Goal: Task Accomplishment & Management: Manage account settings

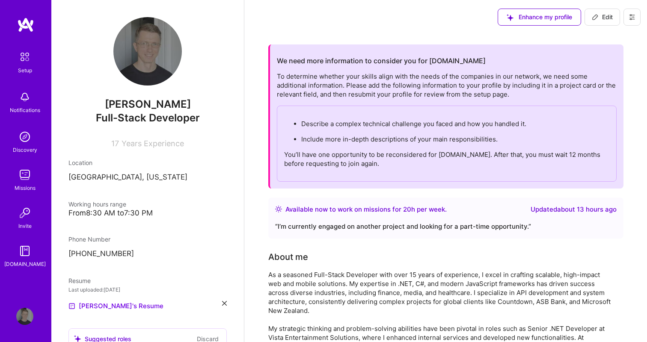
scroll to position [2564, 0]
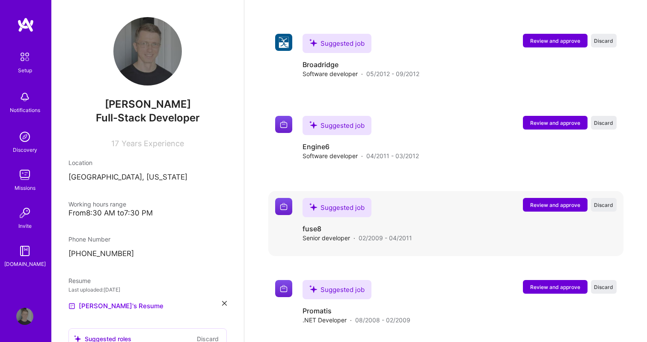
click at [554, 202] on span "Review and approve" at bounding box center [555, 205] width 50 height 7
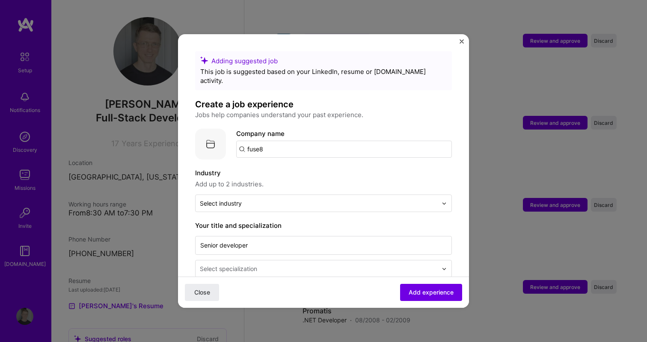
click at [280, 144] on input "fuse8" at bounding box center [344, 149] width 216 height 17
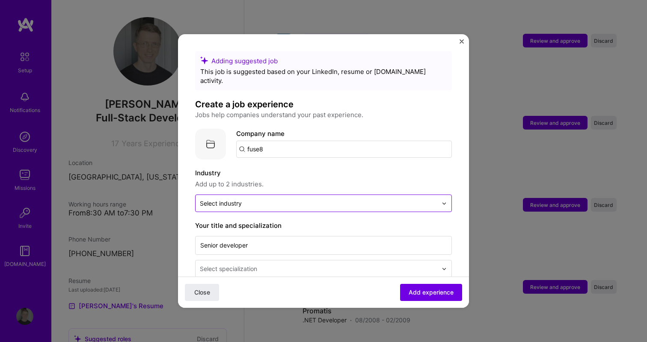
click at [245, 199] on input "text" at bounding box center [318, 203] width 237 height 9
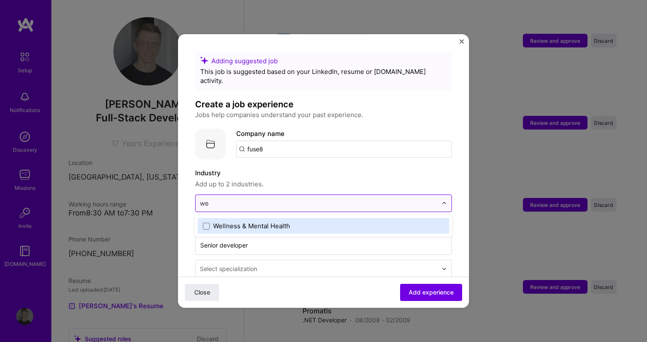
type input "w"
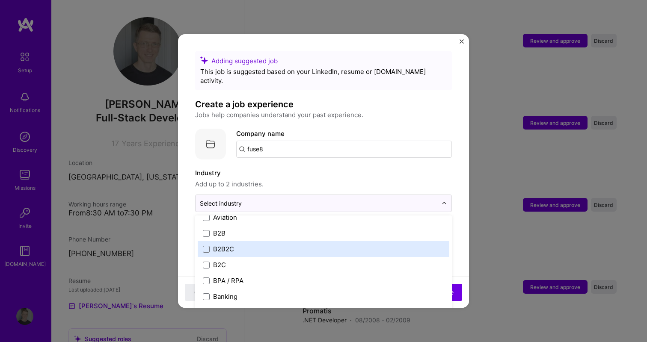
scroll to position [226, 0]
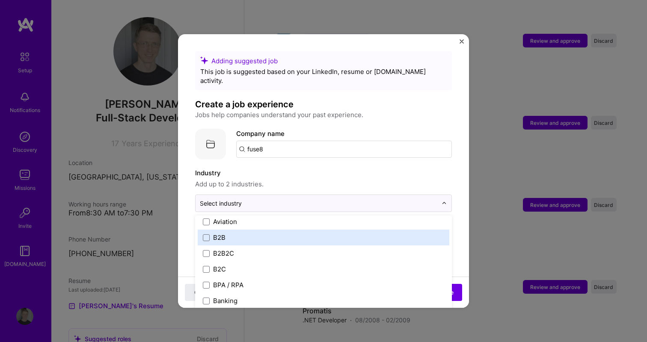
click at [230, 233] on label "B2B" at bounding box center [323, 237] width 241 height 9
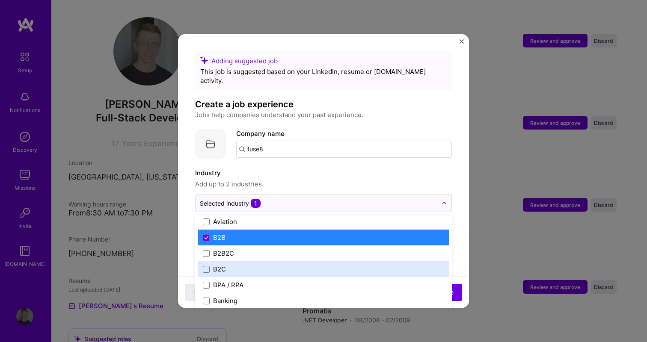
click at [228, 265] on label "B2C" at bounding box center [323, 269] width 241 height 9
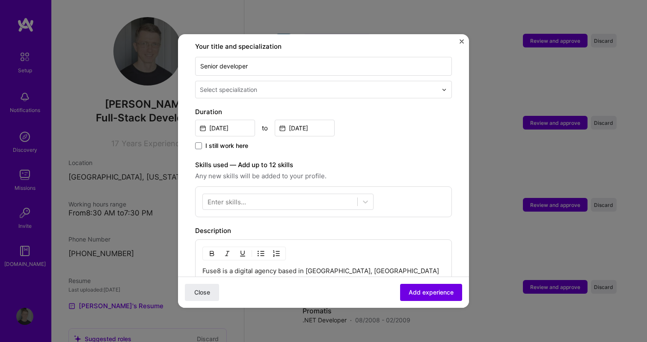
scroll to position [181, 0]
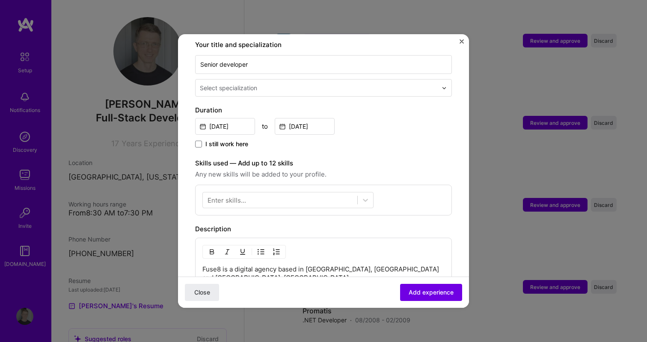
click at [222, 196] on div "Enter skills..." at bounding box center [226, 200] width 39 height 9
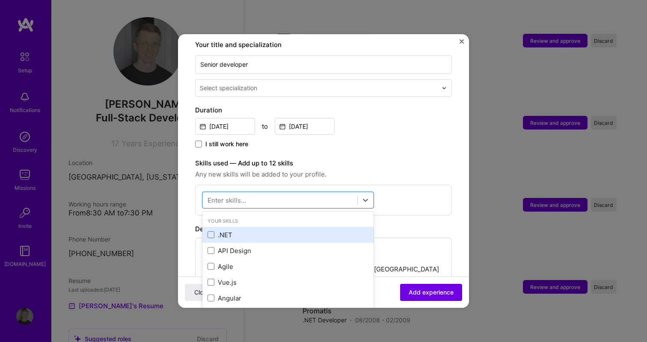
click at [218, 231] on div ".NET" at bounding box center [287, 235] width 161 height 9
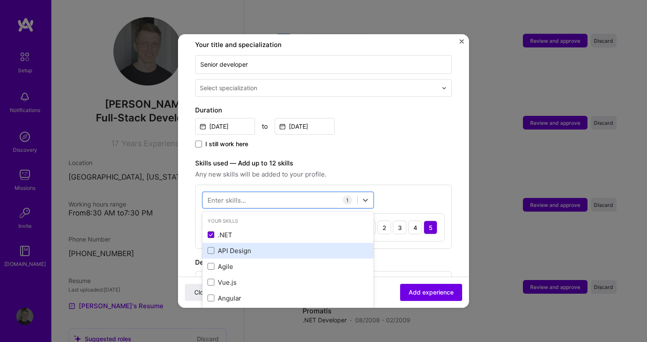
click at [221, 246] on div "API Design" at bounding box center [287, 250] width 161 height 9
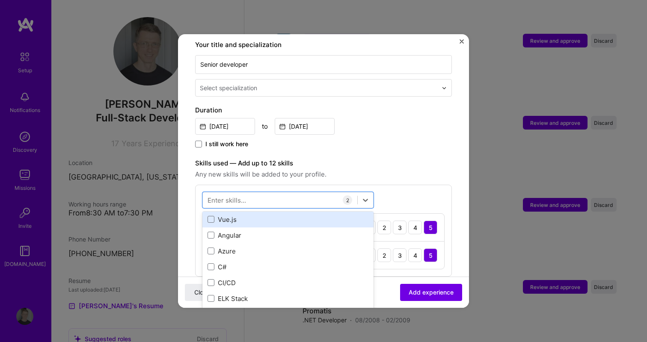
scroll to position [43, 0]
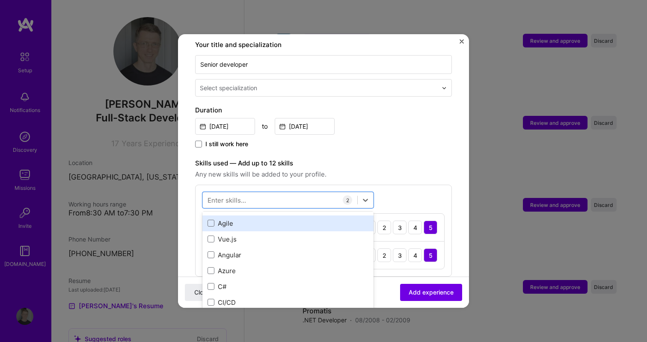
click at [233, 219] on div "Agile" at bounding box center [287, 223] width 161 height 9
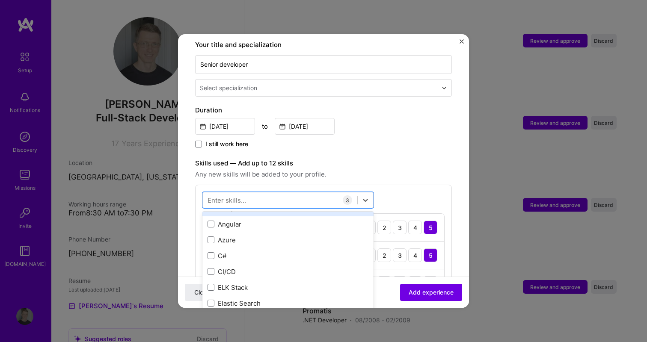
scroll to position [78, 0]
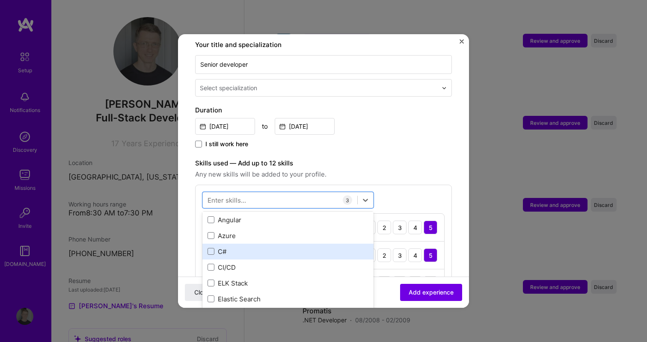
click at [244, 247] on div "C#" at bounding box center [287, 251] width 161 height 9
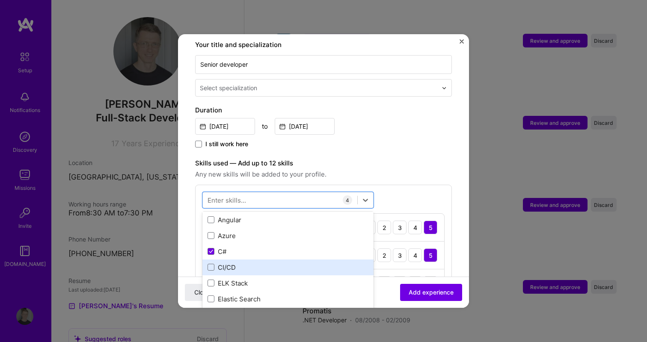
click at [237, 263] on div "CI/CD" at bounding box center [287, 267] width 161 height 9
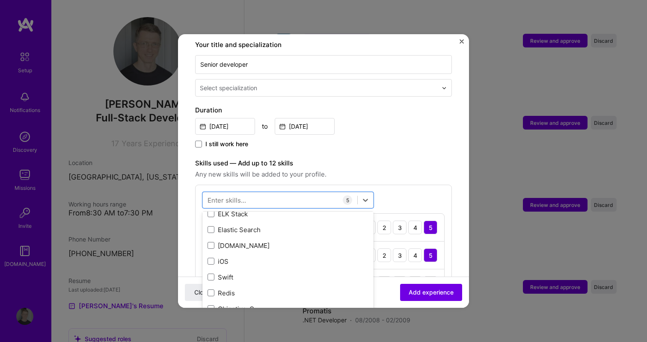
scroll to position [159, 0]
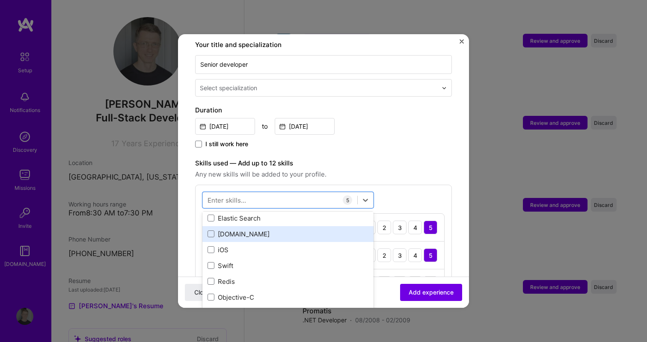
click at [255, 230] on div "[DOMAIN_NAME]" at bounding box center [287, 234] width 161 height 9
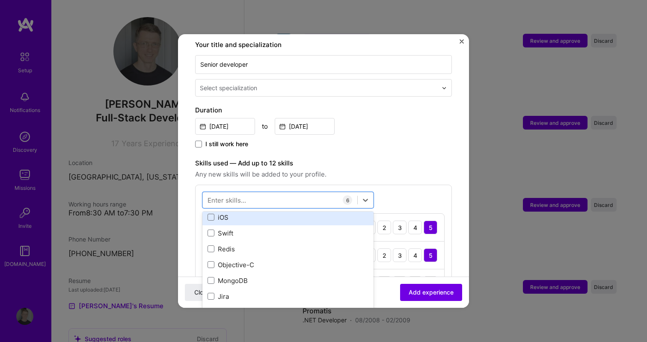
scroll to position [194, 0]
click at [259, 210] on div "iOS" at bounding box center [287, 214] width 161 height 9
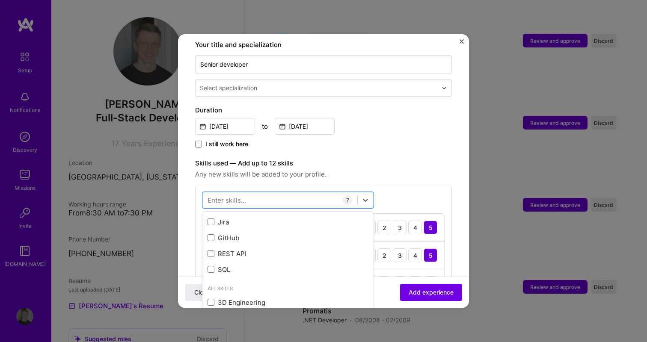
scroll to position [267, 0]
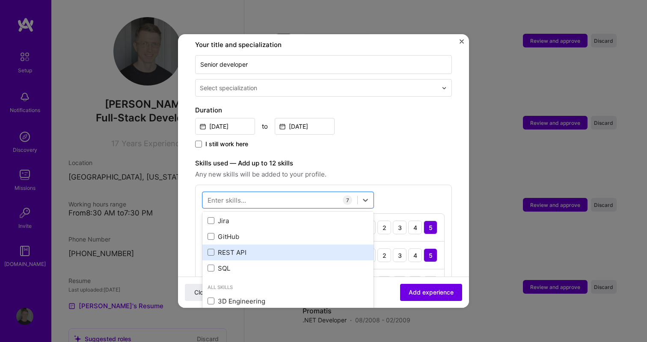
click at [259, 248] on div "REST API" at bounding box center [287, 252] width 161 height 9
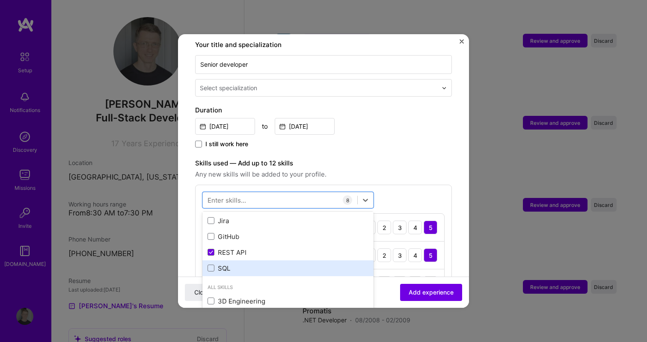
click at [228, 261] on div "SQL" at bounding box center [287, 269] width 171 height 16
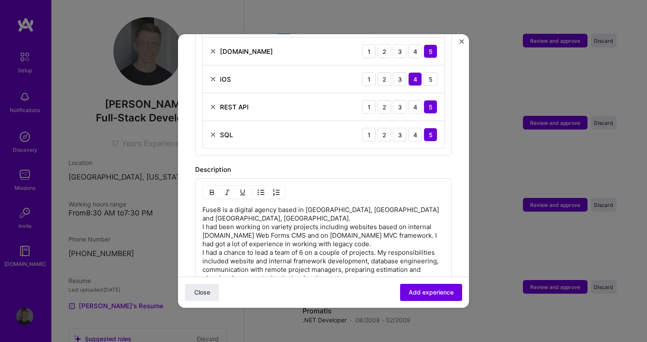
scroll to position [549, 0]
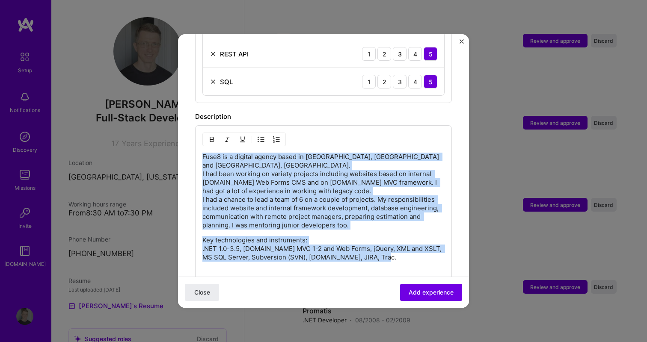
drag, startPoint x: 394, startPoint y: 243, endPoint x: 199, endPoint y: 146, distance: 218.9
click at [199, 146] on div "Fuse8 is a digital agency based in [GEOGRAPHIC_DATA], [GEOGRAPHIC_DATA] and [GE…" at bounding box center [323, 208] width 257 height 167
copy div "Fuse8 is a digital agency based in [GEOGRAPHIC_DATA], [GEOGRAPHIC_DATA] and [GE…"
paste div
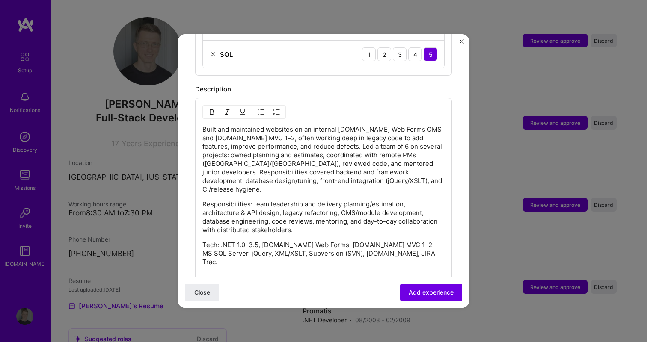
scroll to position [590, 0]
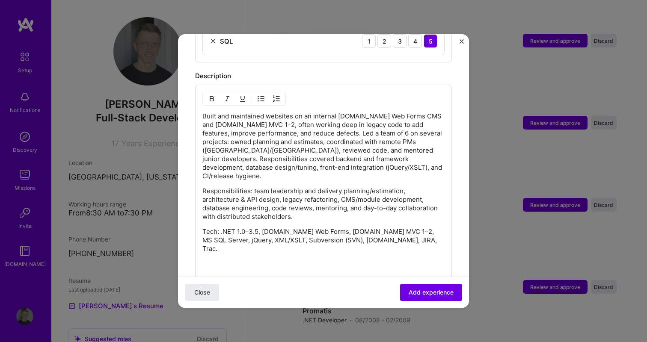
click at [261, 200] on p "Responsibilities: team leadership and delivery planning/estimation, architectur…" at bounding box center [323, 204] width 242 height 34
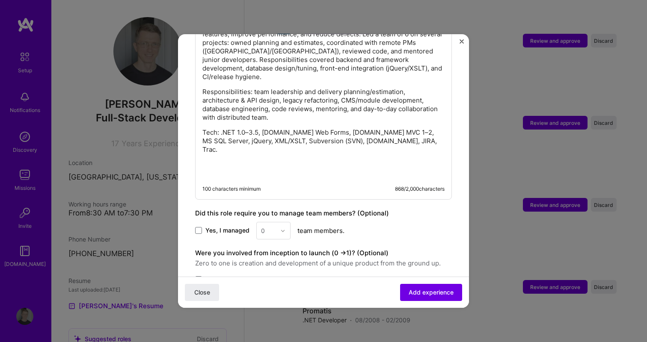
scroll to position [740, 0]
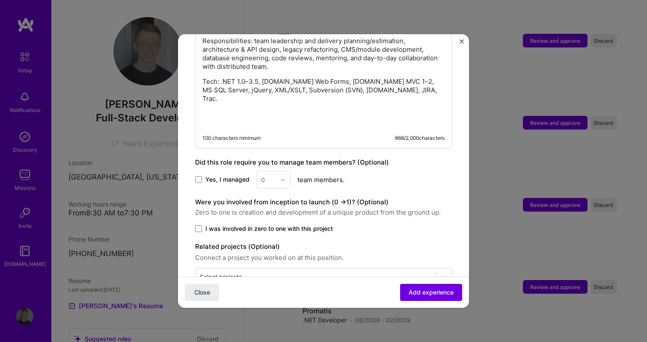
click at [213, 175] on span "Yes, I managed" at bounding box center [227, 179] width 44 height 9
click at [0, 0] on input "Yes, I managed" at bounding box center [0, 0] width 0 height 0
click at [265, 175] on input "text" at bounding box center [268, 179] width 15 height 9
click at [273, 274] on div "6" at bounding box center [273, 282] width 29 height 16
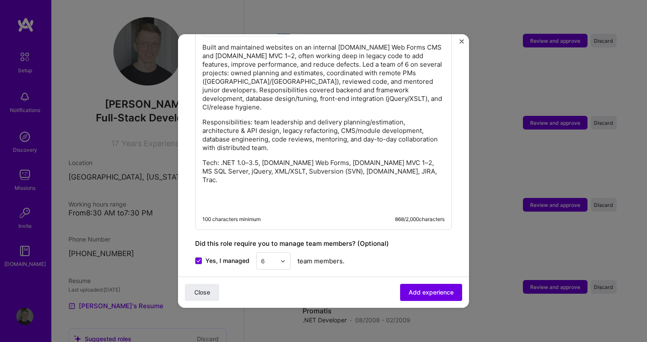
scroll to position [594, 0]
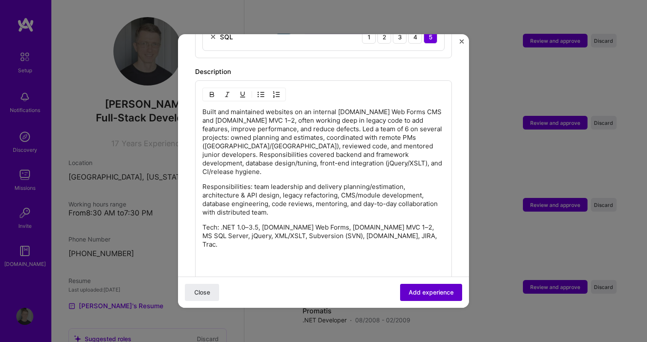
click at [413, 291] on span "Add experience" at bounding box center [431, 292] width 45 height 9
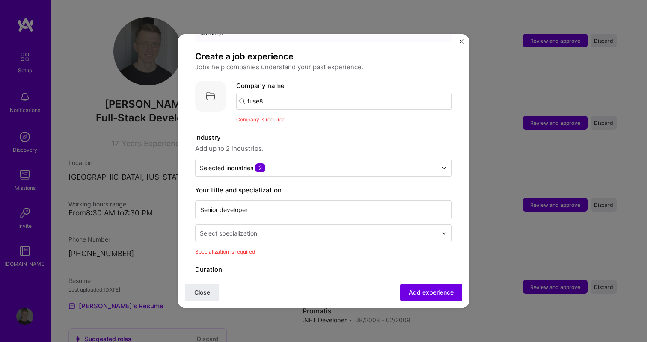
scroll to position [31, 0]
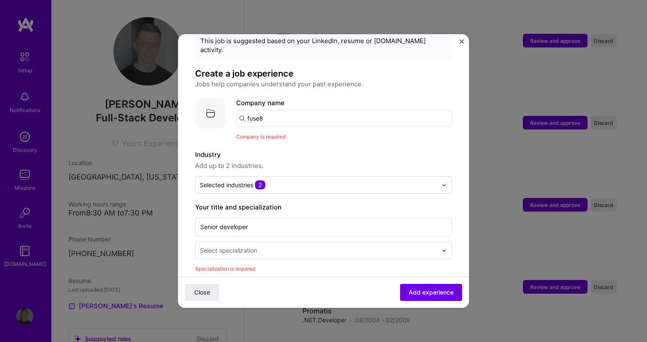
click at [262, 111] on input "fuse8" at bounding box center [344, 118] width 216 height 17
type input "fuse8"
click at [269, 138] on span "Add company" at bounding box center [260, 142] width 41 height 9
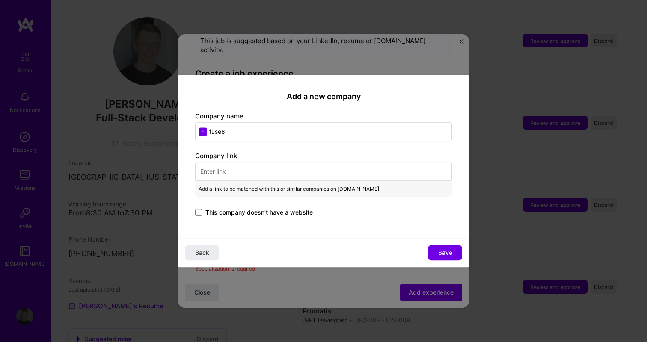
click at [252, 175] on input "text" at bounding box center [323, 171] width 257 height 19
paste input "[URL][DOMAIN_NAME]"
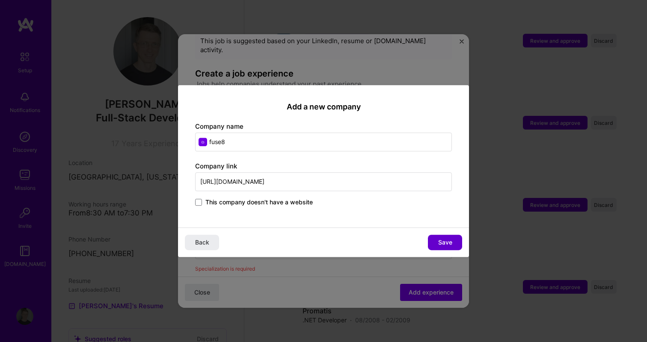
type input "[URL][DOMAIN_NAME]"
click at [443, 238] on span "Save" at bounding box center [445, 242] width 14 height 9
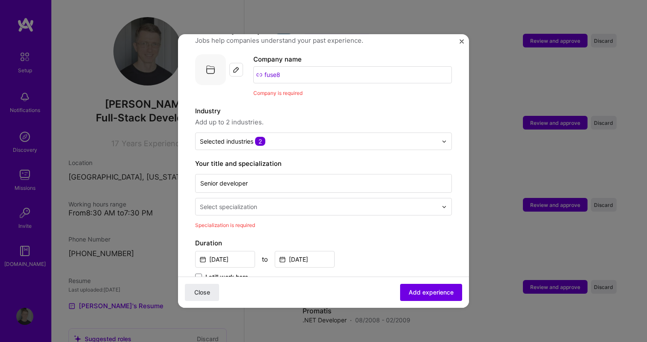
scroll to position [78, 0]
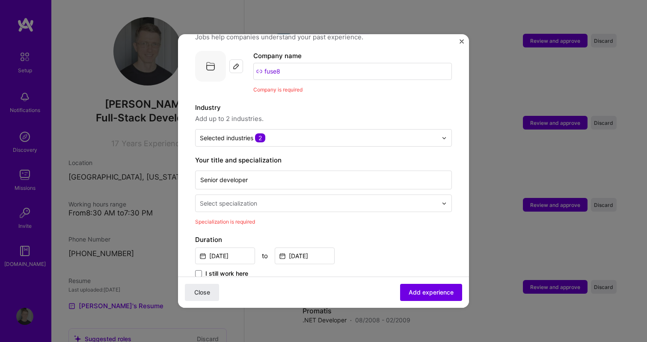
click at [240, 199] on div at bounding box center [319, 203] width 239 height 11
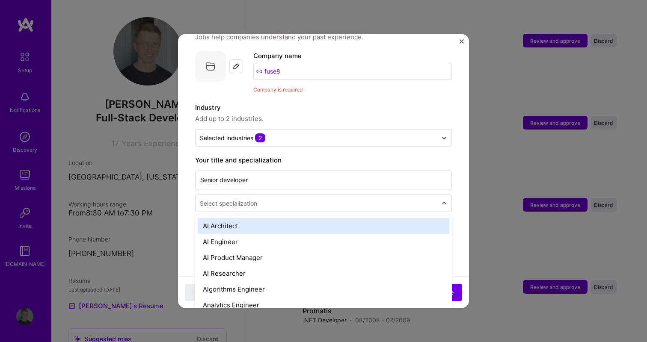
type input "a"
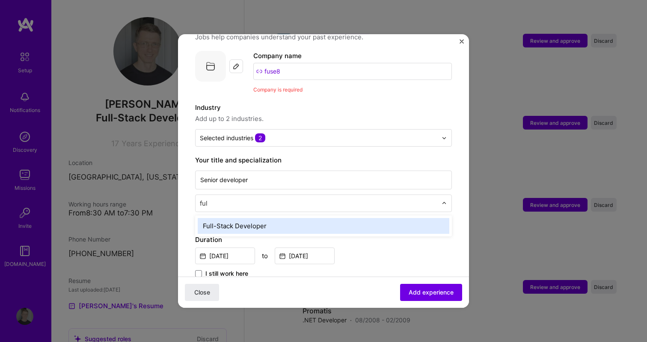
type input "full"
click at [248, 219] on div "Full-Stack Developer" at bounding box center [324, 226] width 252 height 16
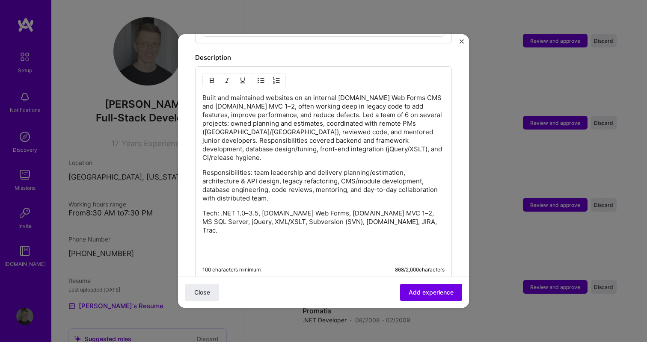
scroll to position [619, 0]
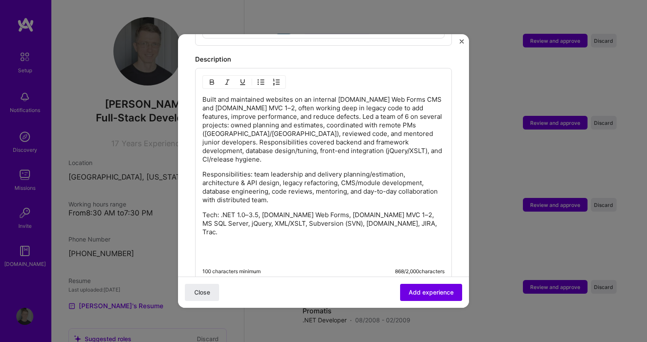
click at [258, 100] on p "Built and maintained websites on an internal [DOMAIN_NAME] Web Forms CMS and [D…" at bounding box center [323, 129] width 242 height 68
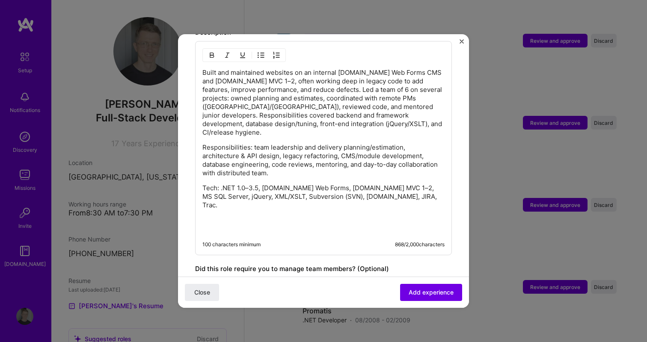
scroll to position [649, 0]
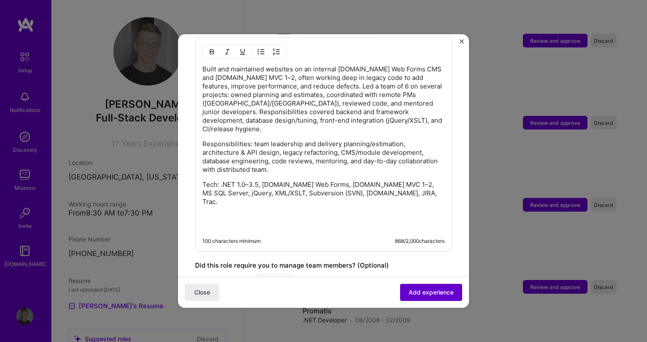
click at [422, 297] on button "Add experience" at bounding box center [431, 292] width 62 height 17
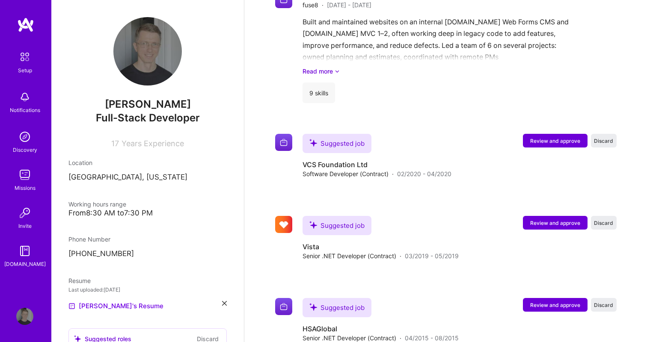
scroll to position [2362, 0]
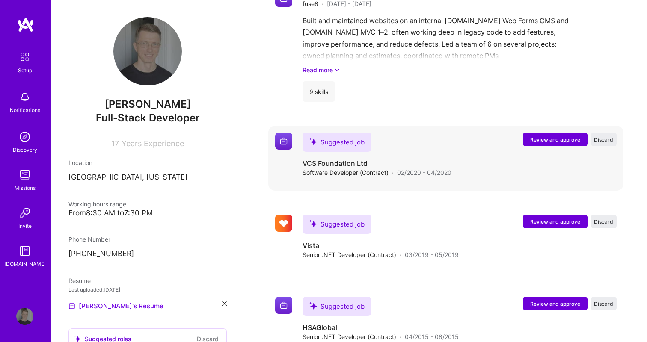
click at [548, 136] on span "Review and approve" at bounding box center [555, 139] width 50 height 7
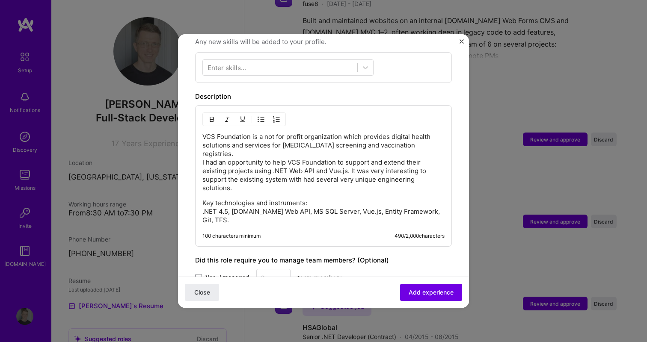
scroll to position [315, 0]
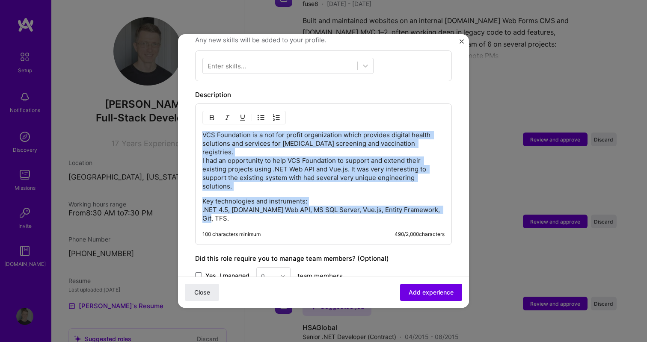
drag, startPoint x: 444, startPoint y: 183, endPoint x: 189, endPoint y: 120, distance: 262.6
click at [189, 120] on form "Adding suggested job This job is suggested based on your LinkedIn, resume or [D…" at bounding box center [323, 83] width 291 height 694
copy div "VCS Foundation is a not for profit organization which provides digital health s…"
click at [398, 197] on p "Key technologies and instruments: .NET 4.5, [DOMAIN_NAME] Web API, MS SQL Serve…" at bounding box center [323, 210] width 242 height 26
drag, startPoint x: 445, startPoint y: 185, endPoint x: 190, endPoint y: 115, distance: 265.3
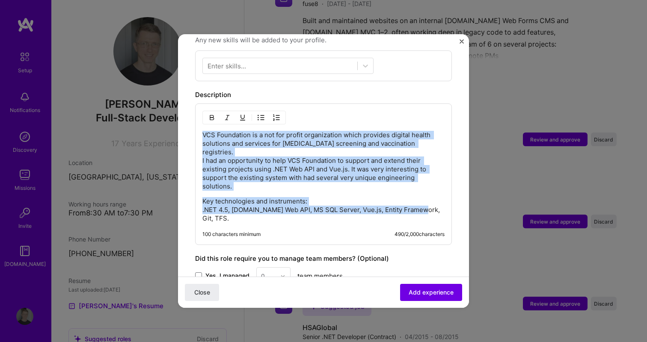
click at [190, 115] on form "Adding suggested job This job is suggested based on your LinkedIn, resume or [D…" at bounding box center [323, 83] width 291 height 694
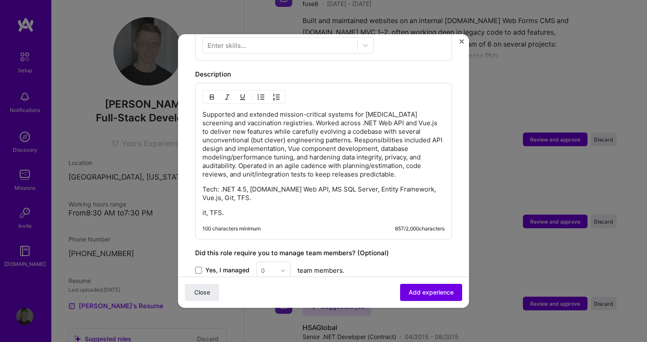
scroll to position [341, 0]
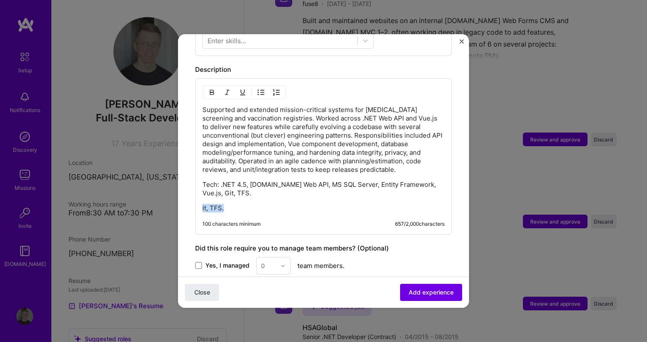
drag, startPoint x: 239, startPoint y: 203, endPoint x: 182, endPoint y: 195, distance: 57.1
click at [182, 195] on form "Adding suggested job This job is suggested based on your LinkedIn, resume or [D…" at bounding box center [323, 65] width 291 height 709
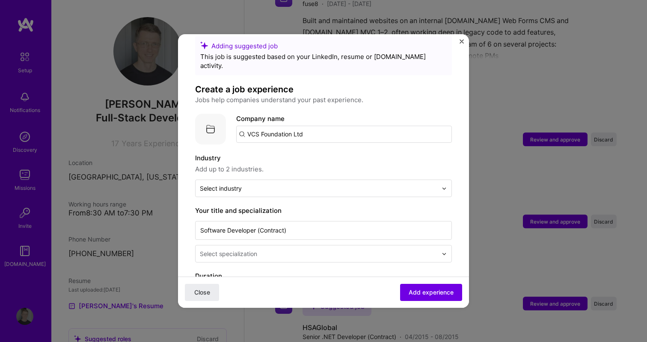
scroll to position [0, 0]
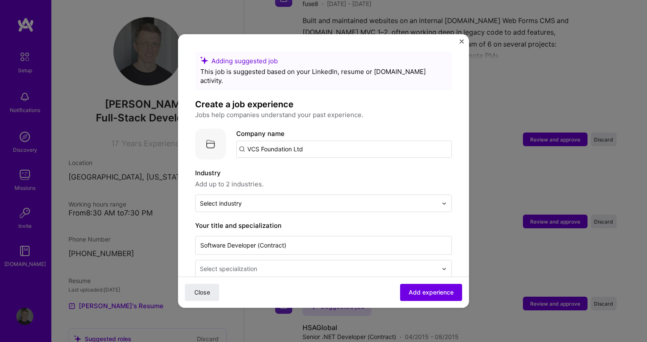
click at [309, 168] on label "Industry" at bounding box center [323, 173] width 257 height 10
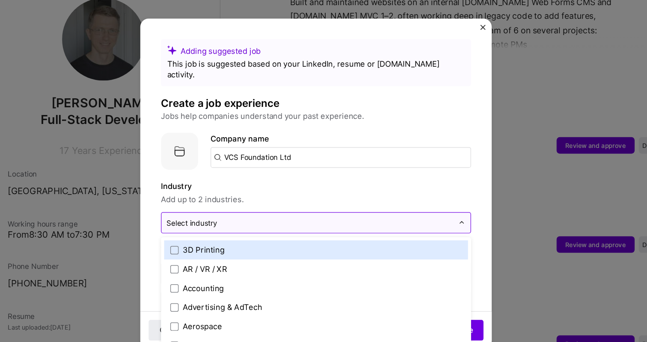
click at [307, 199] on input "text" at bounding box center [318, 203] width 237 height 9
type input "he"
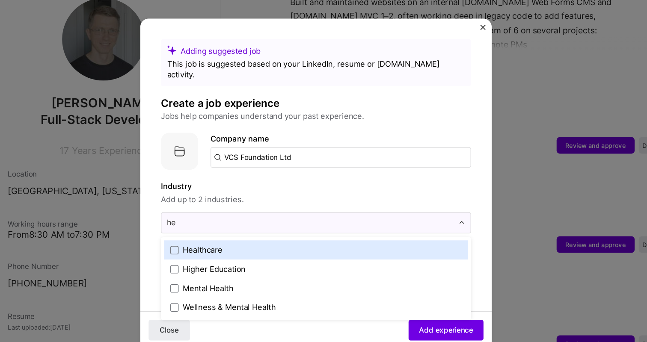
click at [270, 222] on label "Healthcare" at bounding box center [323, 226] width 241 height 9
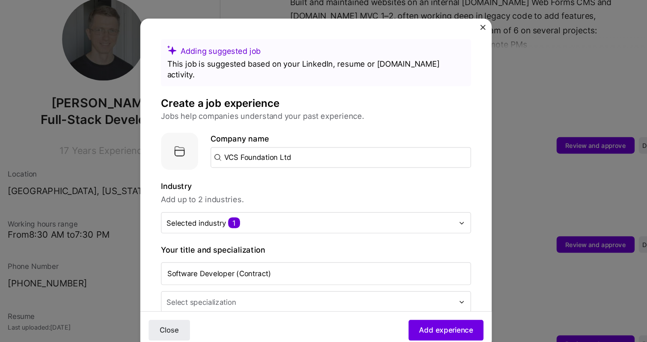
click at [345, 179] on span "Add up to 2 industries." at bounding box center [323, 184] width 257 height 10
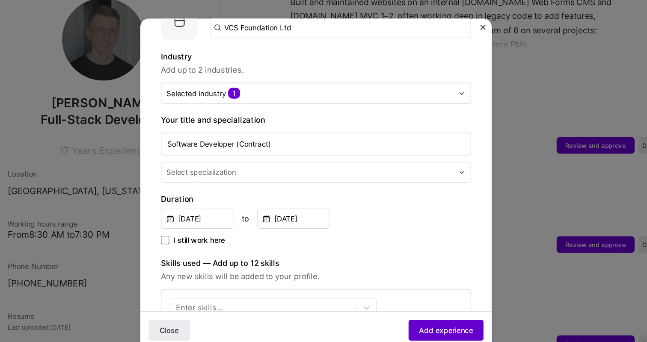
click at [418, 293] on span "Add experience" at bounding box center [431, 292] width 45 height 9
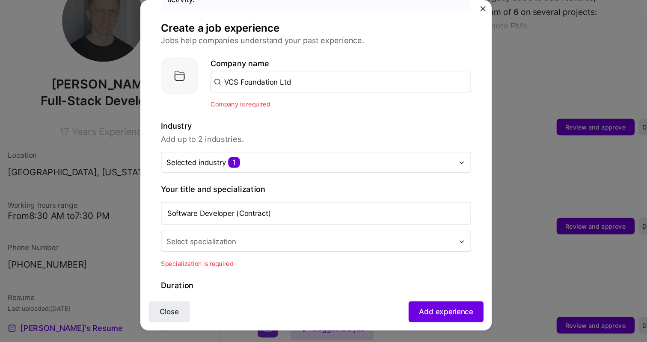
scroll to position [47, 0]
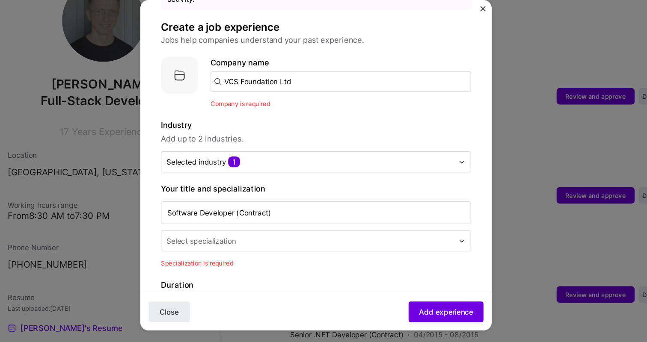
click at [266, 229] on input "text" at bounding box center [319, 233] width 239 height 9
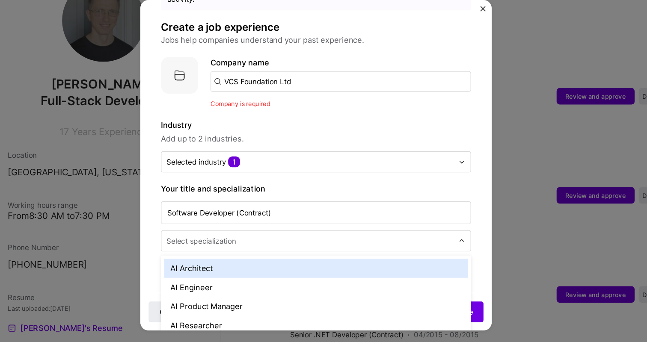
scroll to position [2388, 0]
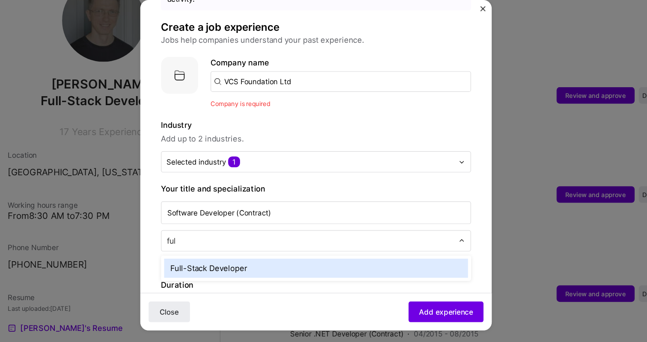
type input "full"
click at [265, 249] on div "Full-Stack Developer" at bounding box center [324, 257] width 252 height 16
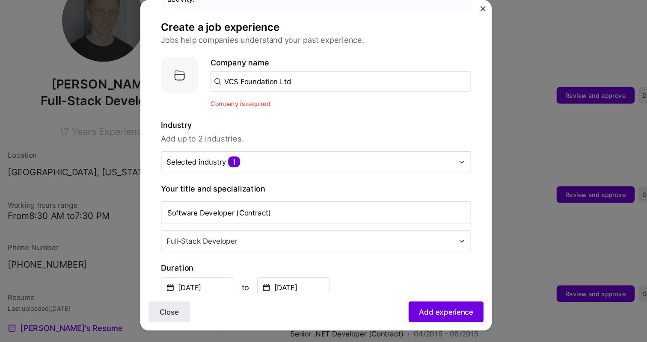
drag, startPoint x: 308, startPoint y: 92, endPoint x: 234, endPoint y: 86, distance: 73.4
click at [234, 86] on div "Company logo Company name VCS Foundation Ltd Company is required" at bounding box center [323, 102] width 257 height 43
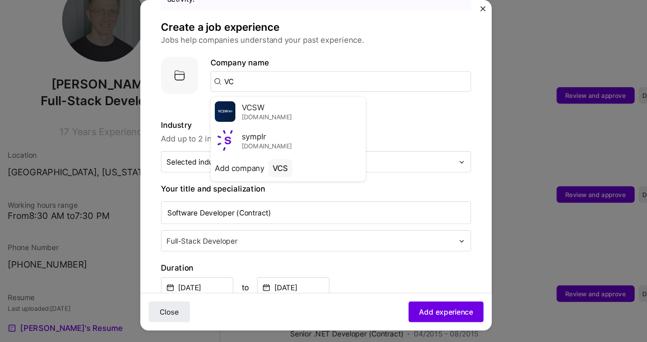
type input "V"
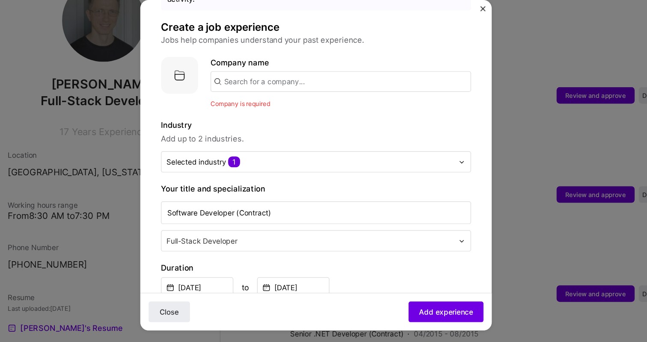
paste input "VCS Foundation Ltd"
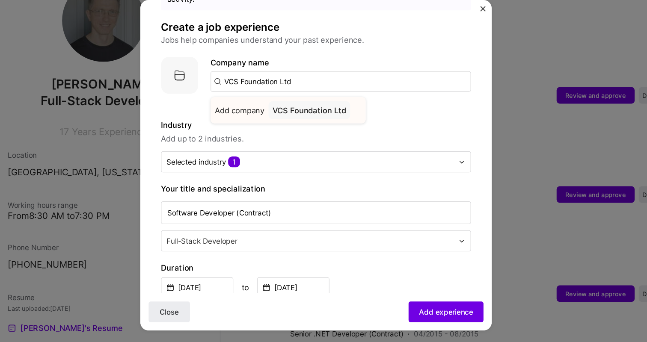
type input "VCS Foundation Ltd"
click at [268, 121] on span "Add company" at bounding box center [260, 125] width 41 height 9
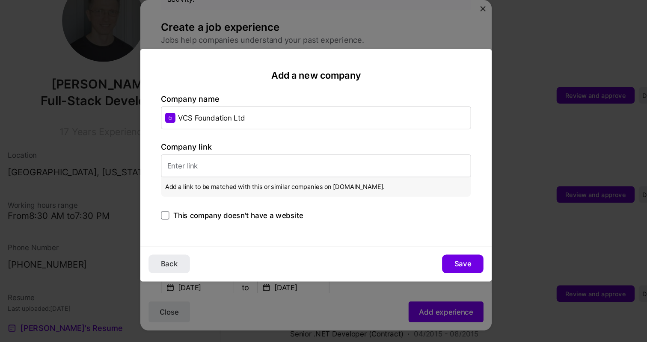
click at [222, 169] on input "text" at bounding box center [323, 171] width 257 height 19
paste input "[URL][DOMAIN_NAME]"
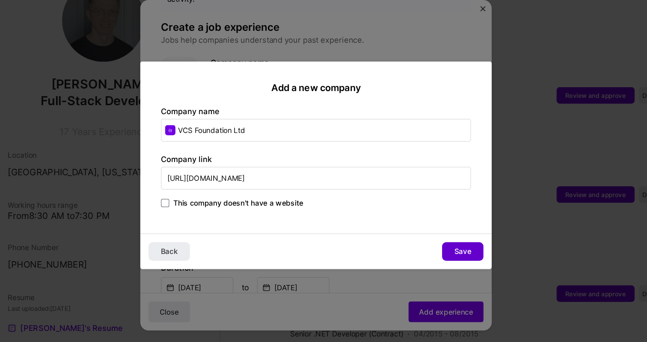
type input "[URL][DOMAIN_NAME]"
click at [443, 241] on span "Save" at bounding box center [445, 242] width 14 height 9
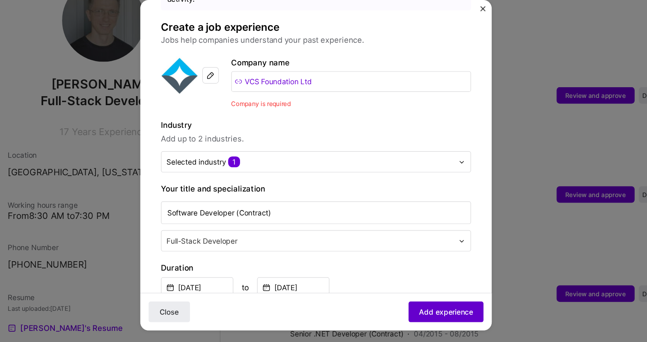
click at [423, 291] on span "Add experience" at bounding box center [431, 292] width 45 height 9
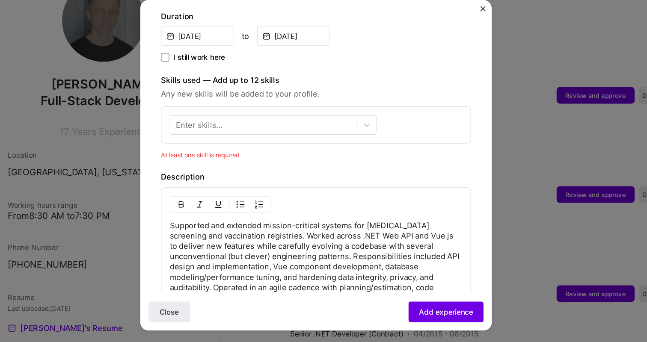
scroll to position [204, 0]
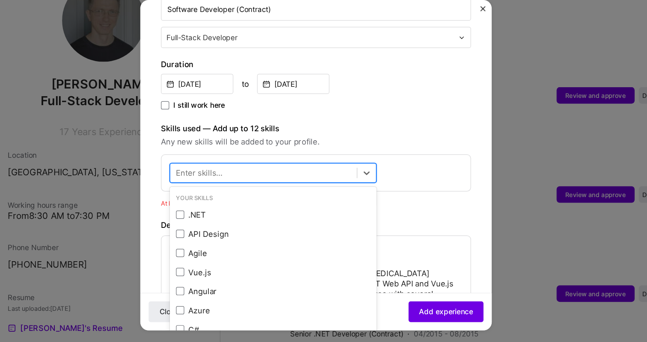
click at [285, 171] on div at bounding box center [280, 178] width 154 height 14
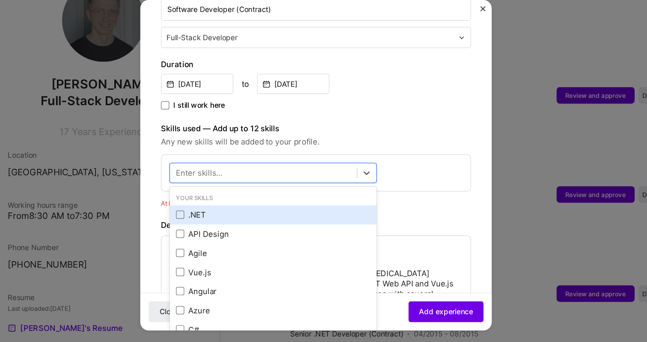
click at [254, 208] on div ".NET" at bounding box center [287, 212] width 161 height 9
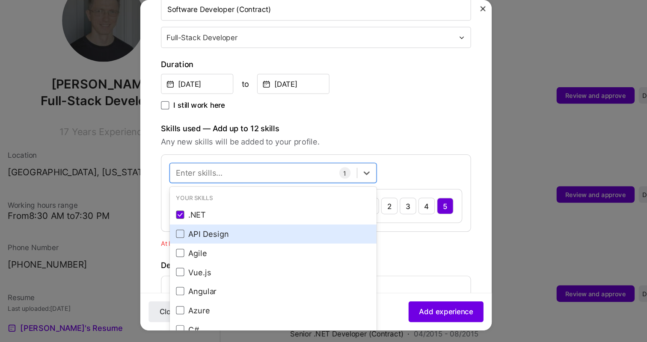
click at [251, 224] on div "API Design" at bounding box center [287, 228] width 161 height 9
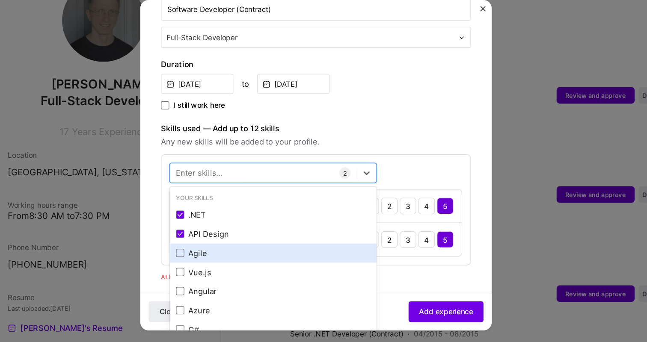
click at [246, 240] on div "Agile" at bounding box center [287, 244] width 161 height 9
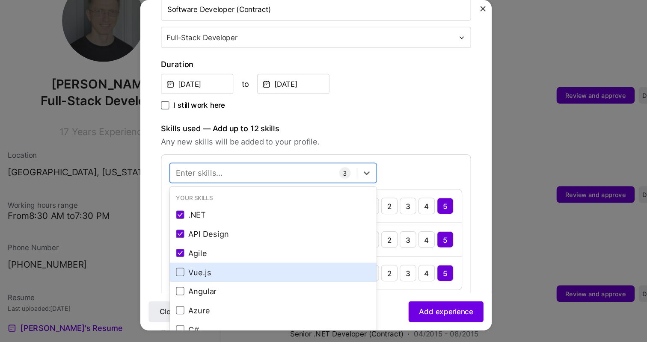
click at [244, 255] on div "Vue.js" at bounding box center [287, 259] width 161 height 9
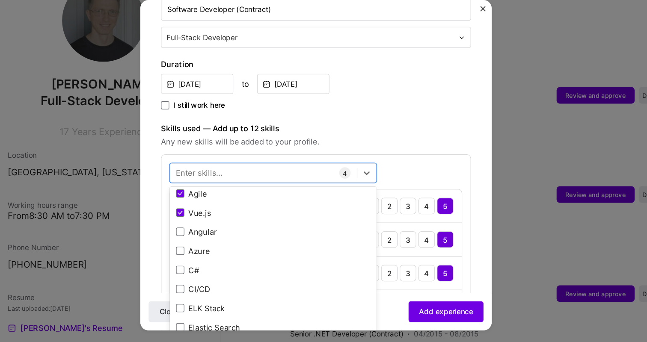
scroll to position [64, 0]
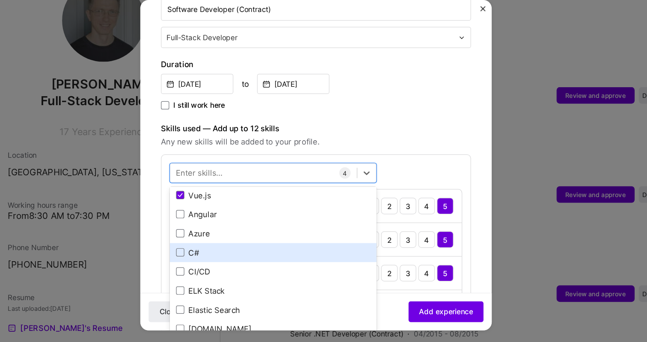
click at [260, 239] on div "C#" at bounding box center [287, 243] width 161 height 9
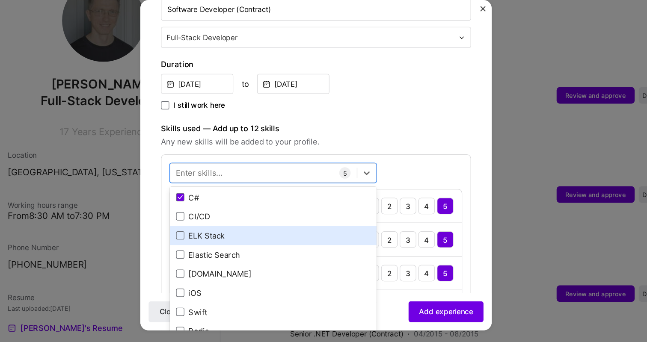
scroll to position [126, 0]
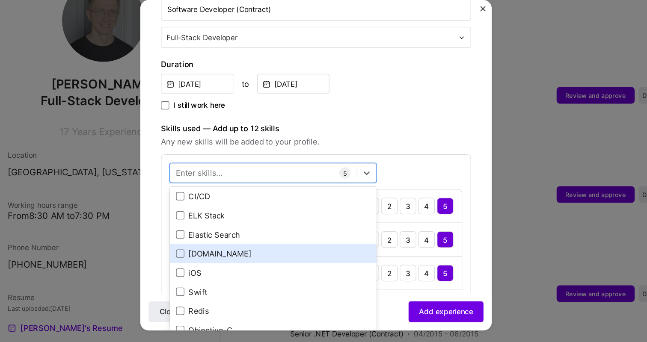
click at [248, 240] on div "[DOMAIN_NAME]" at bounding box center [287, 244] width 161 height 9
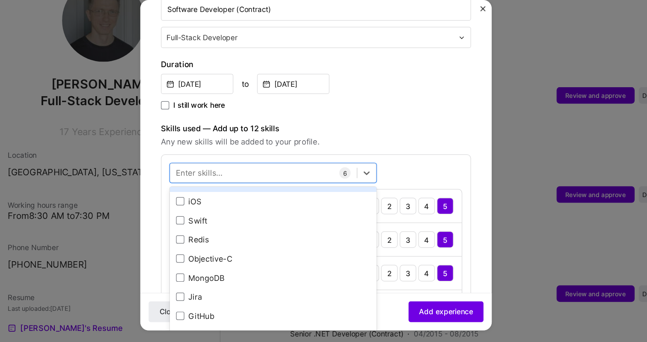
scroll to position [239, 0]
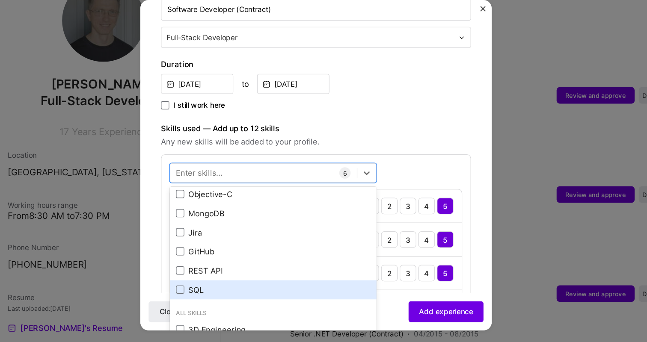
click at [228, 270] on div "SQL" at bounding box center [287, 275] width 171 height 16
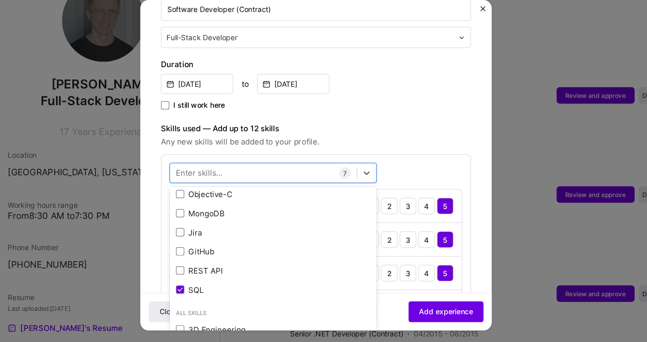
click at [190, 234] on form "Adding suggested job This job is suggested based on your LinkedIn, resume or [D…" at bounding box center [323, 302] width 291 height 909
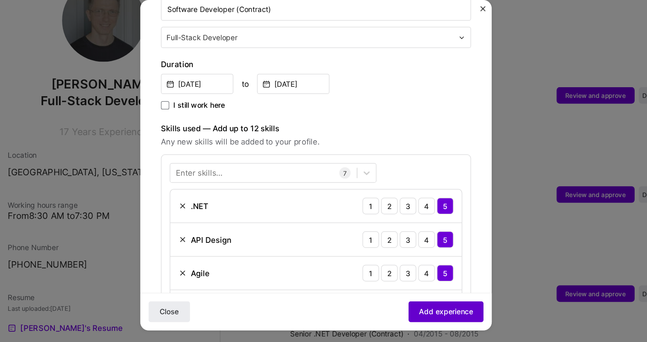
click at [425, 290] on span "Add experience" at bounding box center [431, 292] width 45 height 9
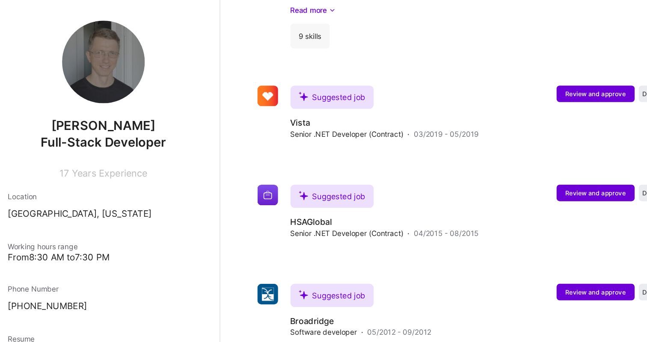
scroll to position [2561, 0]
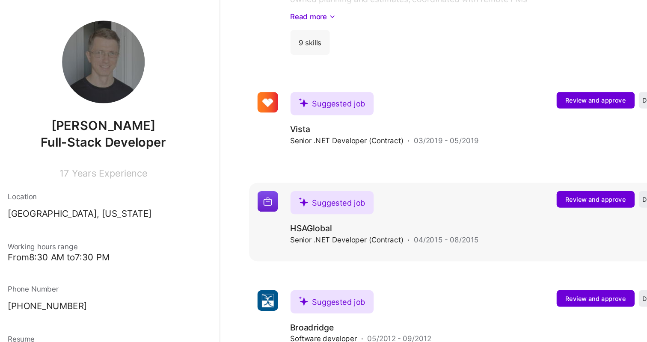
click at [534, 162] on span "Review and approve" at bounding box center [555, 165] width 50 height 7
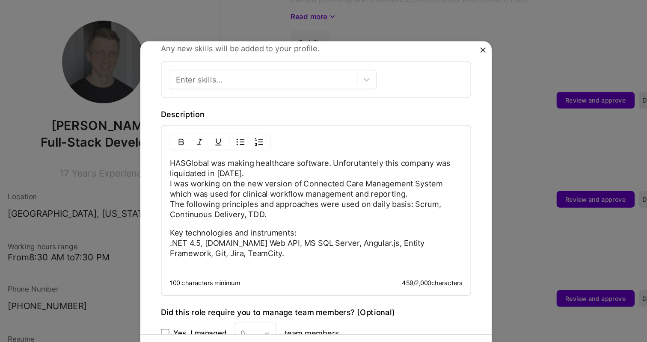
scroll to position [316, 0]
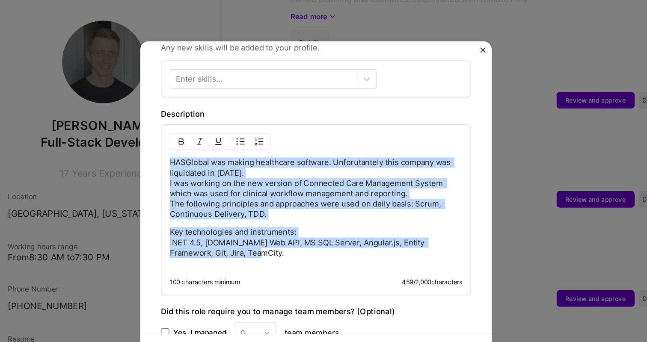
drag, startPoint x: 255, startPoint y: 202, endPoint x: 187, endPoint y: 121, distance: 105.7
click at [187, 121] on form "Adding suggested job This job is suggested based on your LinkedIn, resume or [D…" at bounding box center [323, 83] width 291 height 694
copy div "HASGlobal was making healthcare software. Unforutantely this company was liquid…"
click at [461, 44] on button "Close" at bounding box center [461, 43] width 4 height 9
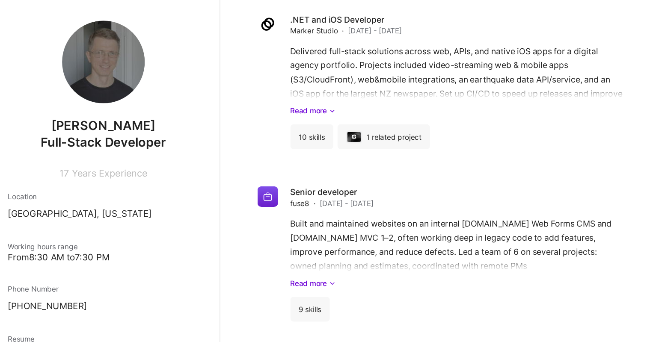
scroll to position [2339, 0]
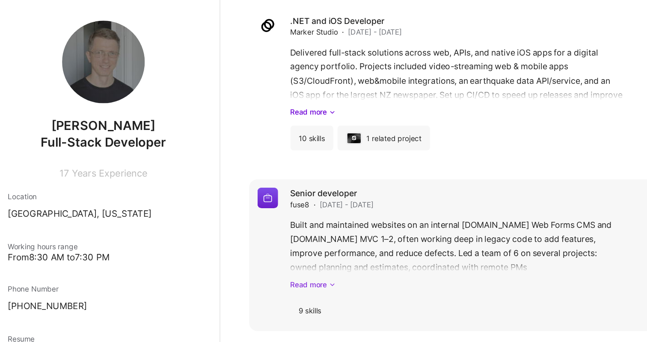
click at [329, 231] on link "Read more" at bounding box center [459, 235] width 314 height 9
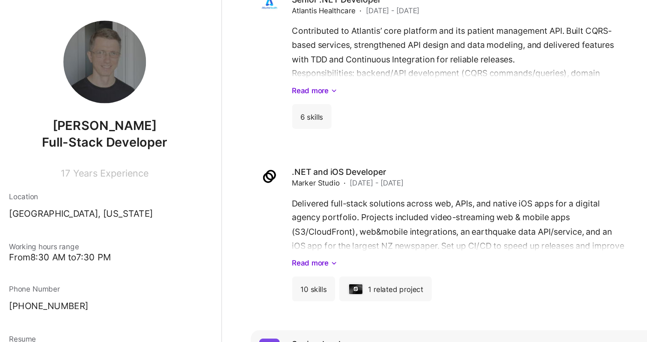
scroll to position [2212, 0]
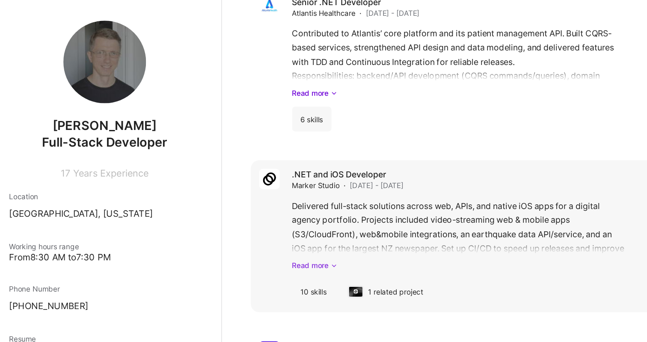
click at [320, 216] on link "Read more" at bounding box center [459, 220] width 314 height 9
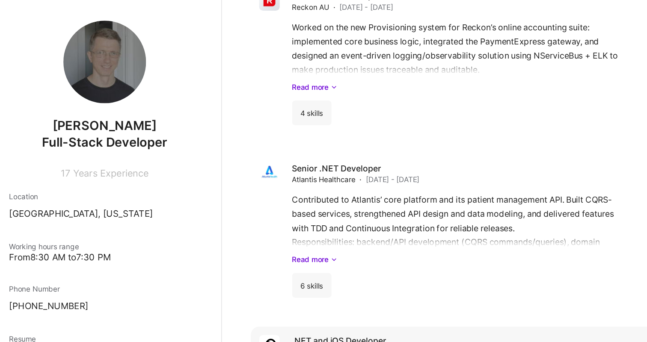
scroll to position [2070, 0]
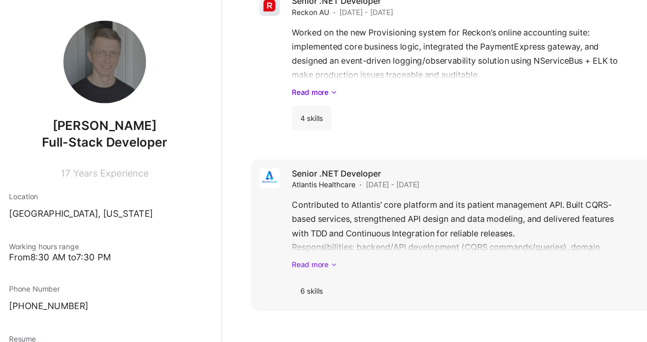
click at [331, 215] on link "Read more" at bounding box center [459, 219] width 314 height 9
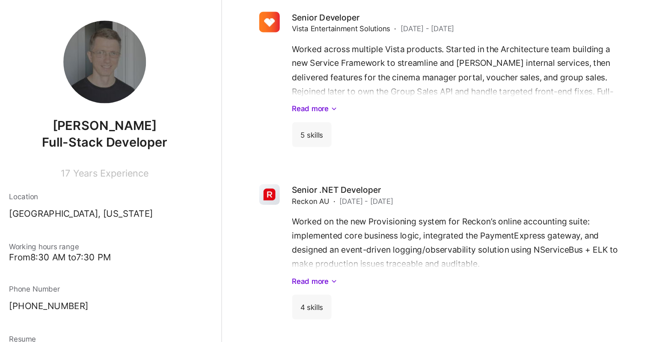
scroll to position [1901, 0]
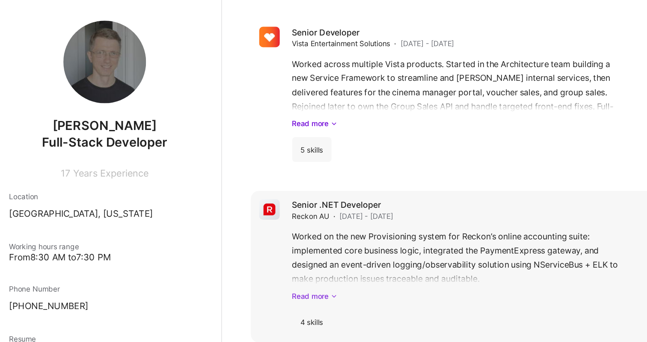
click at [331, 241] on link "Read more" at bounding box center [459, 245] width 314 height 9
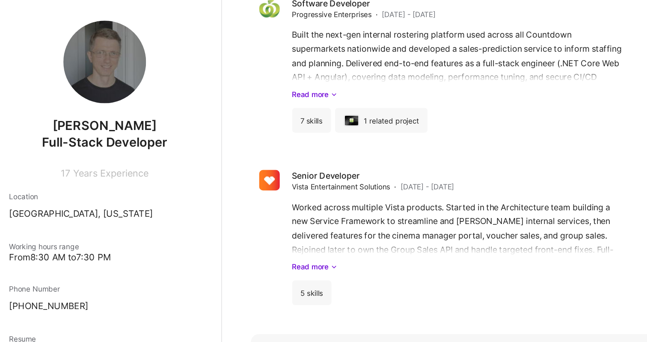
scroll to position [1775, 0]
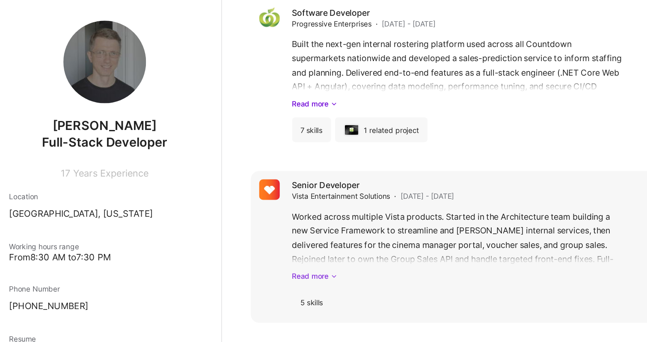
click at [327, 224] on link "Read more" at bounding box center [459, 228] width 314 height 9
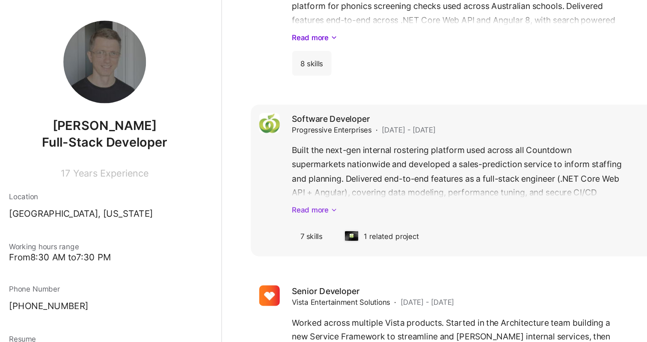
scroll to position [1684, 0]
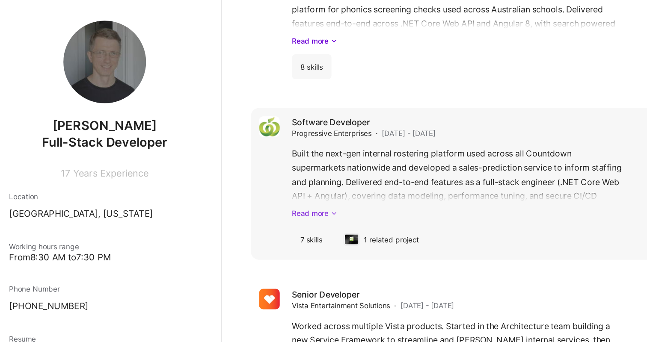
click at [332, 172] on link "Read more" at bounding box center [459, 176] width 314 height 9
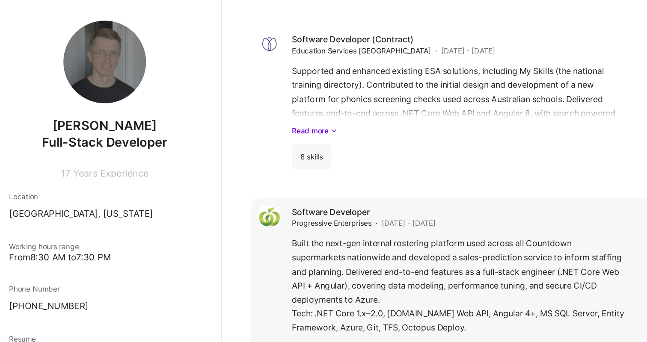
scroll to position [1541, 0]
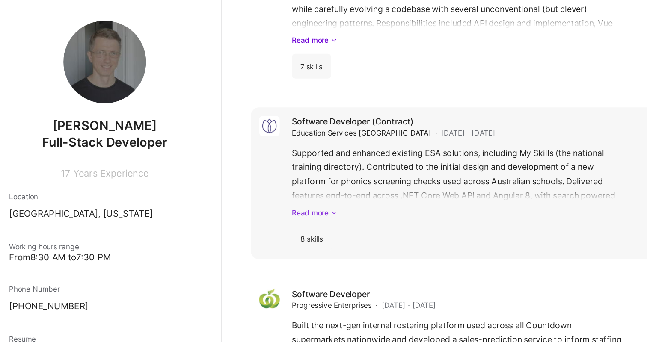
click at [327, 172] on link "Read more" at bounding box center [459, 176] width 314 height 9
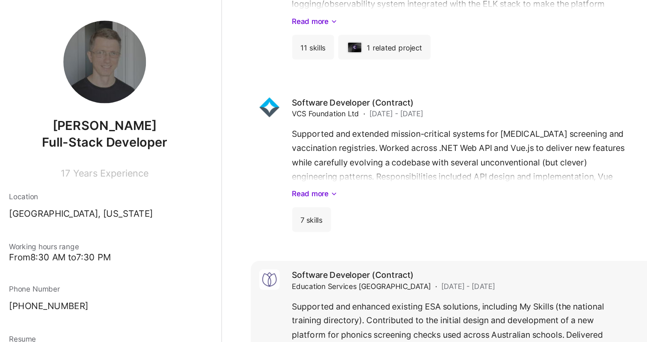
scroll to position [1405, 0]
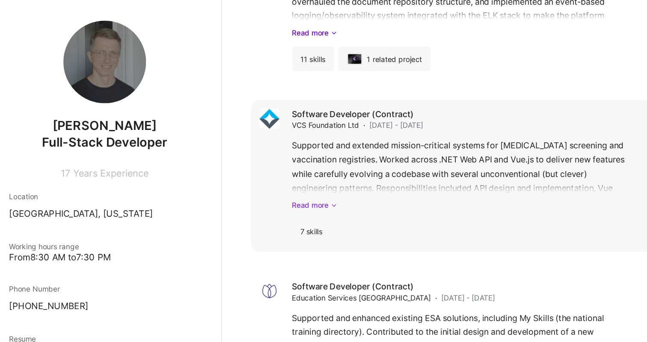
click at [328, 166] on link "Read more" at bounding box center [459, 170] width 314 height 9
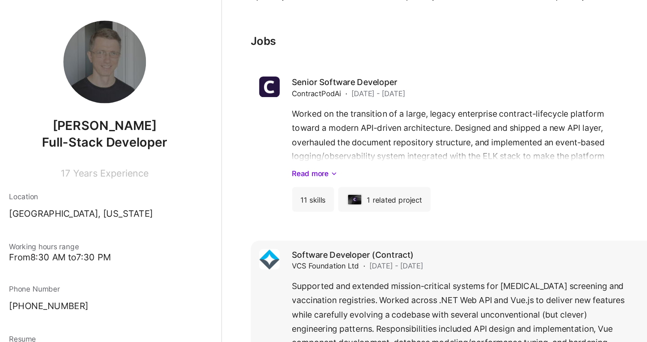
scroll to position [1279, 0]
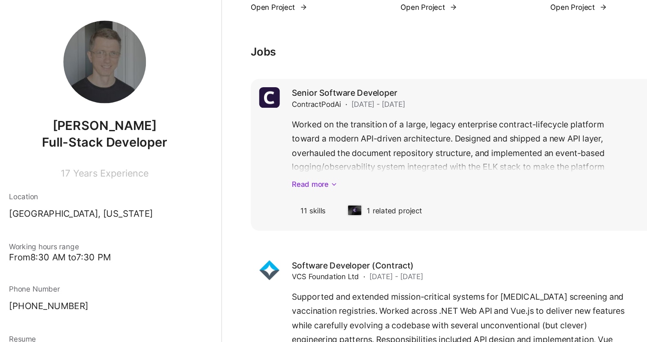
click at [335, 148] on icon at bounding box center [337, 152] width 5 height 9
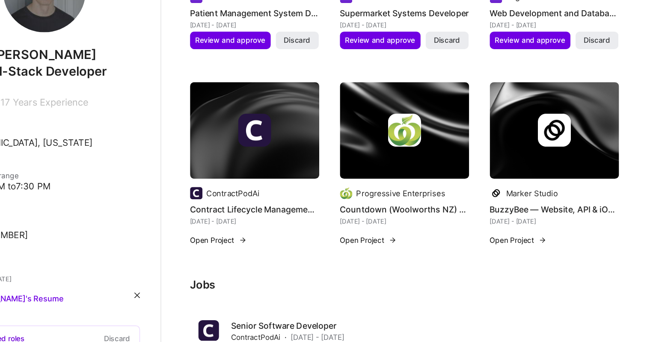
scroll to position [1027, 0]
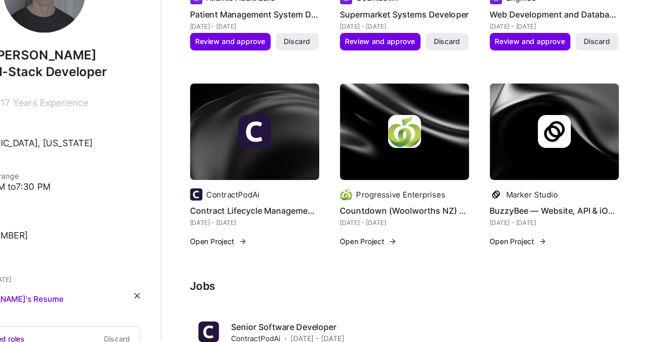
click at [302, 254] on button "Open Project" at bounding box center [291, 258] width 47 height 9
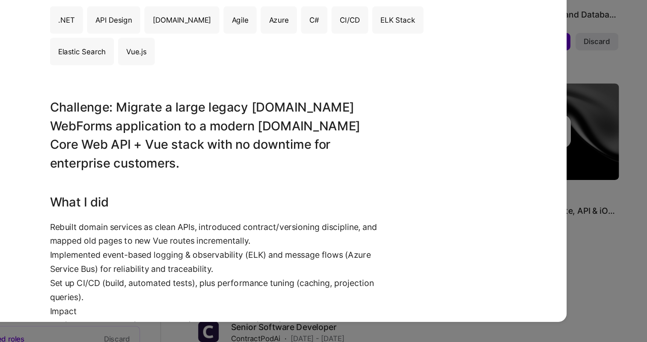
scroll to position [53, 0]
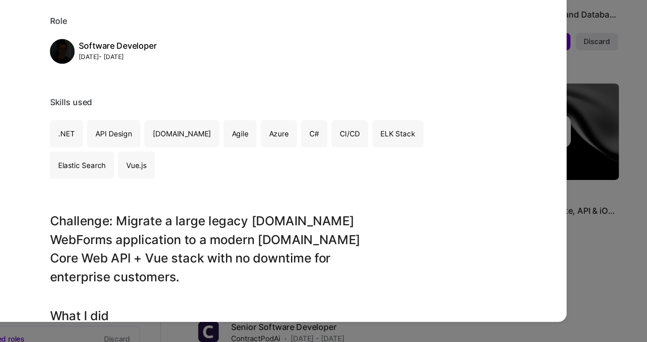
click at [591, 237] on div "Contract Lifecycle Management Automation ContractPodAi Enterprise Software Role…" at bounding box center [323, 171] width 647 height 342
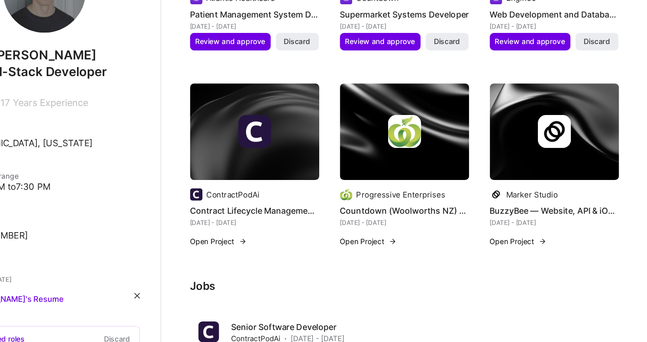
click at [416, 254] on button "Open Project" at bounding box center [415, 258] width 47 height 9
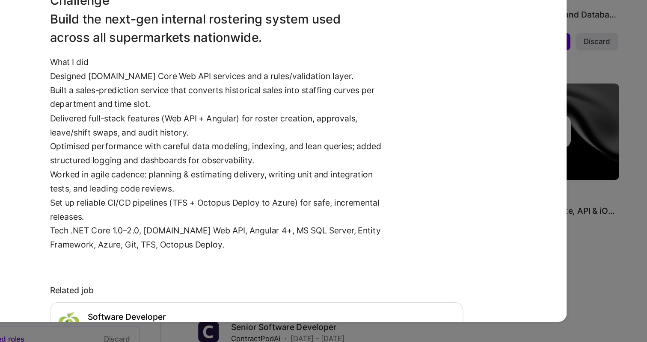
scroll to position [279, 0]
click at [596, 267] on div "Countdown (Woolworths NZ) — Supermarket Rostering Platform Progressive Enterpri…" at bounding box center [323, 171] width 647 height 342
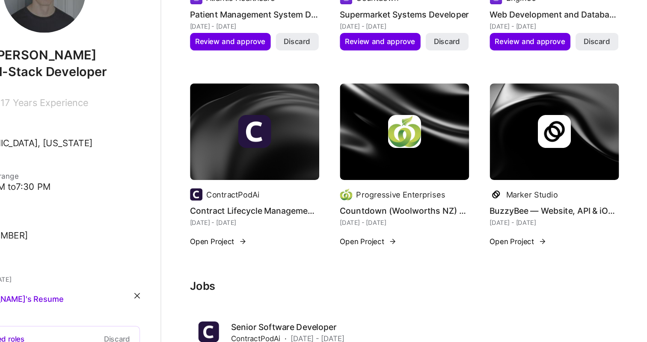
click at [550, 254] on button "Open Project" at bounding box center [539, 258] width 47 height 9
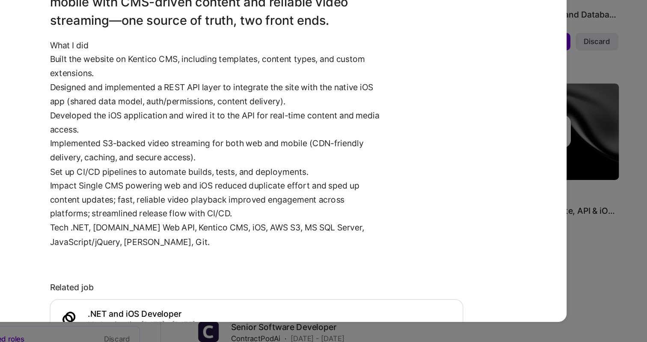
scroll to position [243, 0]
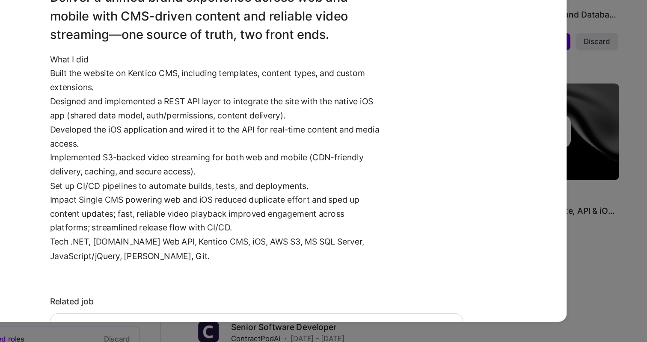
click at [608, 272] on div "BuzzyBee — Website, API & iOS App (Marker Studio) Marker Studio Media, News & J…" at bounding box center [323, 171] width 647 height 342
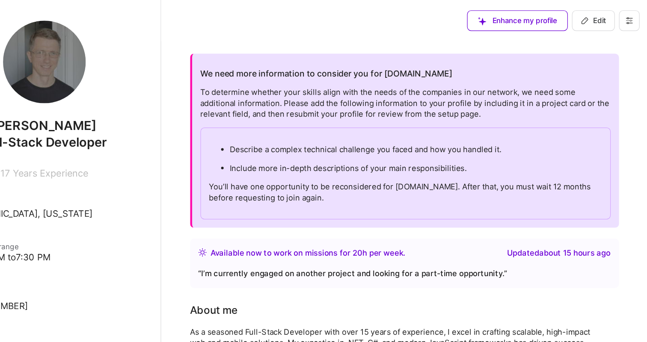
click at [433, 123] on p "Describe a complex technical challenge you faced and how you handled it." at bounding box center [455, 123] width 308 height 9
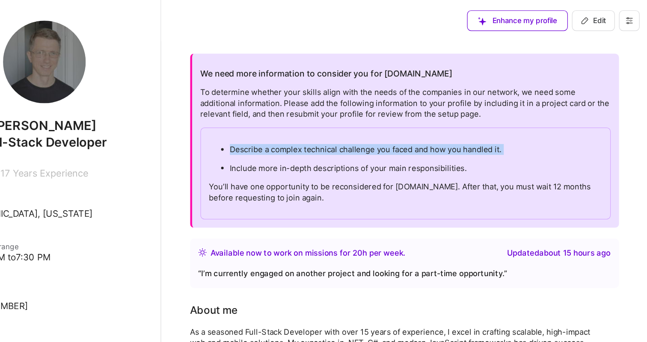
click at [433, 123] on p "Describe a complex technical challenge you faced and how you handled it." at bounding box center [455, 123] width 308 height 9
copy p "Describe a complex technical challenge you faced and how you handled it."
drag, startPoint x: 502, startPoint y: 142, endPoint x: 295, endPoint y: 122, distance: 208.0
click at [295, 122] on ul "Describe a complex technical challenge you faced and how you handled it. Includ…" at bounding box center [446, 131] width 325 height 24
copy ul "Describe a complex technical challenge you faced and how you handled it. Includ…"
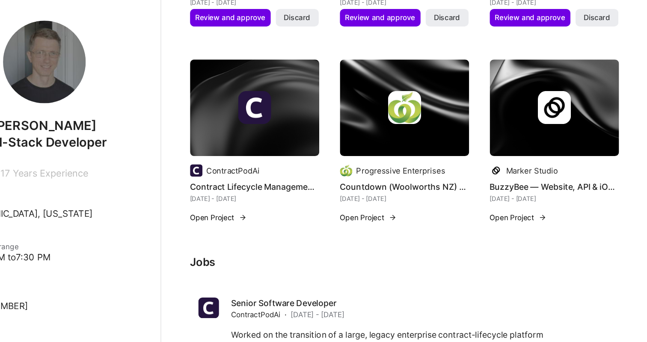
scroll to position [1098, 0]
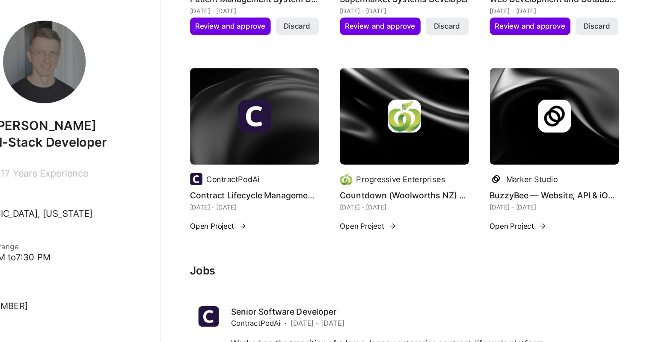
click at [299, 183] on button "Open Project" at bounding box center [291, 187] width 47 height 9
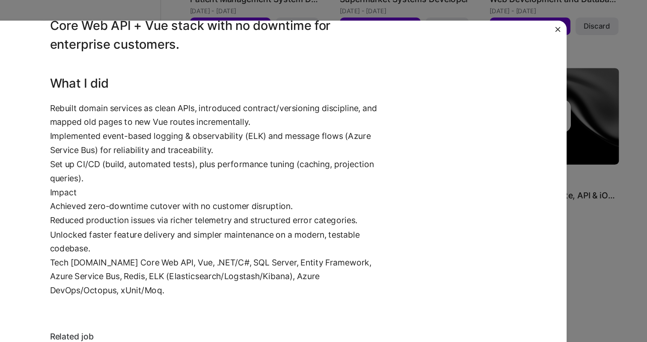
scroll to position [277, 0]
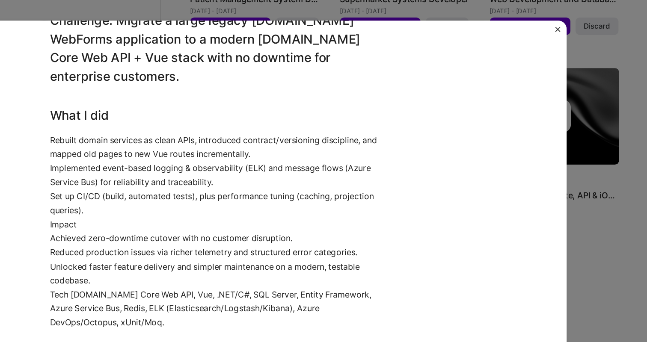
click at [573, 26] on img "Close" at bounding box center [573, 24] width 4 height 4
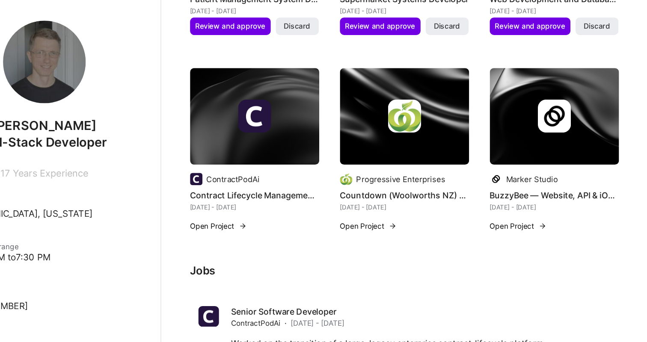
click at [426, 183] on button "Open Project" at bounding box center [415, 187] width 47 height 9
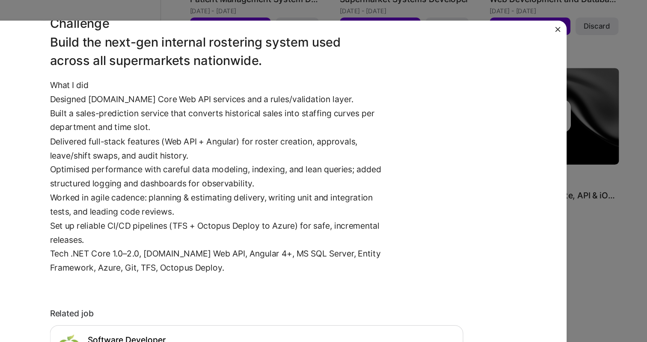
scroll to position [285, 0]
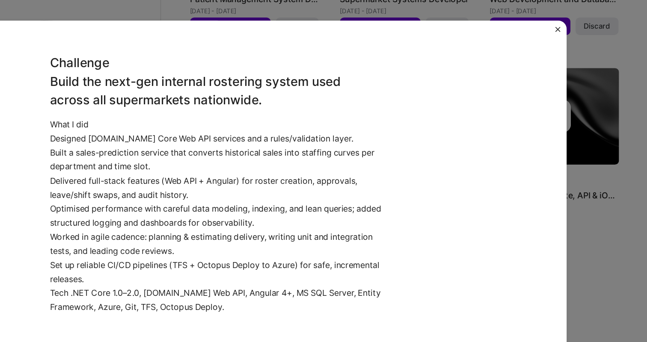
click at [571, 25] on img "Close" at bounding box center [573, 24] width 4 height 4
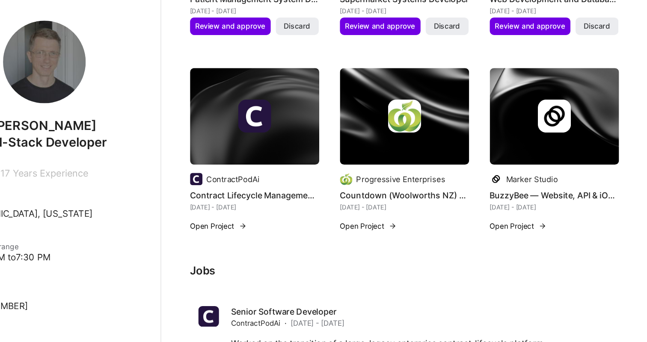
click at [309, 183] on button "Open Project" at bounding box center [291, 187] width 47 height 9
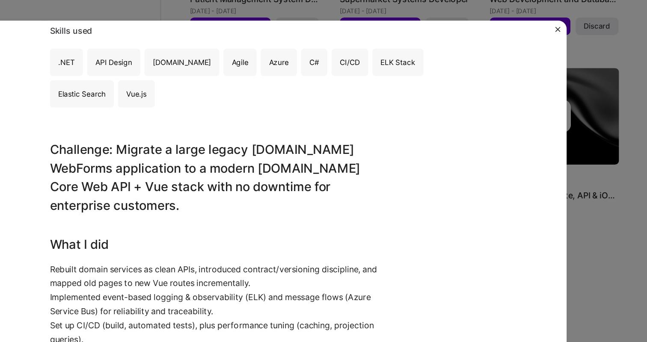
scroll to position [204, 0]
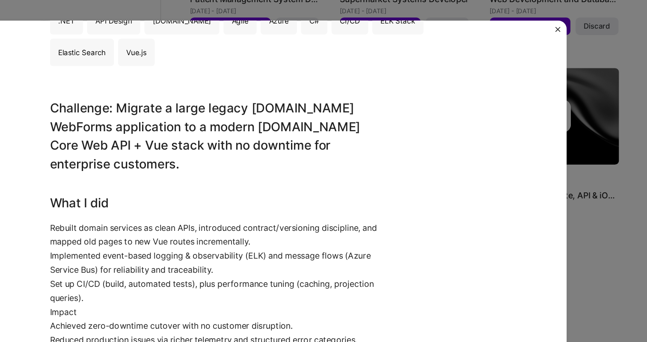
click at [572, 23] on img "Close" at bounding box center [573, 24] width 4 height 4
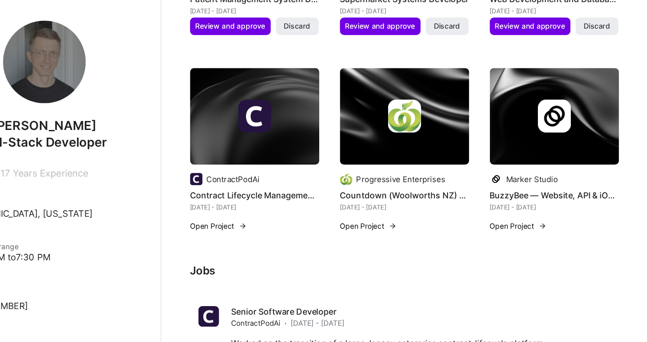
click at [420, 183] on button "Open Project" at bounding box center [415, 187] width 47 height 9
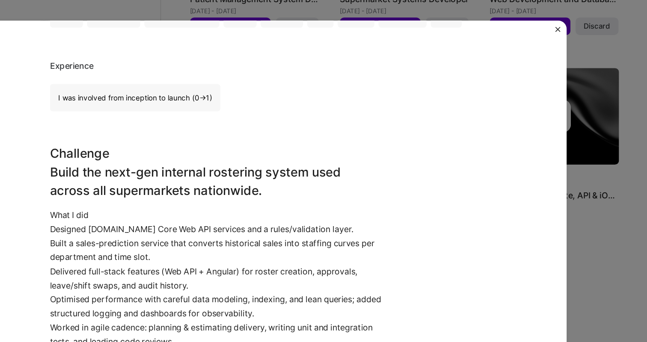
scroll to position [211, 0]
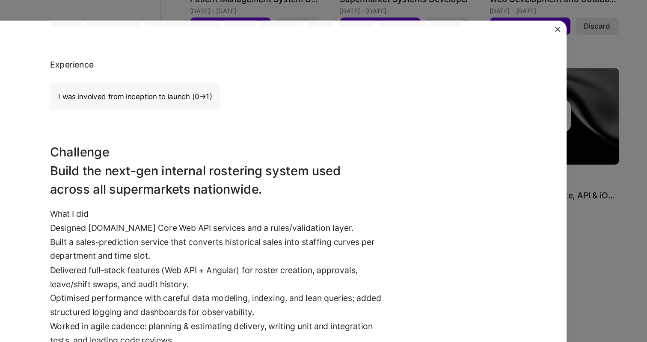
click at [572, 24] on img "Close" at bounding box center [573, 24] width 4 height 4
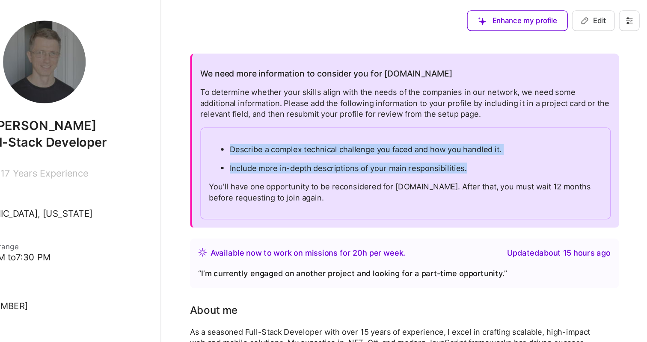
click at [604, 12] on button "Edit" at bounding box center [602, 17] width 36 height 17
select select "GE"
select select "Right Now"
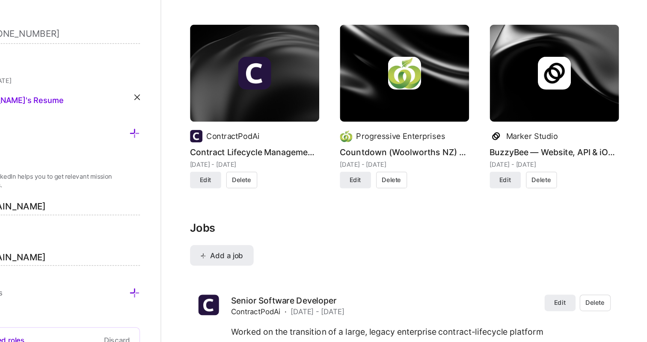
scroll to position [1492, 0]
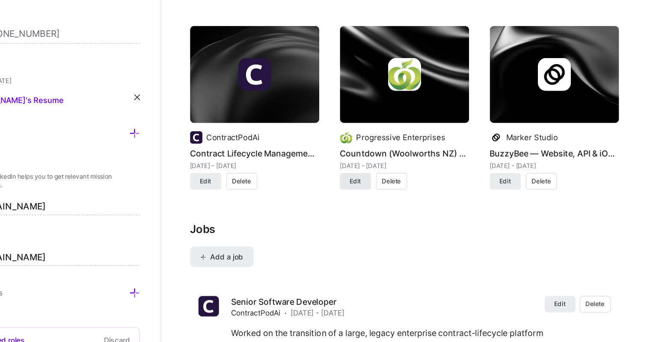
click at [408, 146] on span "Edit" at bounding box center [404, 150] width 9 height 8
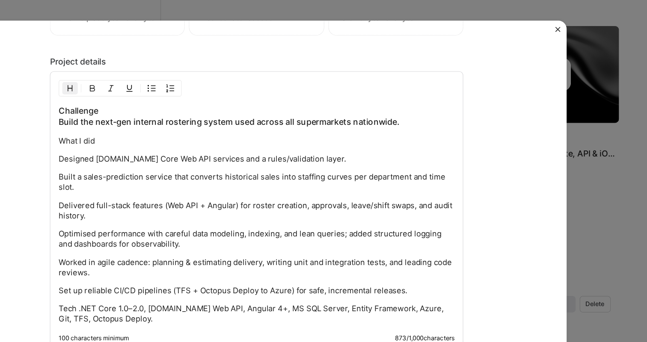
scroll to position [865, 0]
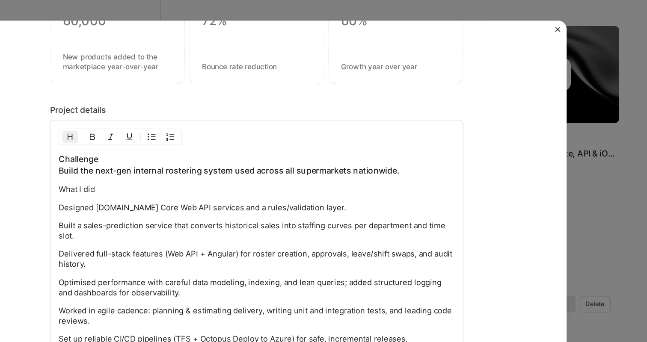
click at [161, 140] on h3 "Challenge Build the next-gen internal rostering system used across all supermar…" at bounding box center [324, 136] width 328 height 19
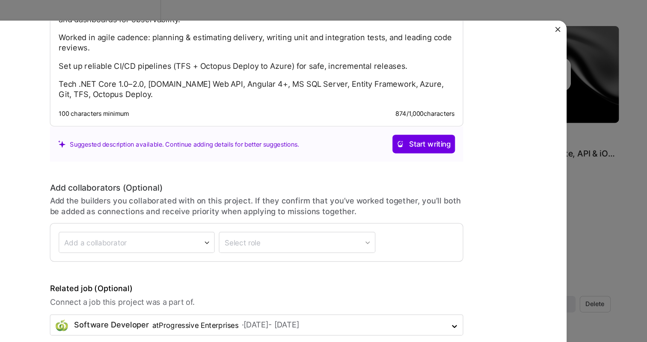
scroll to position [1492, 0]
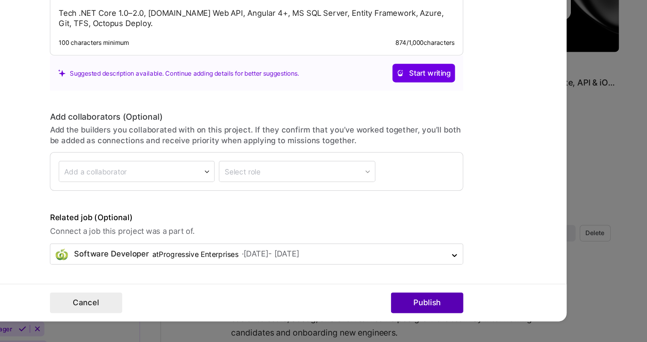
click at [451, 314] on button "Publish" at bounding box center [465, 309] width 60 height 17
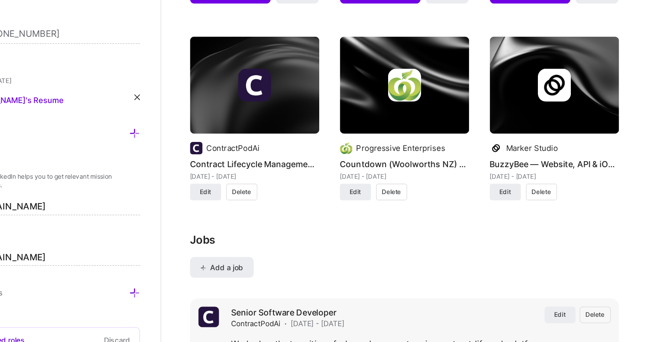
scroll to position [1441, 0]
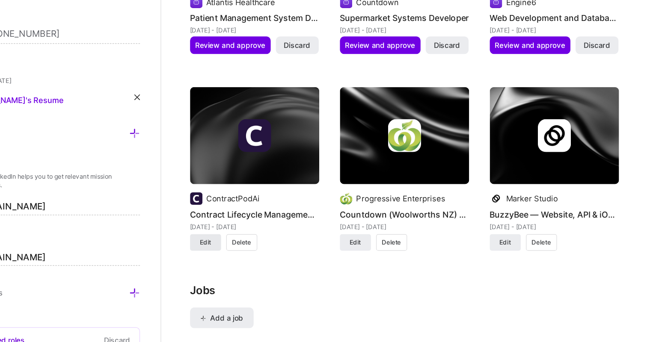
click at [279, 197] on span "Edit" at bounding box center [280, 201] width 9 height 8
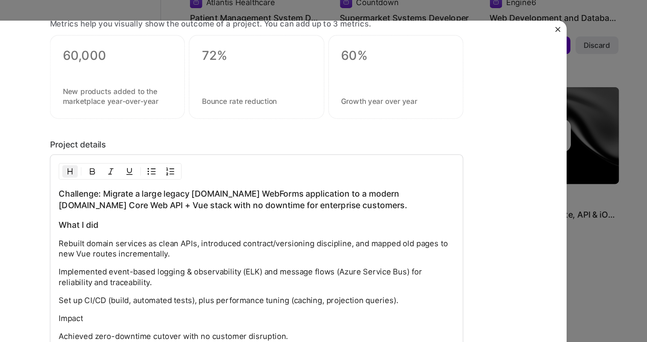
scroll to position [897, 0]
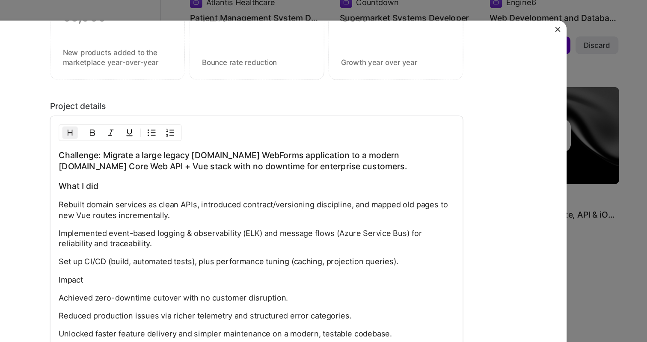
click at [572, 23] on img "Close" at bounding box center [573, 24] width 4 height 4
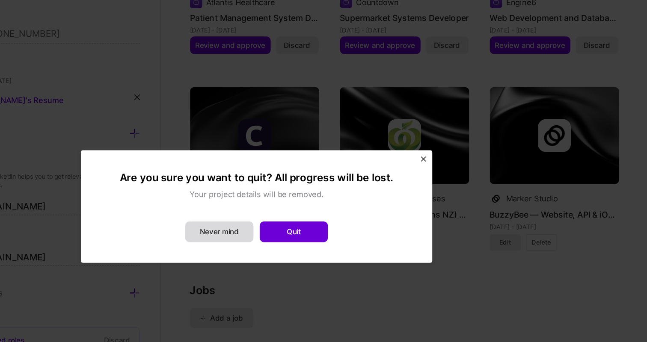
click at [302, 190] on button "Never mind" at bounding box center [292, 192] width 56 height 17
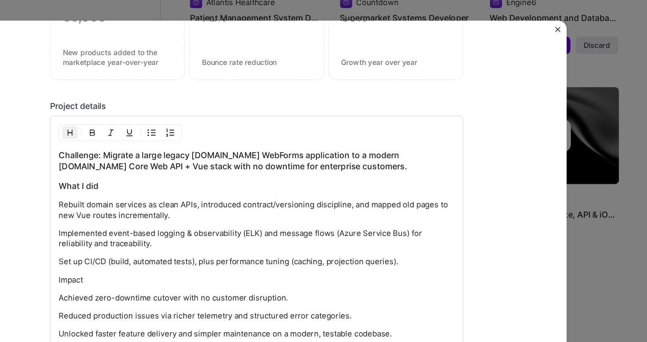
scroll to position [1119, 0]
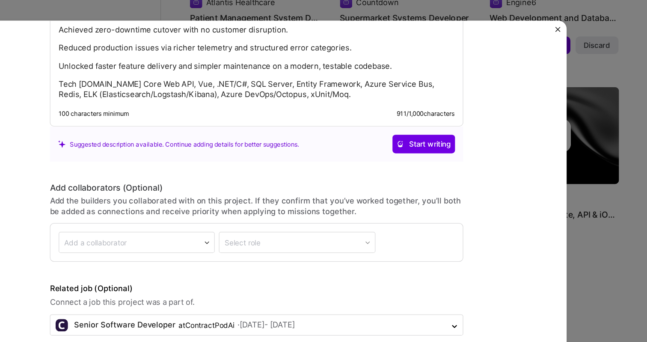
click at [572, 24] on img "Close" at bounding box center [573, 24] width 4 height 4
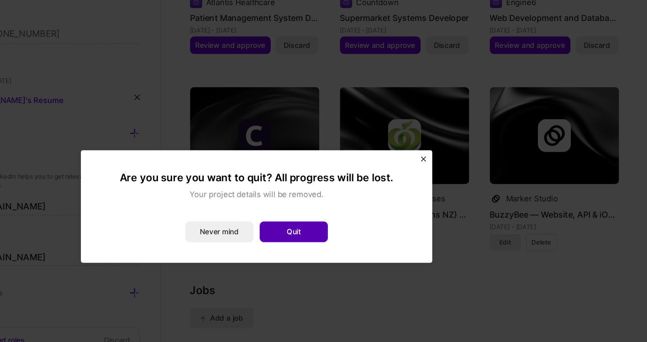
click at [360, 195] on button "Quit" at bounding box center [354, 192] width 56 height 17
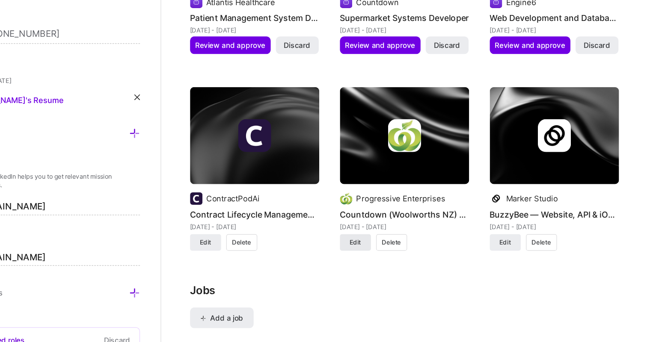
click at [407, 194] on button "Edit" at bounding box center [405, 201] width 26 height 14
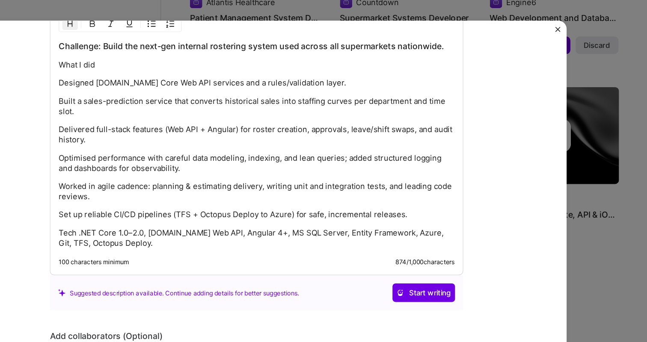
scroll to position [965, 0]
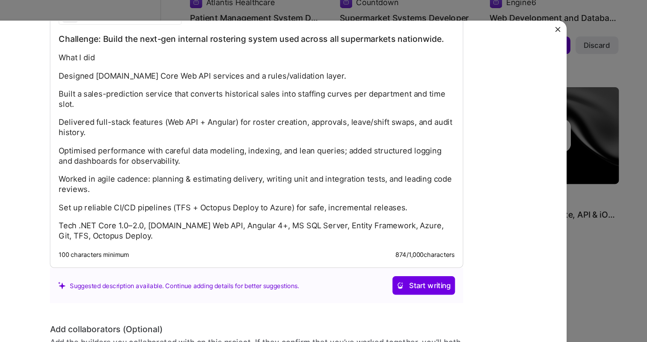
click at [572, 23] on img "Close" at bounding box center [573, 24] width 4 height 4
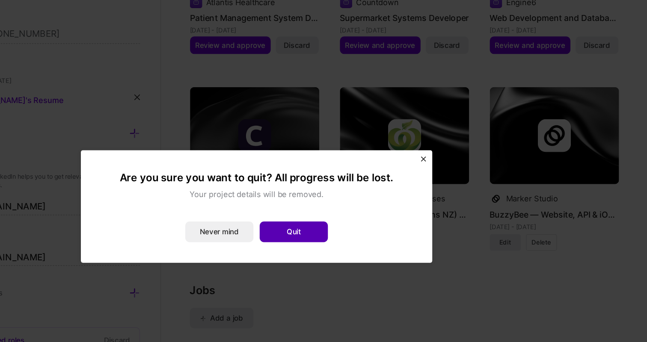
click at [374, 191] on button "Quit" at bounding box center [354, 192] width 56 height 17
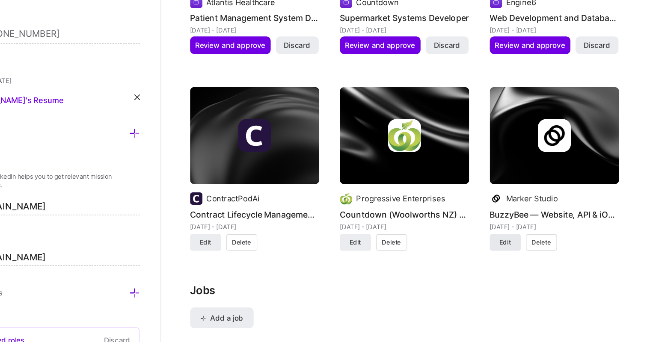
click at [530, 197] on span "Edit" at bounding box center [529, 201] width 9 height 8
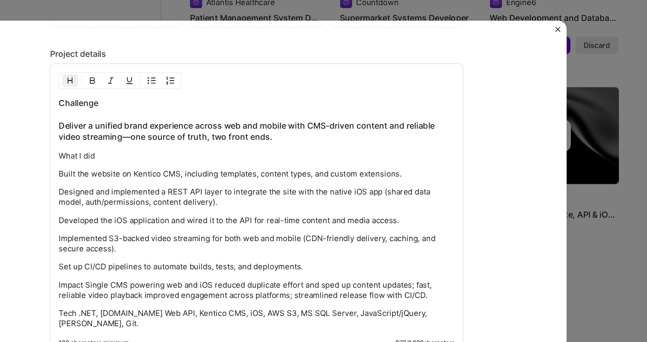
scroll to position [830, 0]
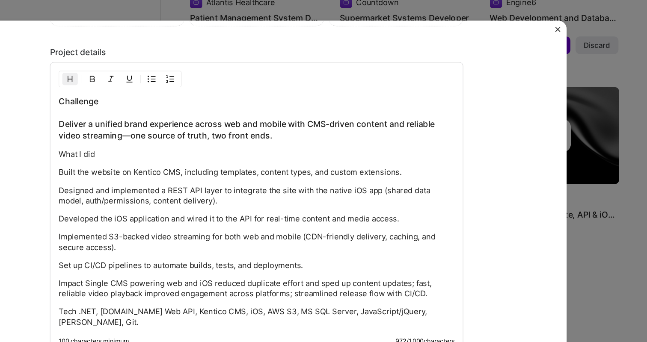
click at [159, 101] on div "Challenge Deliver a unified brand experience across web and mobile with CMS-dri…" at bounding box center [323, 172] width 342 height 242
click at [161, 104] on h3 "Challenge Deliver a unified brand experience across web and mobile with CMS-dri…" at bounding box center [324, 98] width 328 height 38
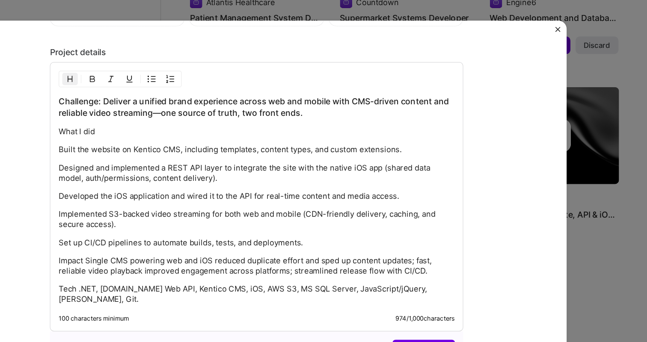
click at [241, 111] on p "What I did" at bounding box center [324, 109] width 328 height 9
click at [329, 145] on p "Designed and implemented a REST API layer to integrate the site with the native…" at bounding box center [324, 143] width 328 height 17
click at [237, 92] on h3 "Challenge: Deliver a unified brand experience across web and mobile with CMS-dr…" at bounding box center [324, 88] width 328 height 19
click at [247, 94] on h3 "Challenge: Deliver a unified brand experience across web and mobile with CMS-dr…" at bounding box center [324, 88] width 328 height 19
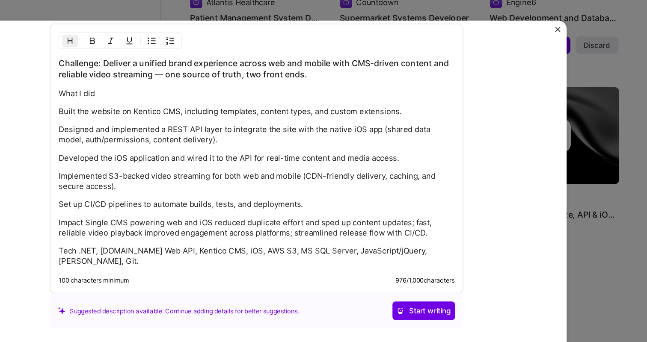
click at [368, 169] on p "Set up CI/CD pipelines to automate builds, tests, and deployments." at bounding box center [324, 169] width 328 height 9
click at [181, 187] on p "Impact Single CMS powering web and iOS reduced duplicate effort and sped up con…" at bounding box center [324, 188] width 328 height 17
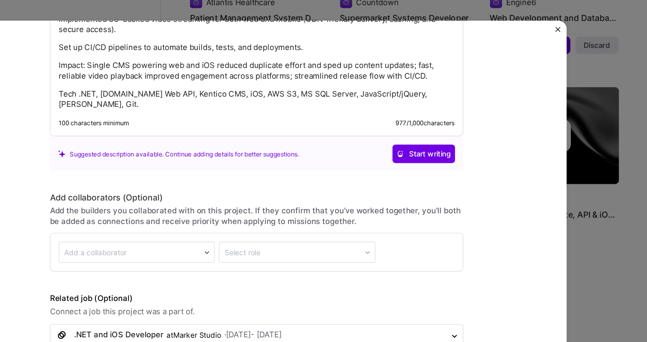
scroll to position [1441, 0]
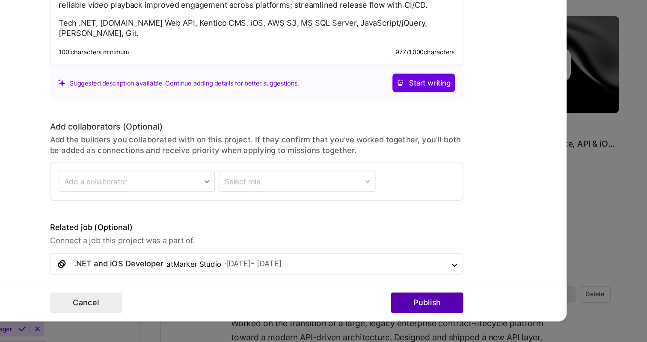
click at [444, 305] on button "Publish" at bounding box center [465, 309] width 60 height 17
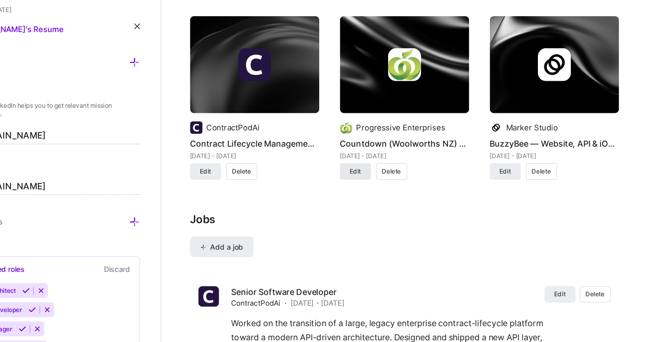
click at [399, 194] on button "Edit" at bounding box center [405, 201] width 26 height 14
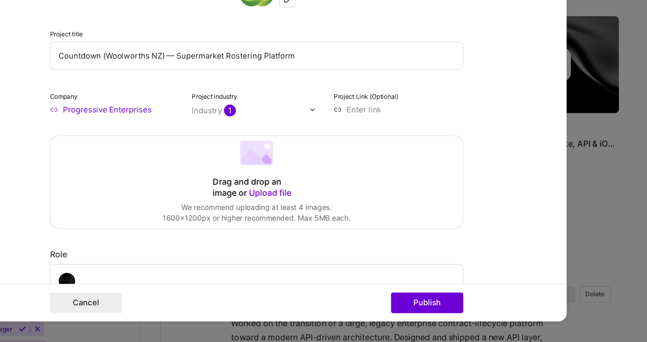
scroll to position [1441, 0]
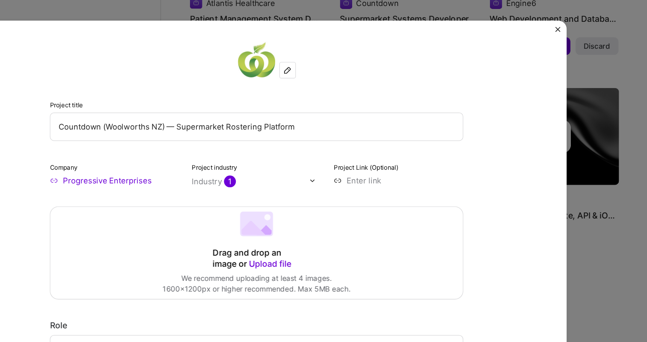
click at [574, 21] on form "Project title Countdown (Woolworths NZ) — Supermarket Rostering Platform Compan…" at bounding box center [323, 171] width 513 height 308
click at [572, 23] on img "Close" at bounding box center [573, 24] width 4 height 4
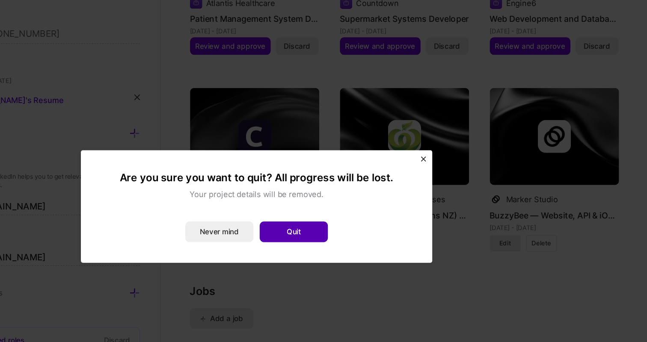
click at [342, 194] on button "Quit" at bounding box center [354, 192] width 56 height 17
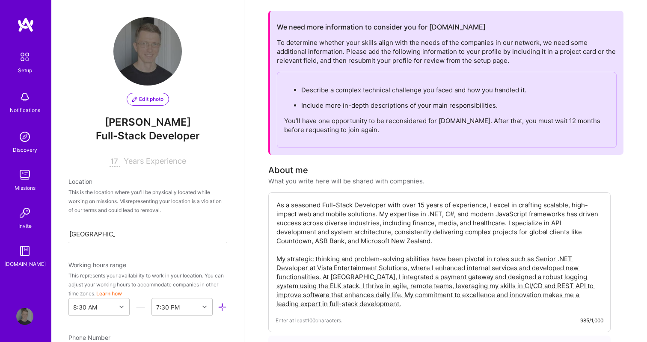
scroll to position [0, 0]
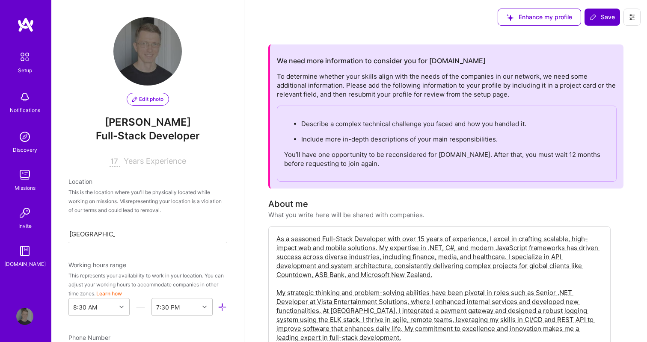
click at [592, 19] on icon at bounding box center [593, 17] width 7 height 7
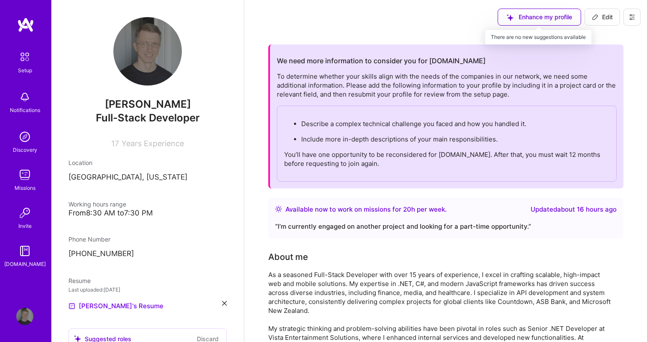
click at [543, 12] on div "Enhance my profile" at bounding box center [539, 17] width 83 height 17
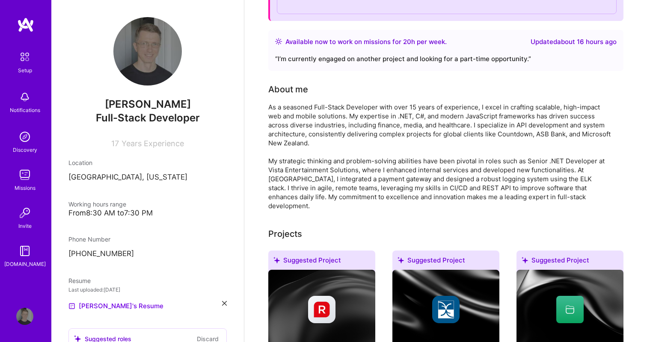
scroll to position [168, 0]
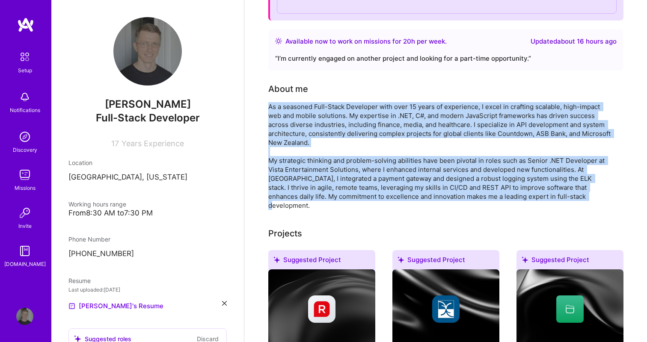
drag, startPoint x: 559, startPoint y: 196, endPoint x: 267, endPoint y: 105, distance: 306.0
copy div "As a seasoned Full-Stack Developer with over 15 years of experience, I excel in…"
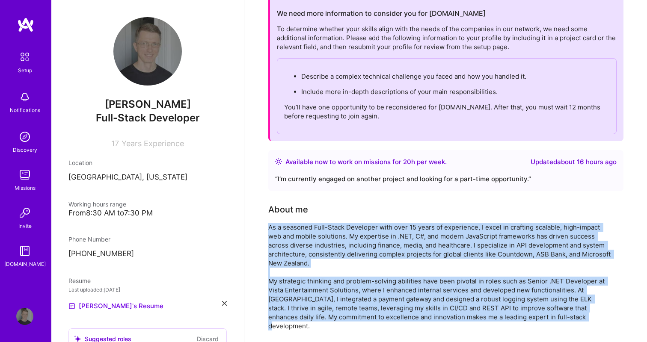
scroll to position [0, 0]
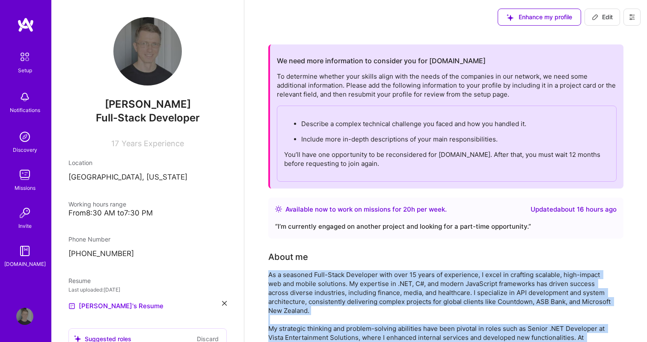
click at [588, 20] on button "Edit" at bounding box center [602, 17] width 36 height 17
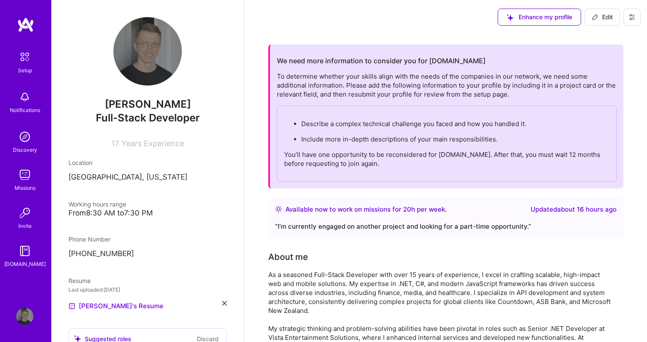
select select "GE"
select select "Right Now"
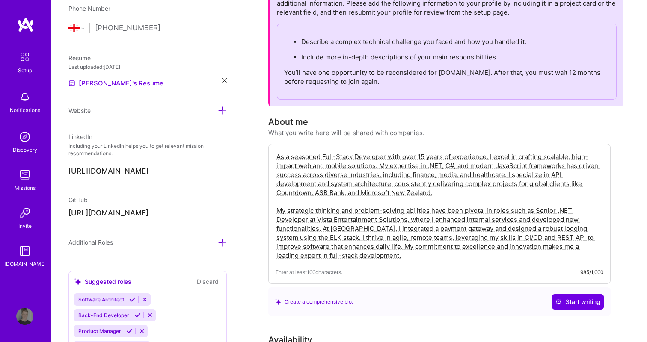
scroll to position [84, 0]
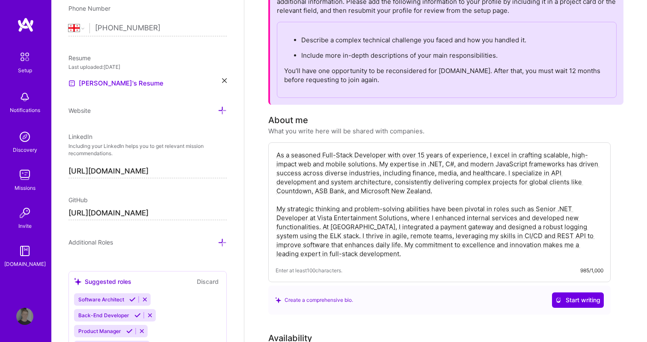
drag, startPoint x: 338, startPoint y: 257, endPoint x: 264, endPoint y: 145, distance: 134.6
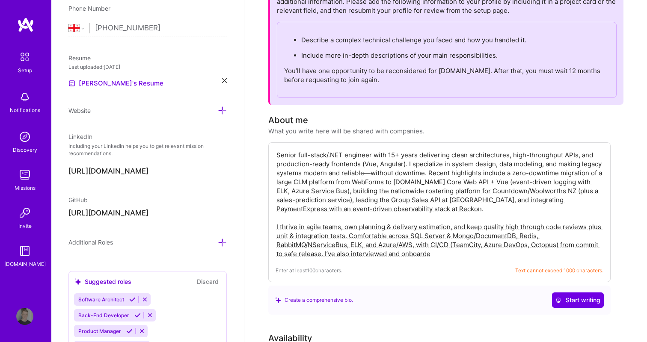
click at [438, 210] on textarea "Senior full-stack/.NET engineer with 15+ years delivering clean architectures, …" at bounding box center [440, 205] width 328 height 110
drag, startPoint x: 500, startPoint y: 199, endPoint x: 377, endPoint y: 197, distance: 123.2
click at [377, 197] on textarea "Senior full-stack/.NET engineer with 15+ years delivering clean architectures, …" at bounding box center [440, 205] width 328 height 110
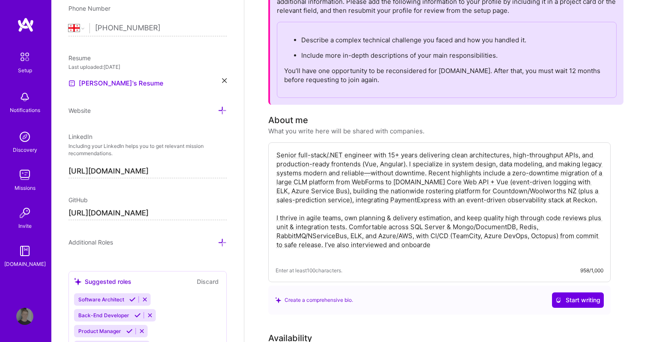
click at [392, 213] on textarea "Senior full-stack/.NET engineer with 15+ years delivering clean architectures, …" at bounding box center [440, 205] width 328 height 110
click at [377, 209] on textarea "Senior full-stack/.NET engineer with 15+ years delivering clean architectures, …" at bounding box center [440, 205] width 328 height 110
click at [373, 216] on textarea "Senior full-stack/.NET engineer with 15+ years delivering clean architectures, …" at bounding box center [440, 205] width 328 height 110
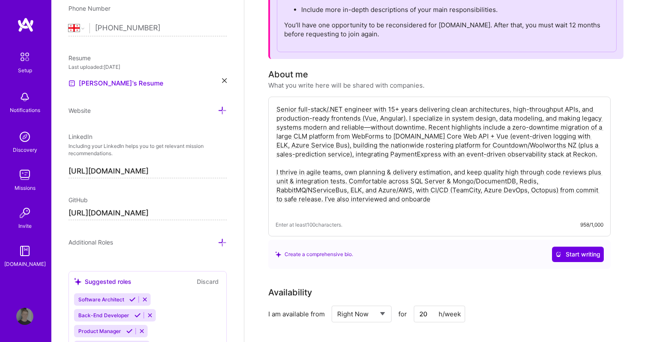
scroll to position [153, 0]
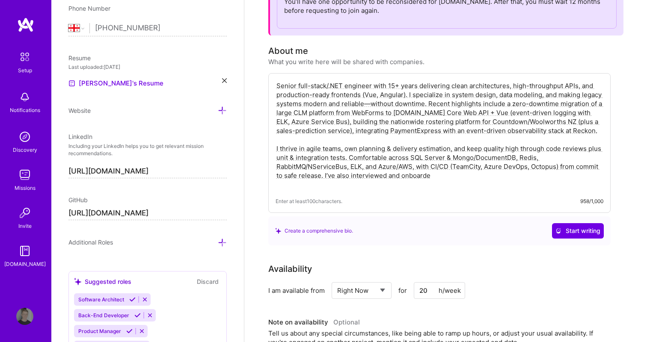
click at [459, 181] on textarea "Senior full-stack/.NET engineer with 15+ years delivering clean architectures, …" at bounding box center [440, 135] width 328 height 110
drag, startPoint x: 443, startPoint y: 181, endPoint x: 270, endPoint y: 74, distance: 203.0
click at [270, 74] on div "Senior full-stack/.NET engineer with 15+ years delivering clean architectures, …" at bounding box center [439, 143] width 342 height 140
paste textarea "leading the Group Sales API at [GEOGRAPHIC_DATA], and"
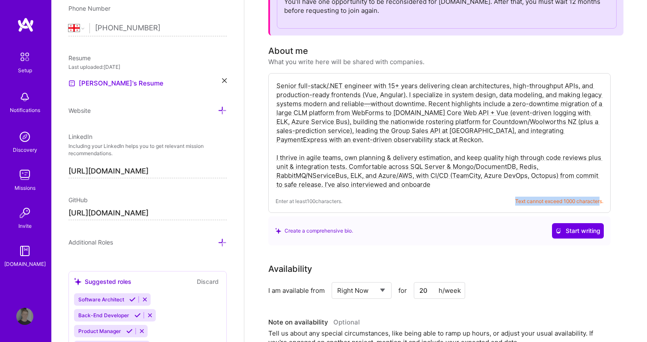
drag, startPoint x: 600, startPoint y: 201, endPoint x: 514, endPoint y: 200, distance: 86.0
click at [515, 200] on span "Text cannot exceed 1000 characters." at bounding box center [559, 201] width 88 height 9
copy span "Text cannot exceed 1000 character"
drag, startPoint x: 433, startPoint y: 187, endPoint x: 261, endPoint y: 55, distance: 217.2
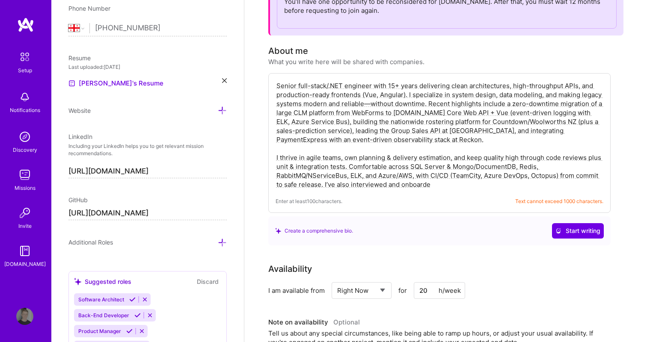
paste textarea ".NET and iOS engineer with 15+ years delivering clean architectures, high-throu…"
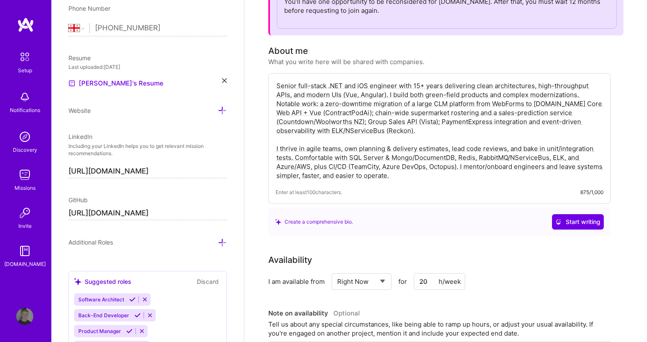
click at [277, 105] on textarea "Senior full-stack .NET and iOS engineer with 15+ years delivering clean archite…" at bounding box center [440, 130] width 328 height 101
click at [433, 136] on textarea "Senior full-stack .NET and iOS engineer with 15+ years delivering clean archite…" at bounding box center [440, 130] width 328 height 101
click at [435, 137] on textarea "Senior full-stack .NET and iOS engineer with 15+ years delivering clean archite…" at bounding box center [440, 130] width 328 height 101
drag, startPoint x: 439, startPoint y: 121, endPoint x: 367, endPoint y: 118, distance: 72.3
click at [367, 118] on textarea "Senior full-stack .NET and iOS engineer with 15+ years delivering clean archite…" at bounding box center [440, 130] width 328 height 101
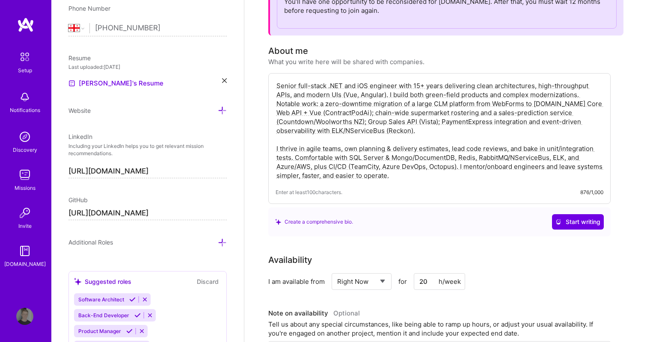
click at [433, 134] on textarea "Senior full-stack .NET and iOS engineer with 15+ years delivering clean archite…" at bounding box center [440, 130] width 328 height 101
click at [430, 129] on textarea "Senior full-stack .NET and iOS engineer with 15+ years delivering clean archite…" at bounding box center [440, 130] width 328 height 101
click at [436, 127] on textarea "Senior full-stack .NET and iOS engineer with 15+ years delivering clean archite…" at bounding box center [440, 130] width 328 height 101
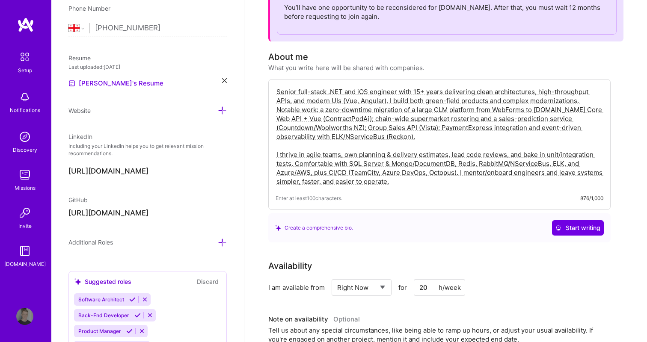
scroll to position [148, 0]
click at [557, 102] on textarea "Senior full-stack .NET and iOS engineer with 15+ years delivering clean archite…" at bounding box center [440, 136] width 328 height 101
click at [544, 132] on textarea "Senior full-stack .NET and iOS engineer with 15+ years delivering clean archite…" at bounding box center [440, 136] width 328 height 101
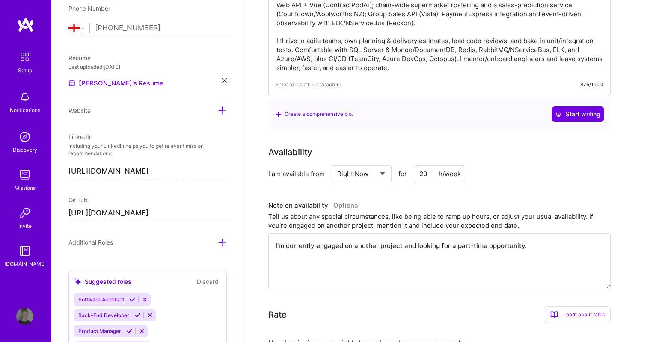
scroll to position [268, 0]
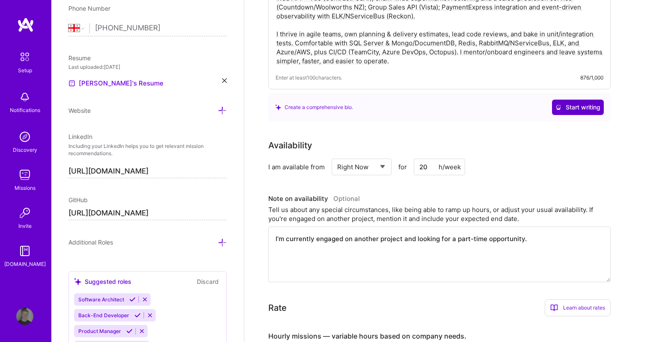
type textarea "Senior full-stack .NET and iOS engineer with 15+ years delivering clean archite…"
click at [572, 109] on span "Start writing" at bounding box center [577, 107] width 45 height 9
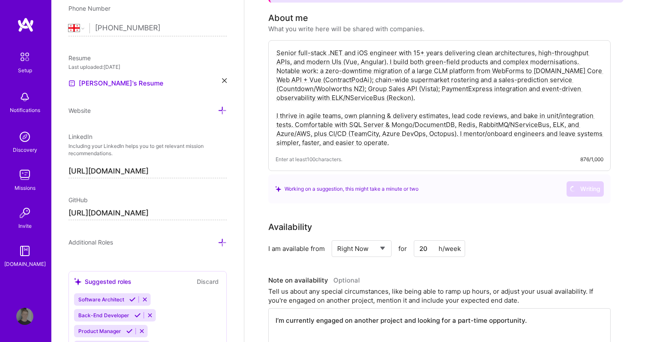
scroll to position [184, 0]
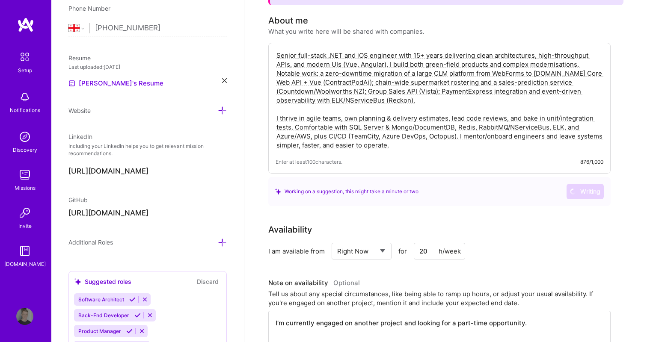
drag, startPoint x: 423, startPoint y: 146, endPoint x: 265, endPoint y: 50, distance: 184.7
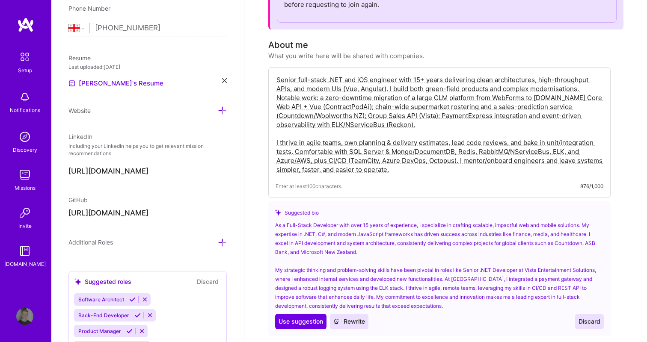
scroll to position [0, 0]
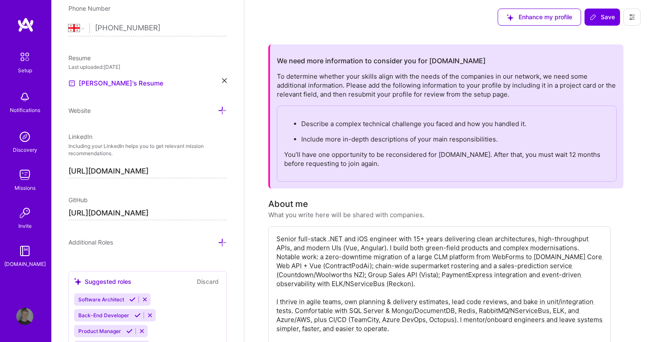
click at [599, 21] on span "Save" at bounding box center [602, 17] width 25 height 9
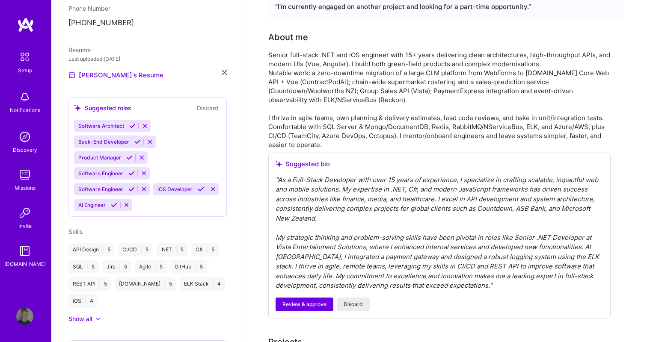
scroll to position [254, 0]
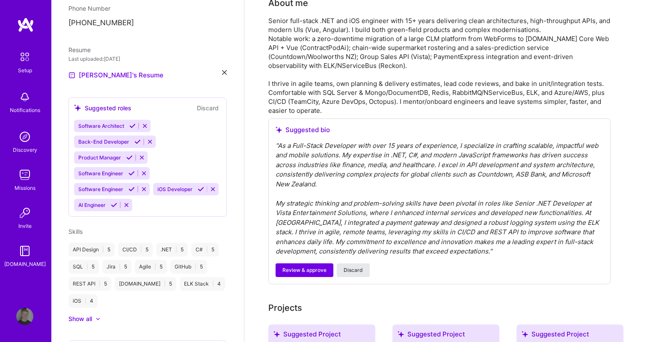
click at [351, 271] on span "Discard" at bounding box center [353, 271] width 19 height 8
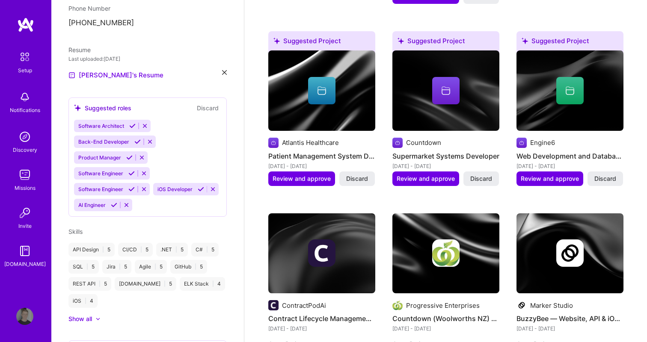
scroll to position [1102, 0]
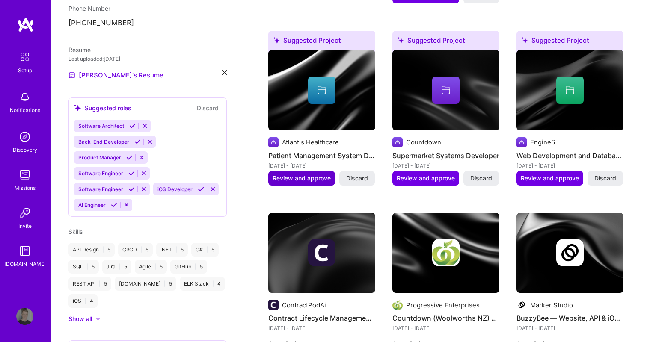
click at [284, 174] on span "Review and approve" at bounding box center [302, 178] width 58 height 9
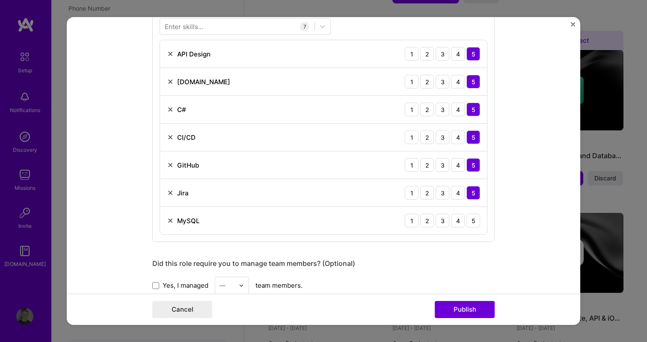
scroll to position [428, 0]
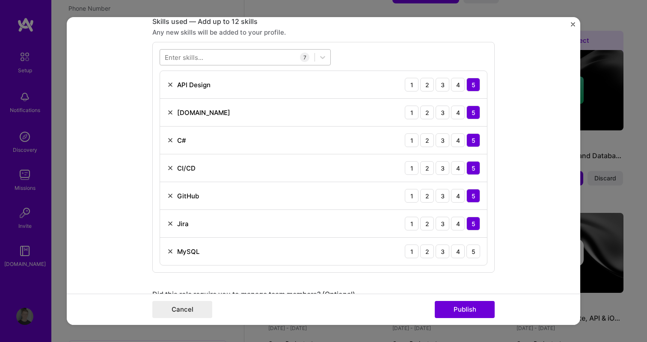
click at [223, 53] on div at bounding box center [237, 57] width 154 height 14
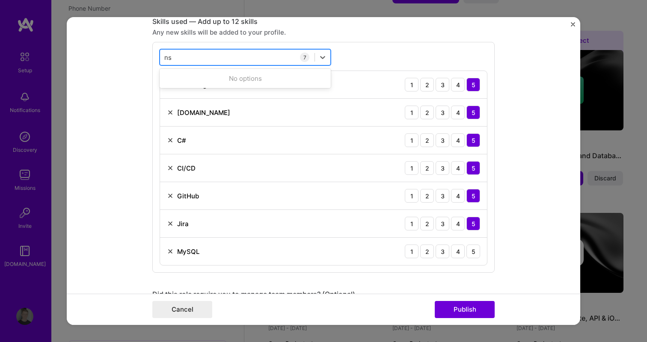
type input "n"
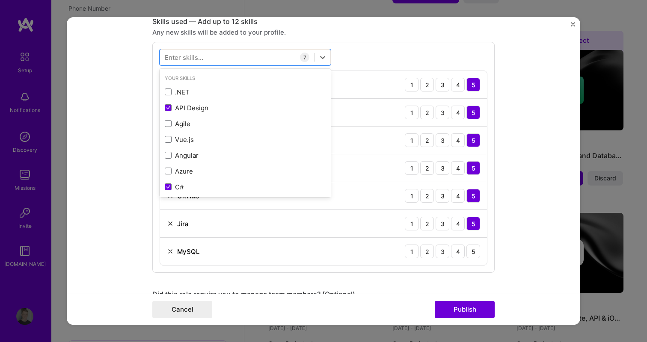
click at [139, 104] on form "Editing suggested project This project is suggested based on your LinkedIn, res…" at bounding box center [323, 171] width 513 height 308
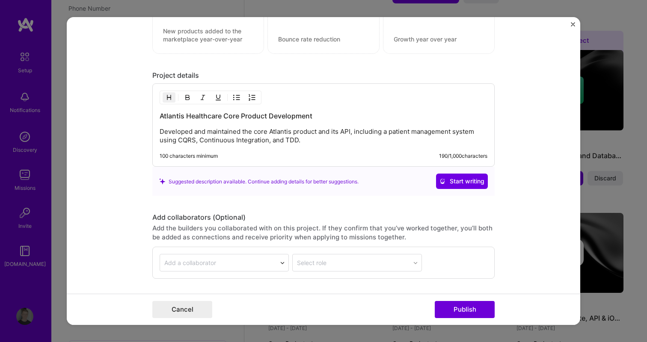
scroll to position [882, 0]
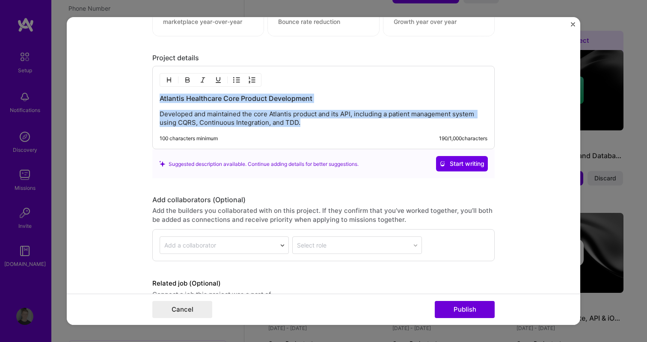
drag, startPoint x: 311, startPoint y: 122, endPoint x: 144, endPoint y: 92, distance: 169.2
click at [144, 92] on form "Editing suggested project This project is suggested based on your LinkedIn, res…" at bounding box center [323, 171] width 513 height 308
copy div "Atlantis Healthcare Core Product Development Developed and maintained the core …"
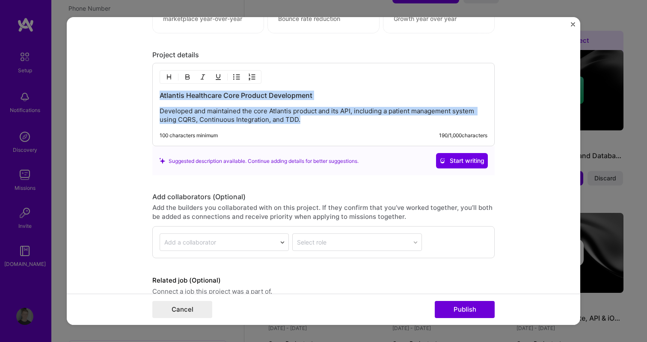
click at [306, 119] on p "Developed and maintained the core Atlantis product and its API, including a pat…" at bounding box center [324, 115] width 328 height 17
drag, startPoint x: 306, startPoint y: 119, endPoint x: 116, endPoint y: 86, distance: 192.8
click at [116, 86] on form "Editing suggested project This project is suggested based on your LinkedIn, res…" at bounding box center [323, 171] width 513 height 308
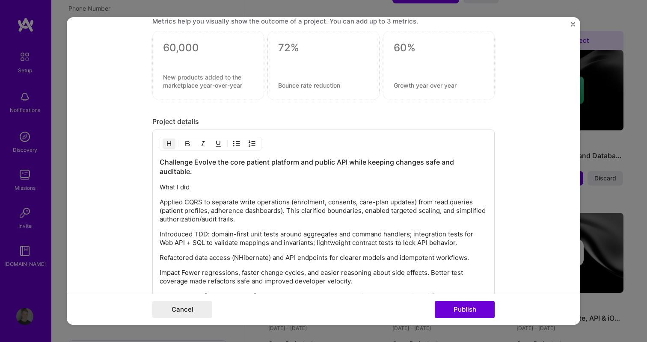
scroll to position [848, 0]
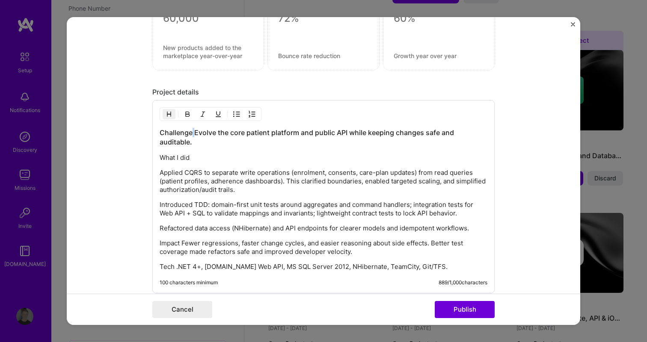
click at [192, 132] on h3 "Challenge Evolve the core patient platform and public API while keeping changes…" at bounding box center [324, 137] width 328 height 19
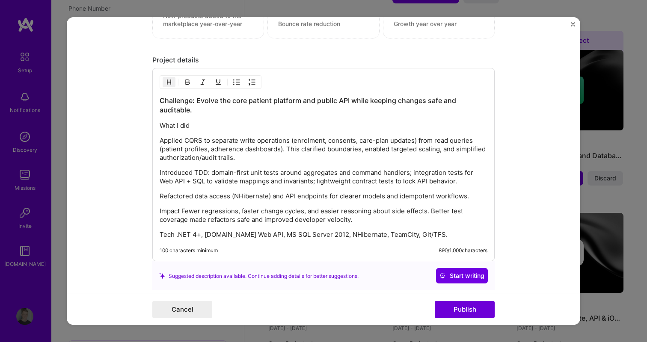
scroll to position [881, 0]
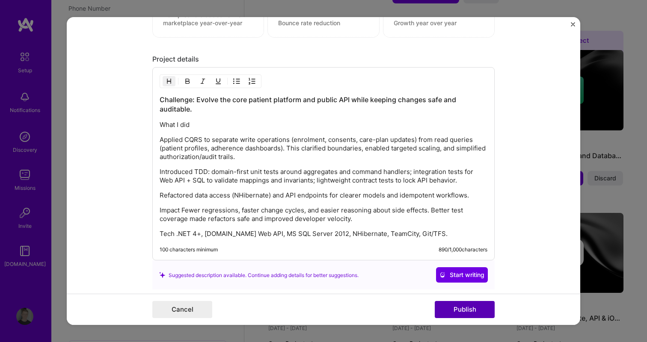
click at [454, 313] on button "Publish" at bounding box center [465, 309] width 60 height 17
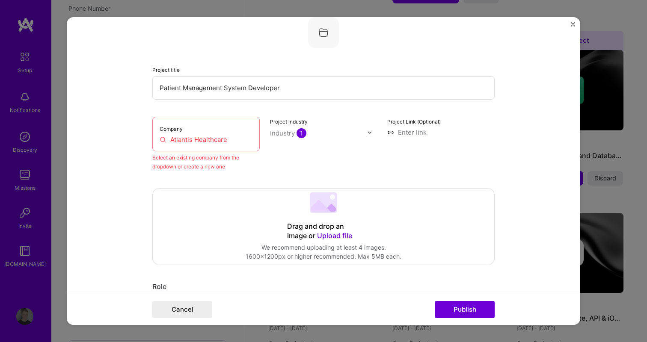
scroll to position [56, 0]
click at [222, 140] on input "Atlantis Healthcare" at bounding box center [206, 139] width 93 height 9
drag, startPoint x: 236, startPoint y: 140, endPoint x: 151, endPoint y: 130, distance: 84.9
click at [151, 130] on form "Editing suggested project This project is suggested based on your LinkedIn, res…" at bounding box center [323, 171] width 513 height 308
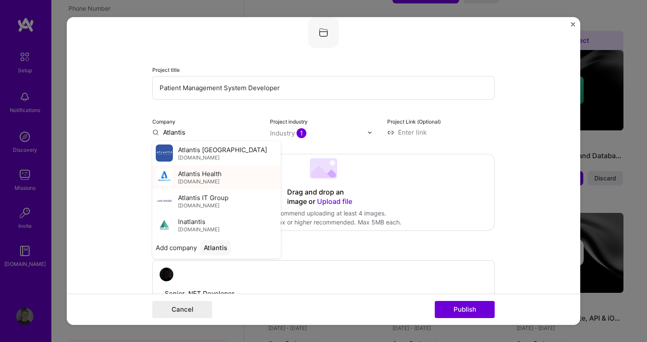
click at [223, 178] on div "Atlantis Health [DOMAIN_NAME]" at bounding box center [216, 177] width 128 height 24
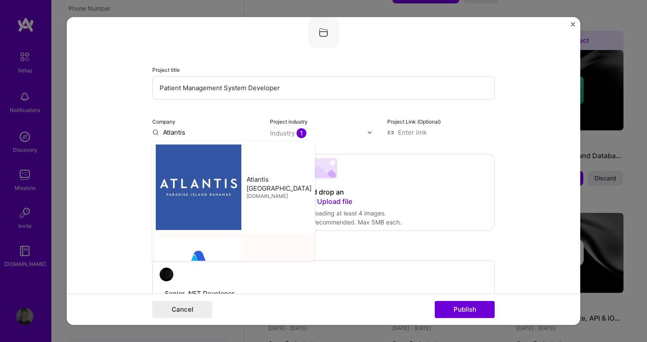
type input "Atlantis Health"
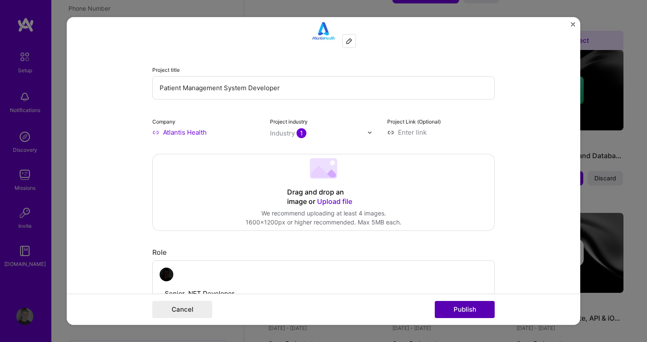
click at [451, 311] on button "Publish" at bounding box center [465, 309] width 60 height 17
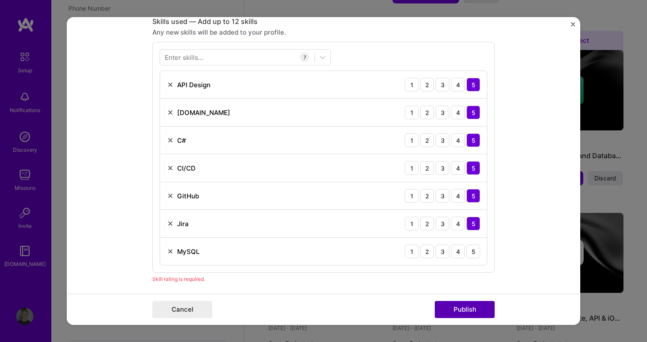
scroll to position [428, 0]
click at [474, 249] on div "5" at bounding box center [473, 251] width 14 height 14
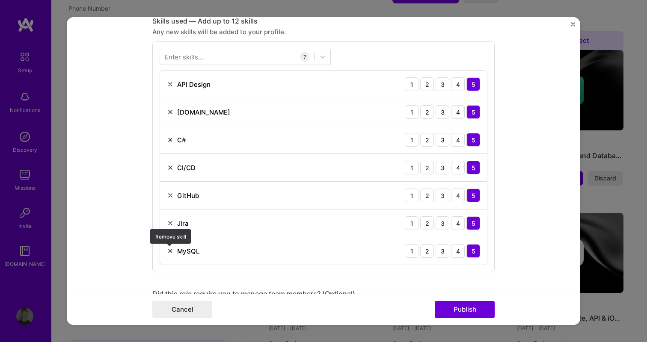
click at [168, 249] on img at bounding box center [170, 251] width 7 height 7
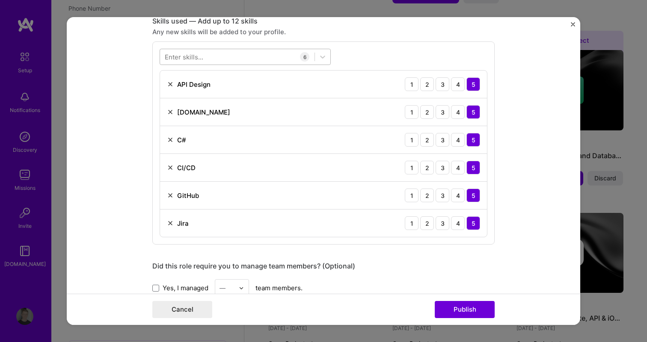
click at [231, 58] on div at bounding box center [237, 57] width 154 height 14
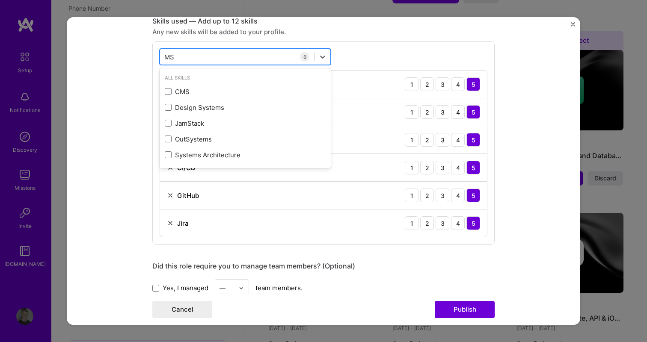
type input "M"
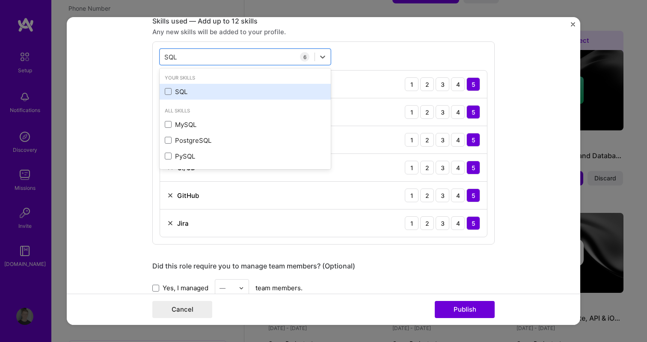
click at [176, 92] on div "SQL" at bounding box center [245, 91] width 161 height 9
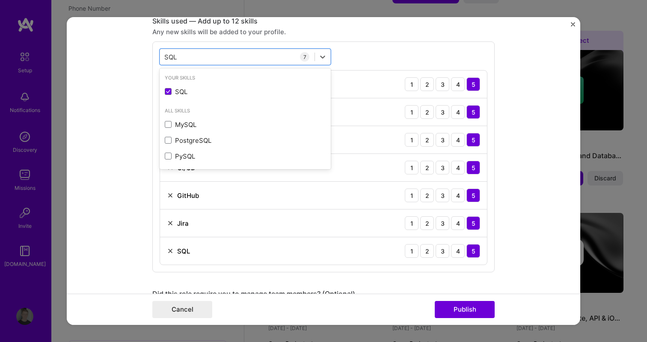
type input "SQL"
click at [110, 180] on form "Editing suggested project This project is suggested based on your LinkedIn, res…" at bounding box center [323, 171] width 513 height 308
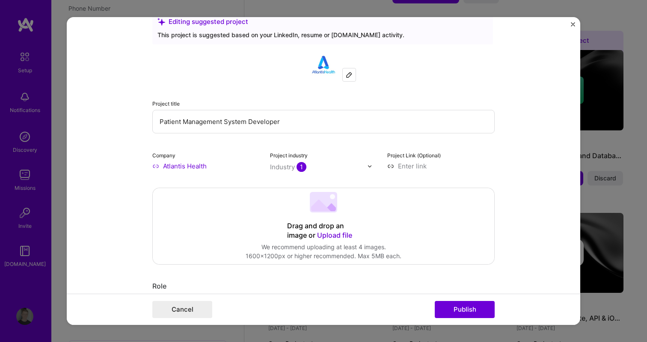
scroll to position [23, 0]
click at [213, 125] on input "Patient Management System Developer" at bounding box center [323, 122] width 342 height 24
paste input "Atlantis Healthcare — Core Product Development (Patient Platform & API)"
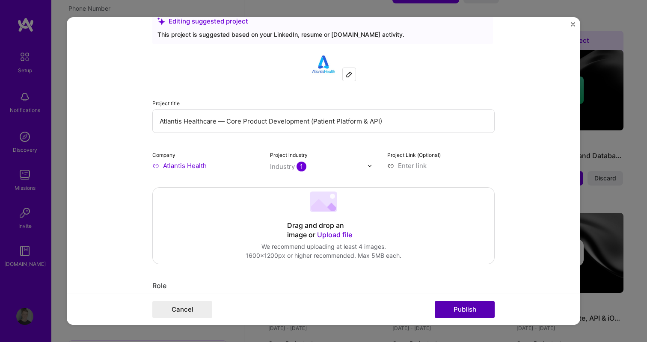
type input "Atlantis Healthcare — Core Product Development (Patient Platform & API)"
click at [467, 311] on button "Publish" at bounding box center [465, 309] width 60 height 17
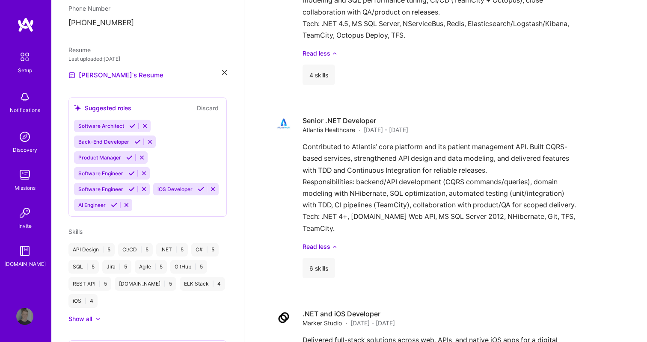
scroll to position [2715, 0]
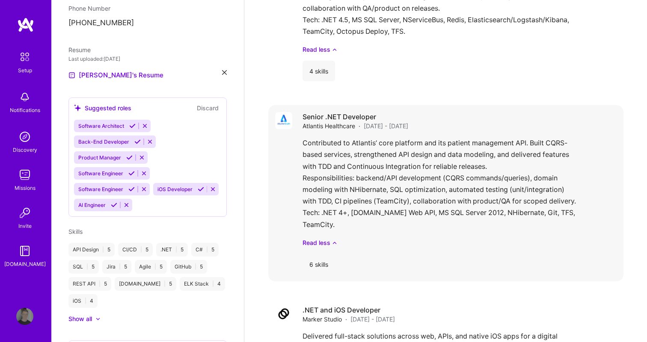
click at [350, 122] on span "Atlantis Healthcare" at bounding box center [328, 126] width 53 height 9
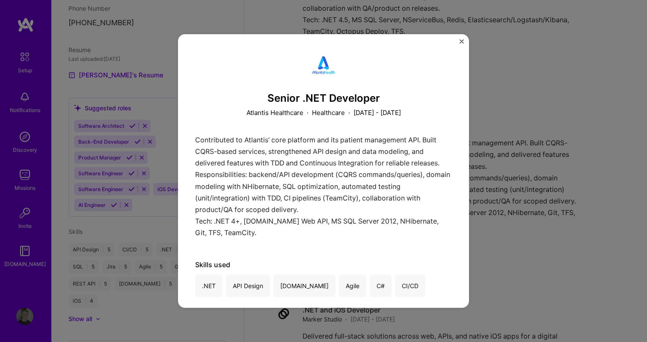
click at [271, 115] on p "Atlantis Healthcare" at bounding box center [274, 112] width 57 height 9
click at [275, 109] on p "Atlantis Healthcare" at bounding box center [274, 112] width 57 height 9
copy div "Atlantis Healthcare"
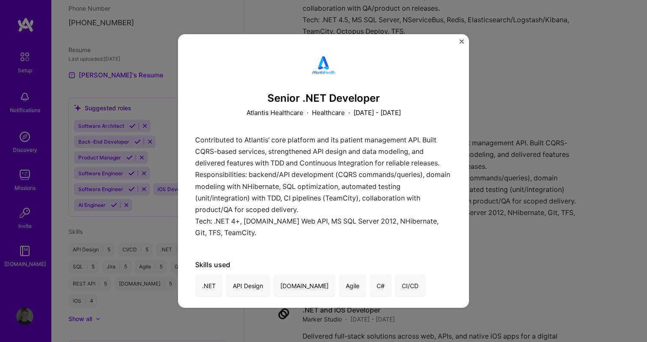
click at [459, 41] on div "Senior .NET Developer Atlantis Healthcare · Healthcare · [DATE] - [DATE] Contri…" at bounding box center [323, 171] width 291 height 274
click at [464, 41] on div "Senior .NET Developer Atlantis Healthcare · Healthcare · [DATE] - [DATE] Contri…" at bounding box center [323, 171] width 291 height 274
click at [462, 41] on img "Close" at bounding box center [461, 41] width 4 height 4
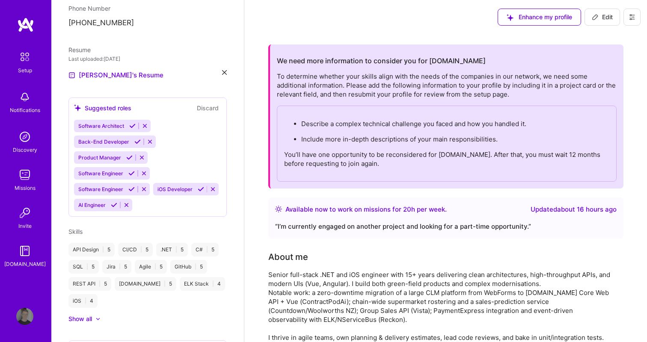
click at [596, 16] on icon at bounding box center [595, 17] width 7 height 7
select select "GE"
select select "Right Now"
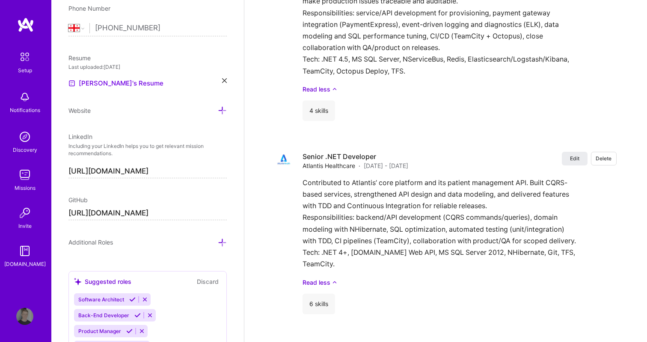
scroll to position [3097, 0]
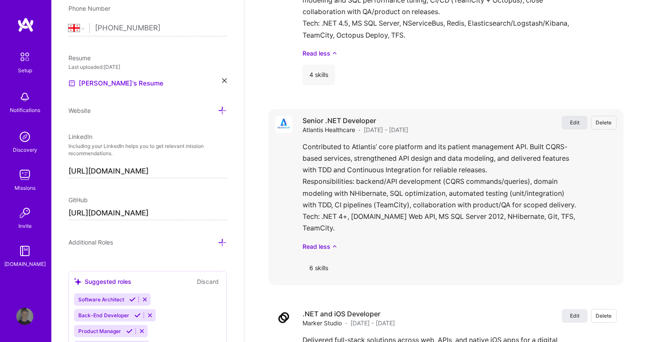
click at [580, 116] on button "Edit" at bounding box center [575, 123] width 26 height 14
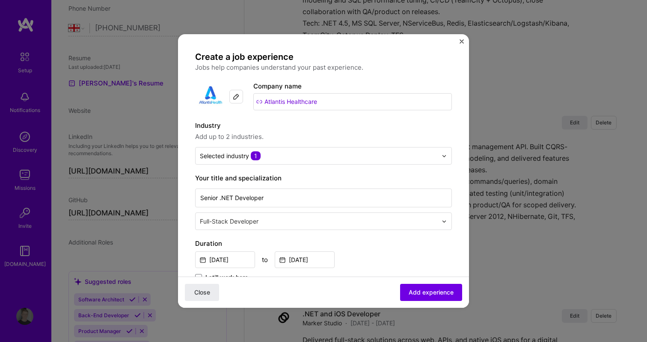
click at [334, 99] on input "Atlantis Healthcare" at bounding box center [352, 101] width 199 height 17
drag, startPoint x: 334, startPoint y: 99, endPoint x: 246, endPoint y: 88, distance: 88.8
click at [246, 88] on div "Company logo Company name Atlantis Healthcare" at bounding box center [323, 96] width 257 height 31
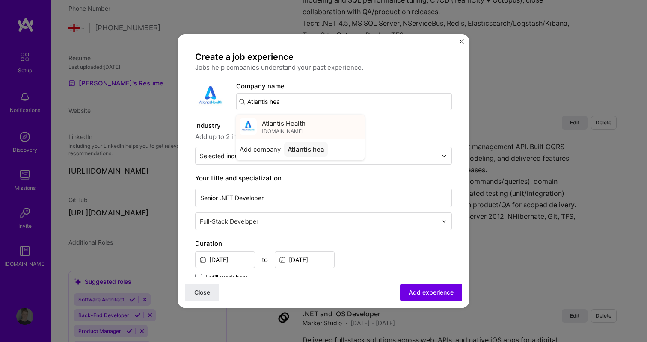
click at [270, 123] on span "Atlantis Health" at bounding box center [284, 123] width 44 height 9
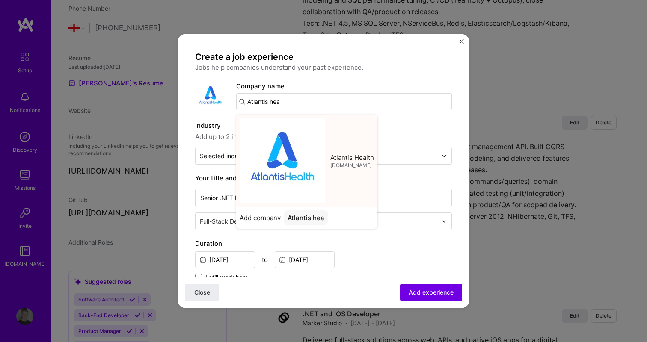
type input "Atlantis Health"
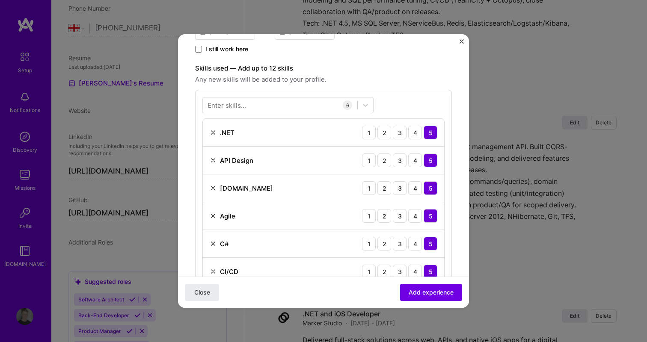
scroll to position [222, 0]
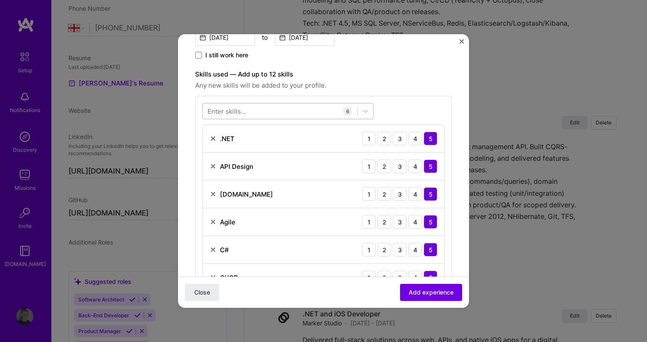
click at [278, 106] on div at bounding box center [280, 111] width 154 height 14
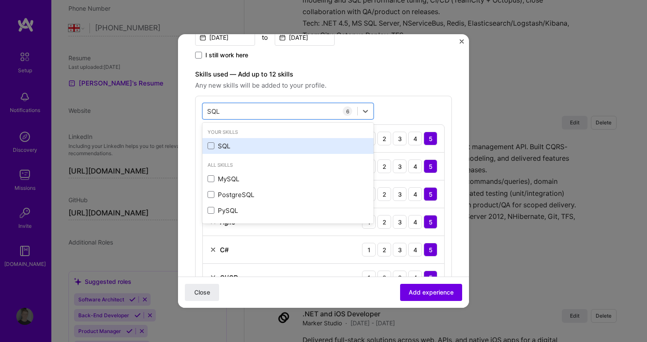
click at [243, 141] on div "SQL" at bounding box center [287, 146] width 171 height 16
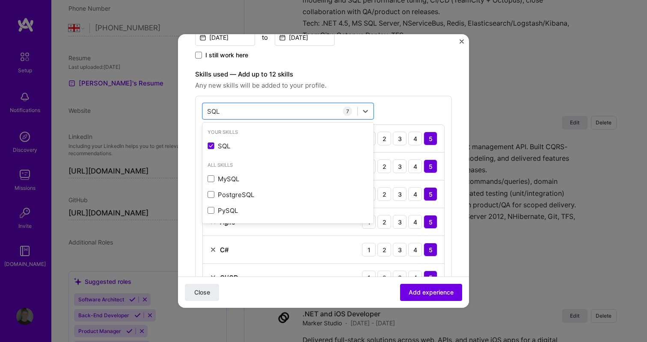
type input "SQL"
click at [431, 102] on div "option SQL, selected. option SQL selected, 0 of 2. 4 results available for sear…" at bounding box center [323, 211] width 257 height 231
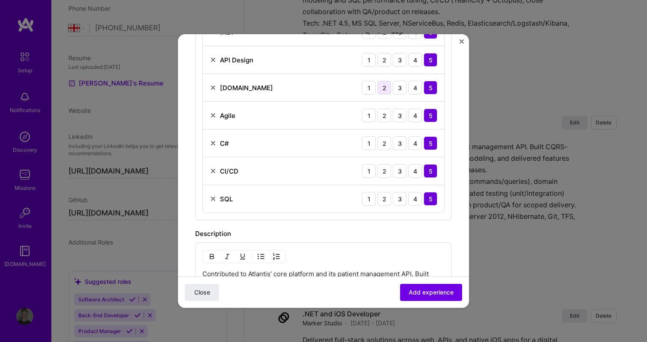
scroll to position [353, 0]
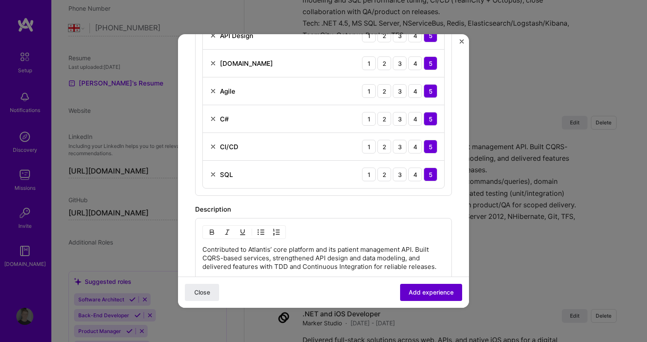
click at [448, 296] on span "Add experience" at bounding box center [431, 292] width 45 height 9
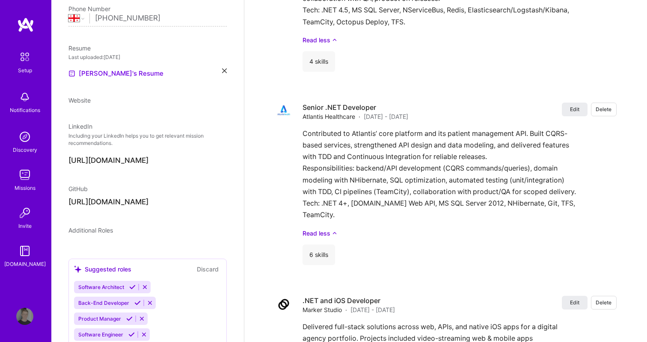
select select "GE"
select select "Right Now"
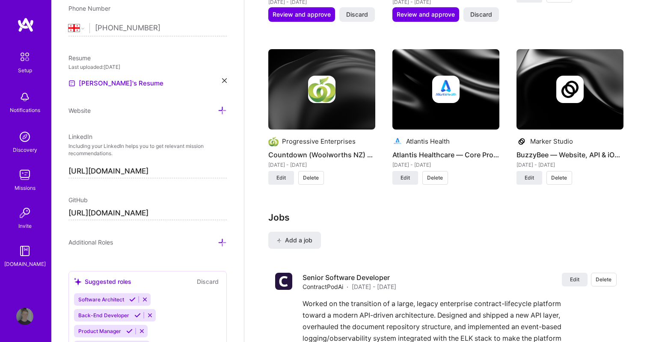
scroll to position [1451, 0]
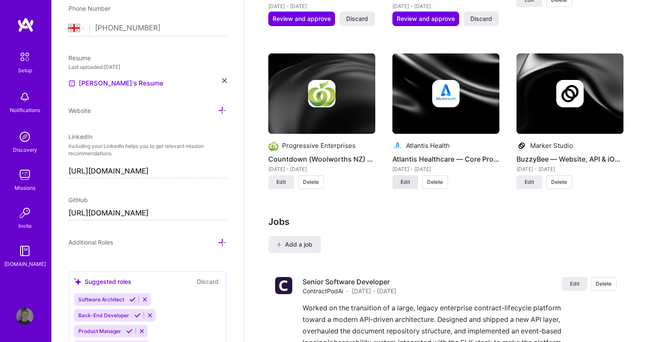
click at [398, 175] on button "Edit" at bounding box center [405, 182] width 26 height 14
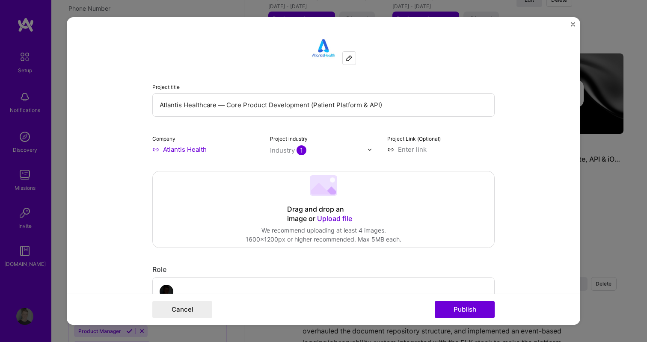
click at [215, 104] on input "Atlantis Healthcare — Core Product Development (Patient Platform & API)" at bounding box center [323, 105] width 342 height 24
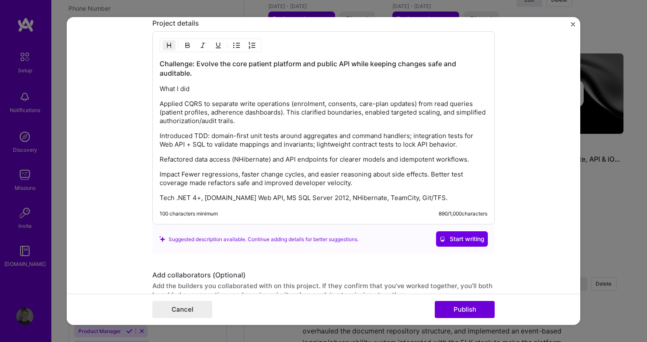
scroll to position [825, 0]
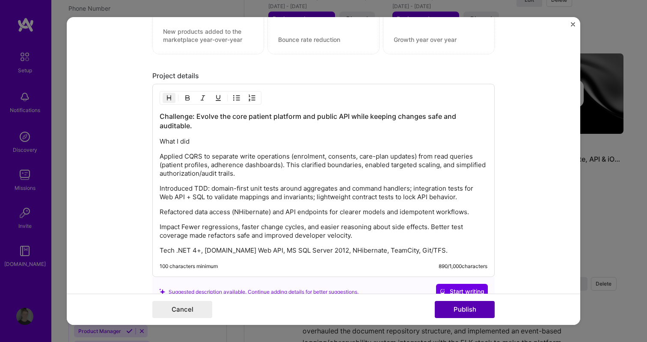
type input "Atlantis Health — Core Product Development (Patient Platform & API)"
click at [451, 316] on button "Publish" at bounding box center [465, 309] width 60 height 17
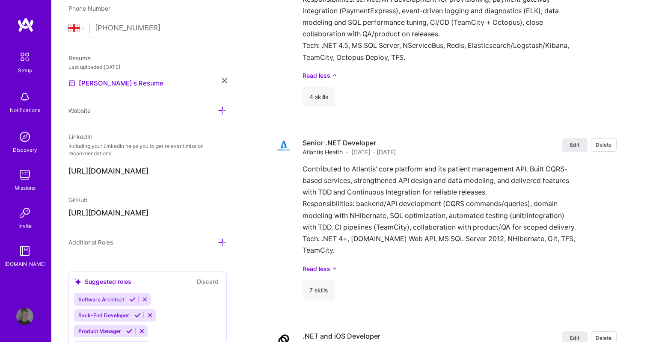
scroll to position [3141, 0]
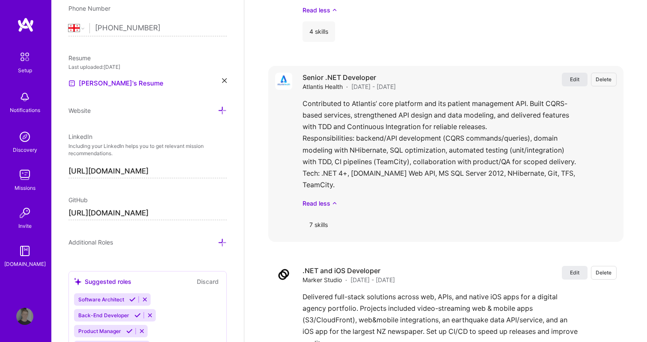
click at [575, 76] on span "Edit" at bounding box center [574, 79] width 9 height 7
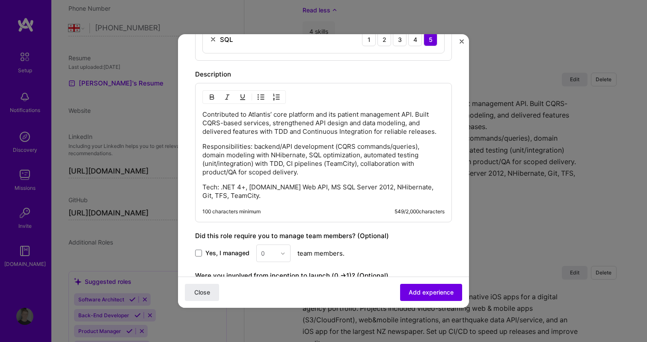
scroll to position [588, 0]
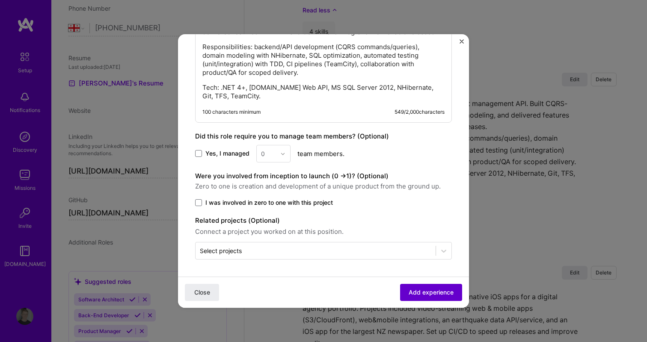
click at [433, 293] on span "Add experience" at bounding box center [431, 292] width 45 height 9
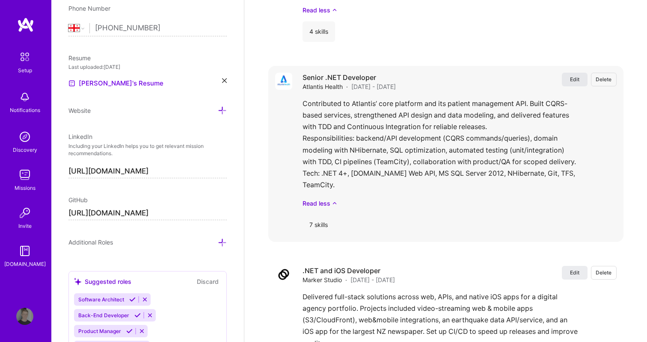
click at [567, 78] on button "Edit" at bounding box center [575, 80] width 26 height 14
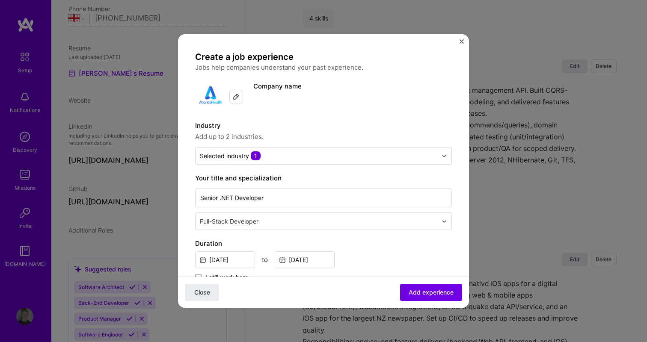
select select "GE"
select select "Right Now"
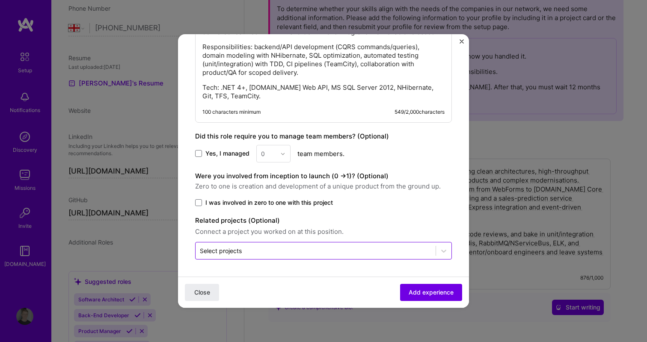
click at [330, 254] on input "text" at bounding box center [315, 250] width 231 height 9
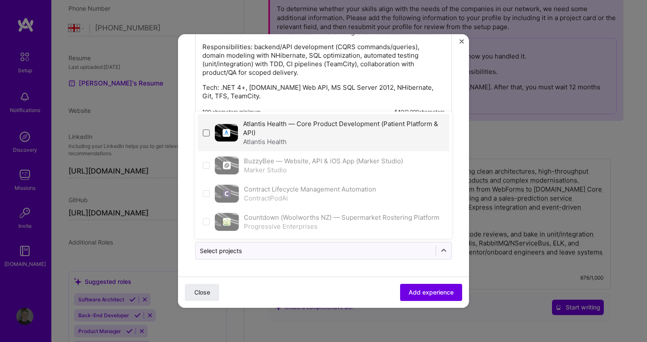
click at [204, 133] on span at bounding box center [206, 133] width 7 height 7
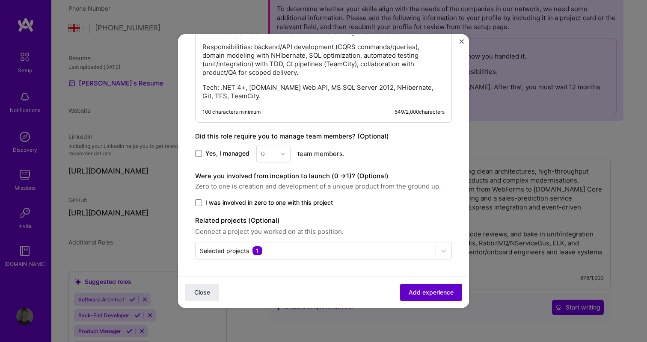
click at [432, 291] on span "Add experience" at bounding box center [431, 292] width 45 height 9
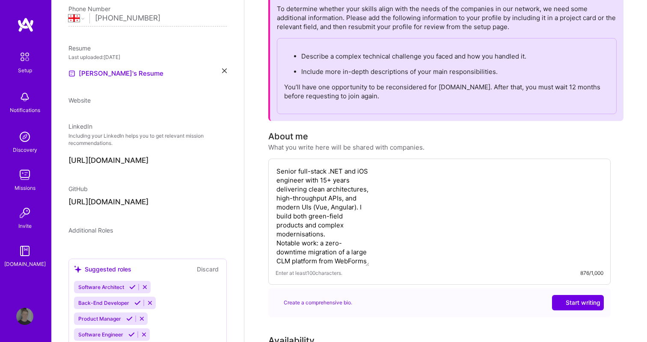
select select "GE"
select select "Right Now"
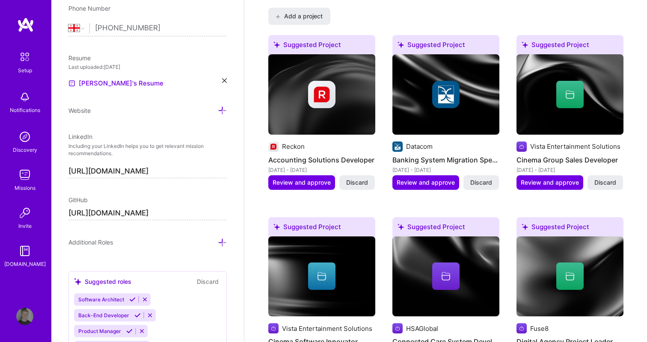
scroll to position [730, 0]
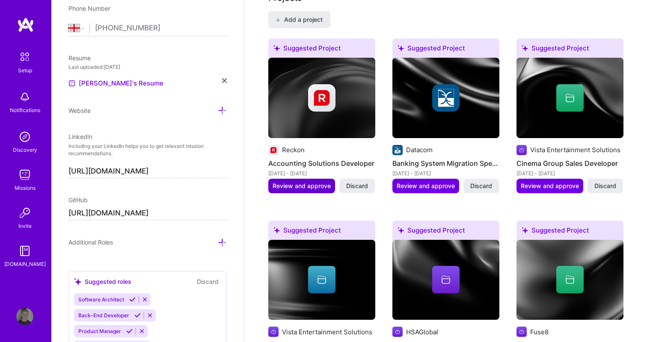
click at [312, 187] on span "Review and approve" at bounding box center [302, 186] width 58 height 9
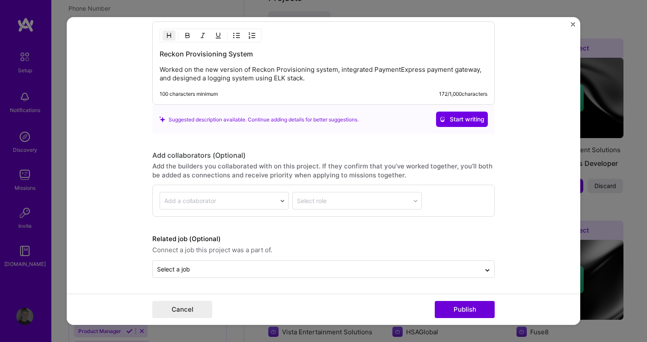
scroll to position [871, 0]
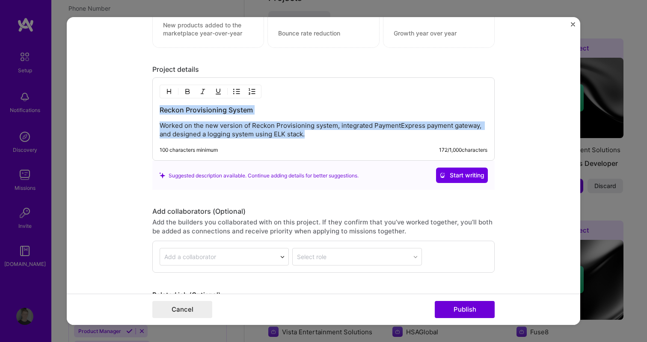
drag, startPoint x: 313, startPoint y: 135, endPoint x: 154, endPoint y: 98, distance: 163.7
click at [154, 98] on div "Reckon Provisioning System Worked on the new version of Reckon Provisioning sys…" at bounding box center [323, 118] width 342 height 83
copy div "Reckon Provisioning System Worked on the new version of Reckon Provisioning sys…"
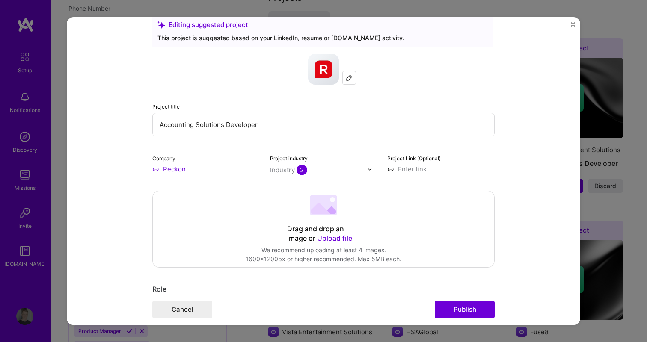
scroll to position [0, 0]
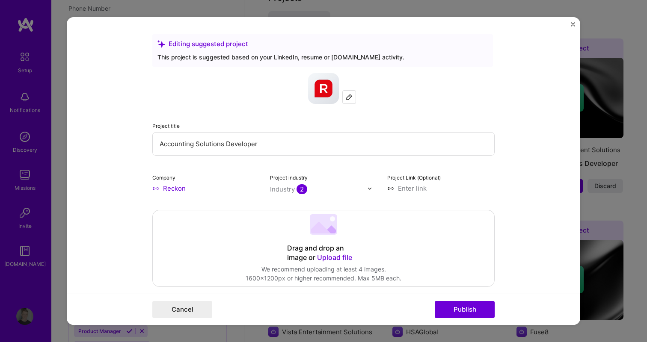
click at [247, 147] on input "Accounting Solutions Developer" at bounding box center [323, 144] width 342 height 24
paste input "Reckon — Provisioning System (Payments & Distributed Observability)"
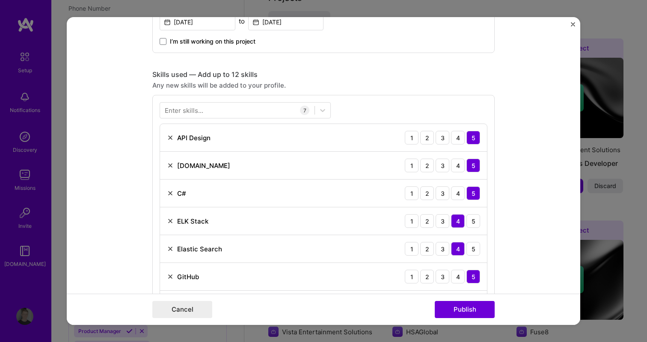
scroll to position [413, 0]
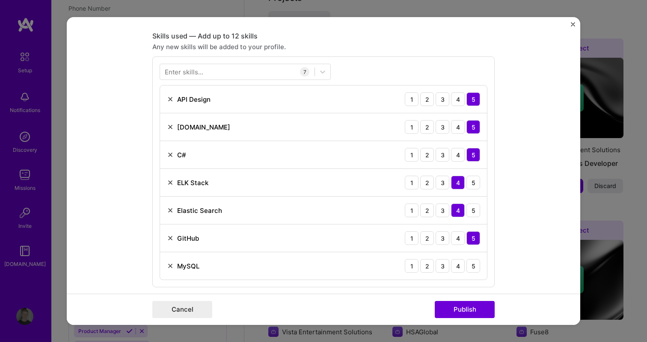
type input "Reckon — Provisioning System (Payments & Distributed Observability)"
click at [571, 22] on img "Close" at bounding box center [573, 24] width 4 height 4
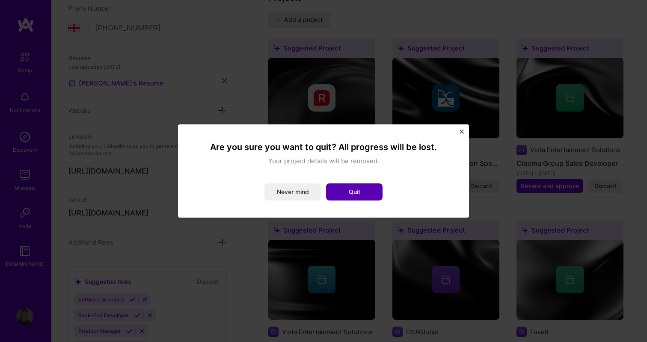
click at [343, 192] on button "Quit" at bounding box center [354, 192] width 56 height 17
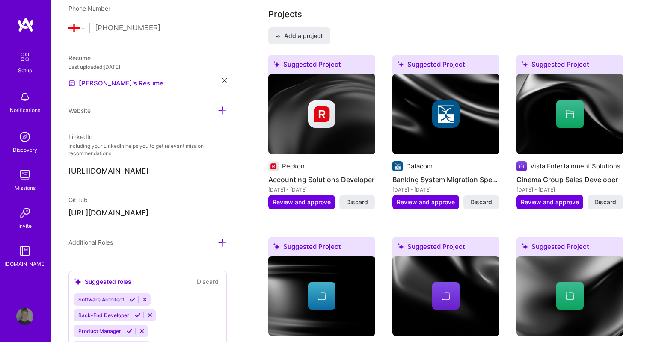
scroll to position [0, 0]
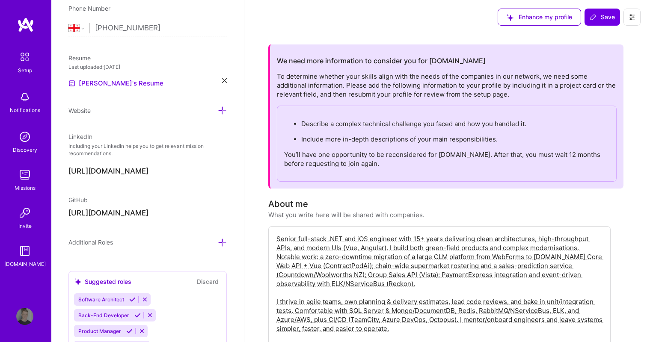
click at [607, 19] on span "Save" at bounding box center [602, 17] width 25 height 9
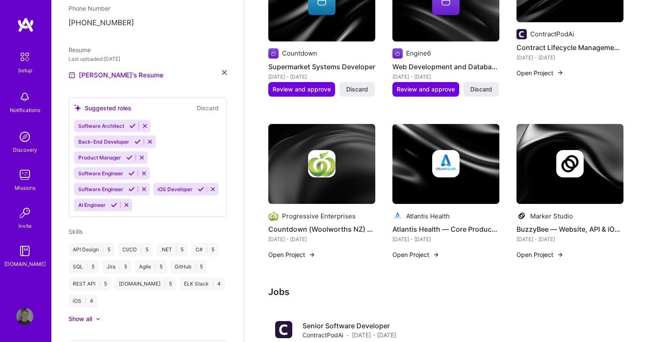
scroll to position [1012, 0]
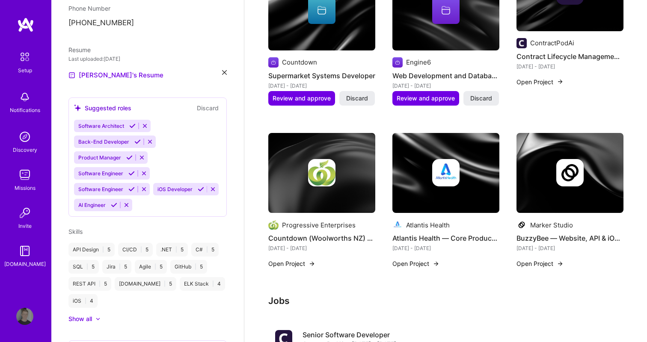
click at [192, 132] on div "Software Architect Back-End Developer Product Manager Software Engineer Softwar…" at bounding box center [147, 166] width 147 height 92
click at [200, 190] on icon at bounding box center [201, 189] width 6 height 6
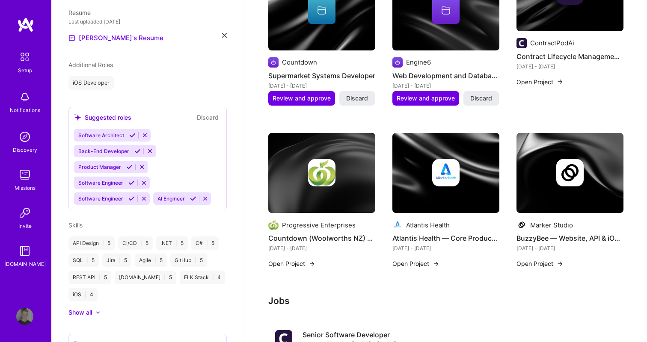
scroll to position [269, 0]
click at [129, 198] on icon at bounding box center [131, 198] width 6 height 6
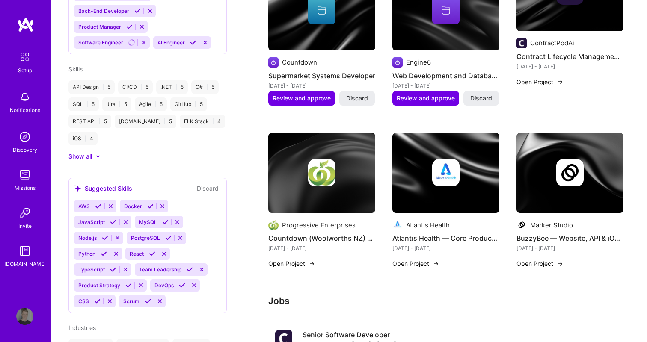
scroll to position [424, 0]
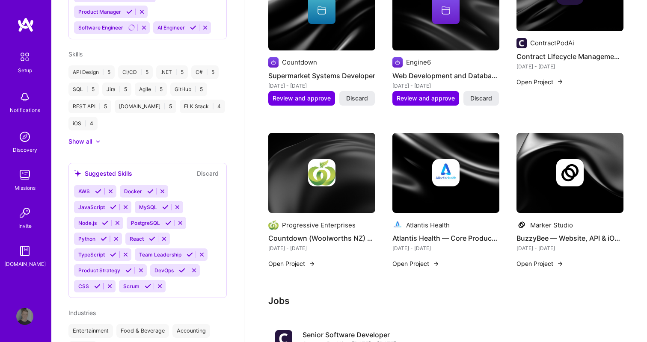
click at [98, 189] on icon at bounding box center [98, 191] width 6 height 6
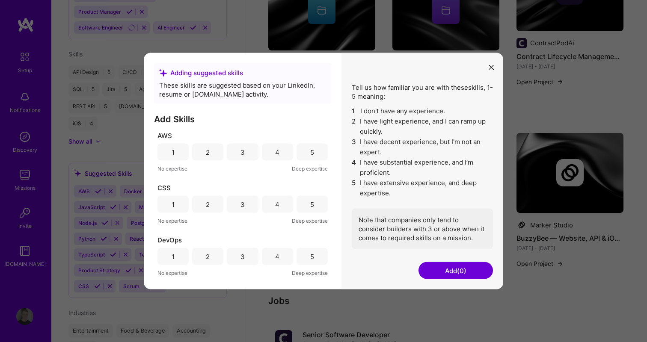
click at [268, 151] on div "4" at bounding box center [277, 152] width 31 height 17
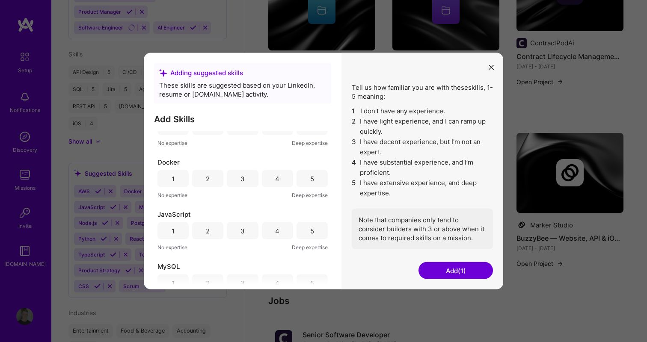
scroll to position [140, 0]
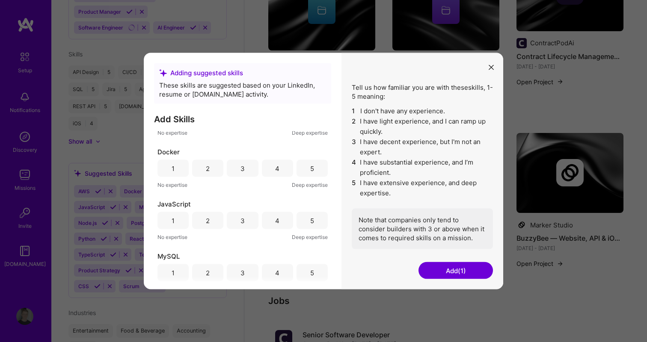
click at [277, 172] on div "4" at bounding box center [277, 168] width 4 height 9
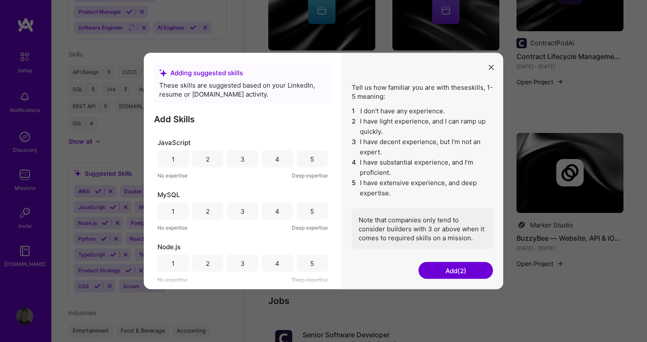
click at [270, 160] on div "4" at bounding box center [277, 159] width 31 height 17
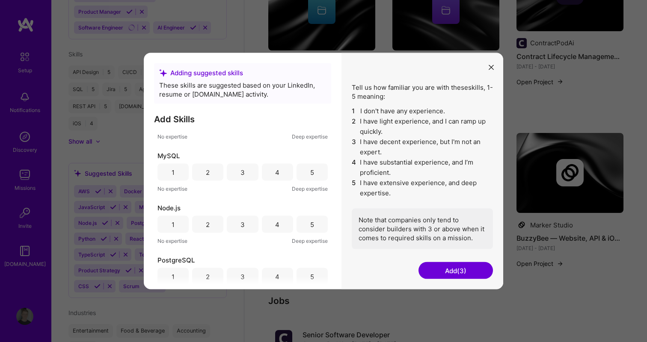
click at [240, 175] on div "3" at bounding box center [242, 172] width 4 height 9
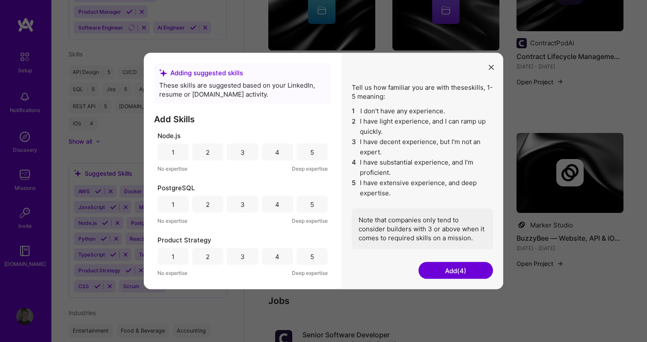
click at [250, 205] on div "3" at bounding box center [242, 204] width 31 height 17
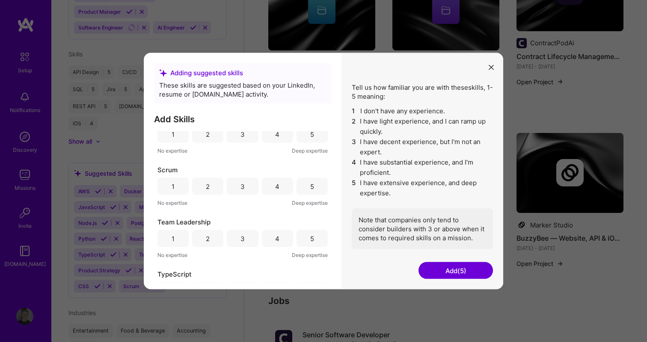
scroll to position [550, 0]
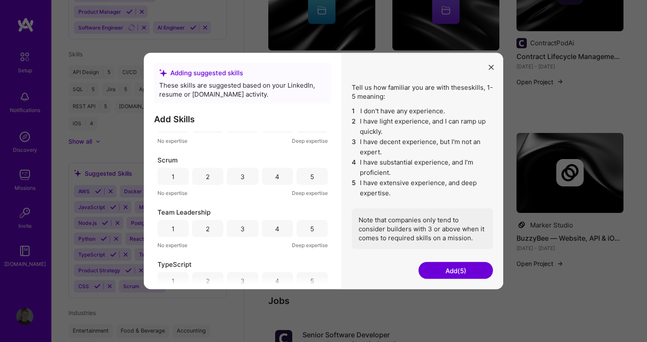
click at [317, 173] on div "5" at bounding box center [311, 176] width 31 height 17
click at [283, 173] on div "4" at bounding box center [277, 176] width 31 height 17
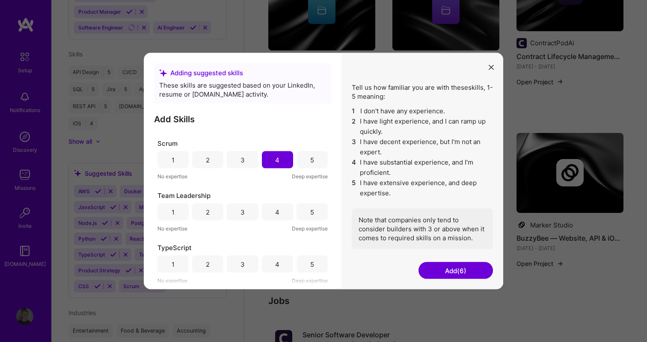
click at [271, 208] on div "4" at bounding box center [277, 212] width 31 height 17
click at [461, 275] on button "Add (7)" at bounding box center [455, 270] width 74 height 17
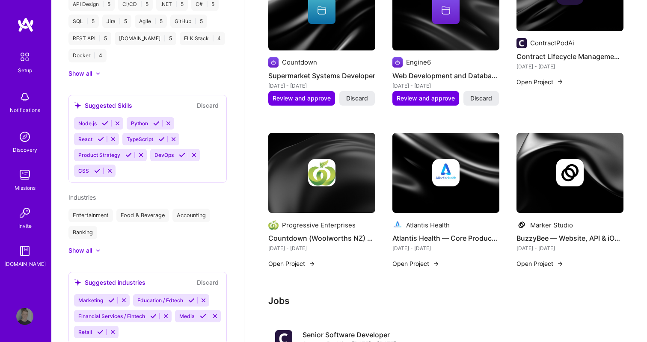
scroll to position [520, 0]
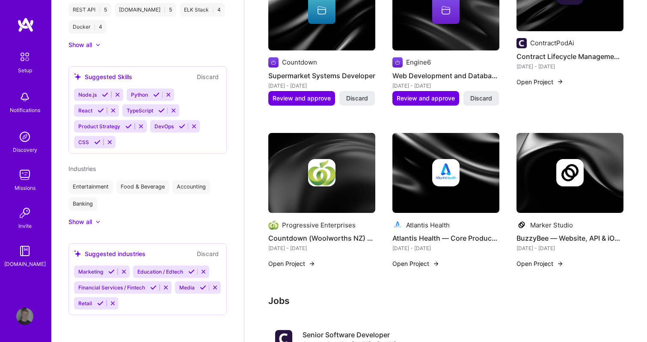
click at [188, 271] on icon at bounding box center [191, 272] width 6 height 6
click at [96, 305] on button at bounding box center [101, 303] width 12 height 7
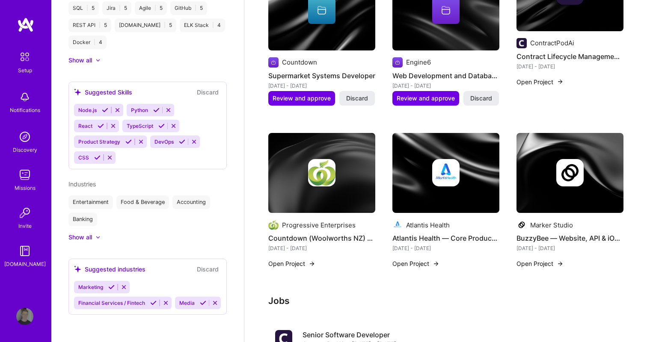
scroll to position [504, 0]
click at [147, 307] on div "Financial Services / Fintech" at bounding box center [111, 303] width 74 height 12
click at [151, 303] on icon at bounding box center [153, 303] width 6 height 6
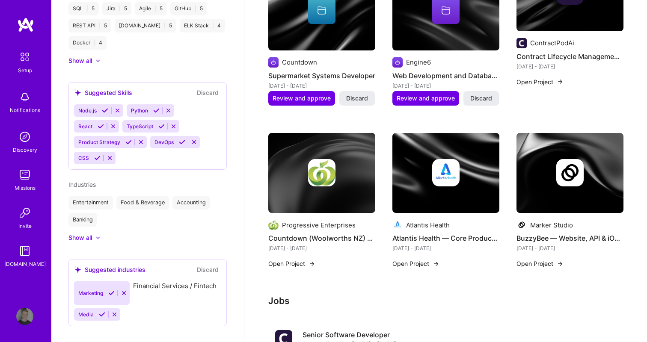
scroll to position [489, 0]
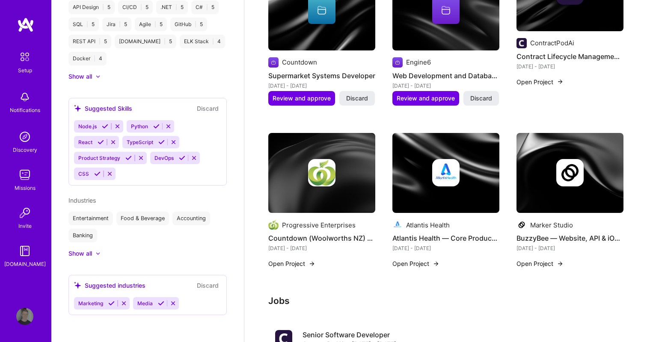
click at [94, 256] on div at bounding box center [93, 253] width 3 height 9
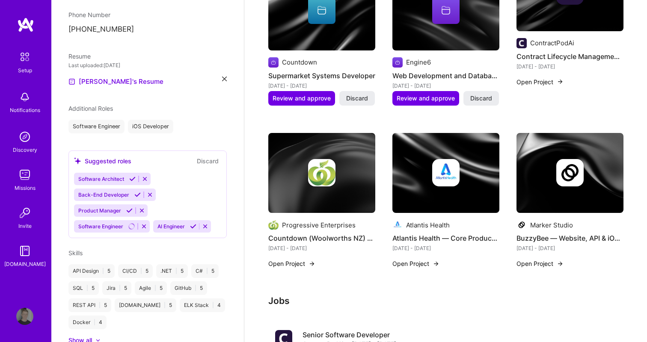
scroll to position [214, 0]
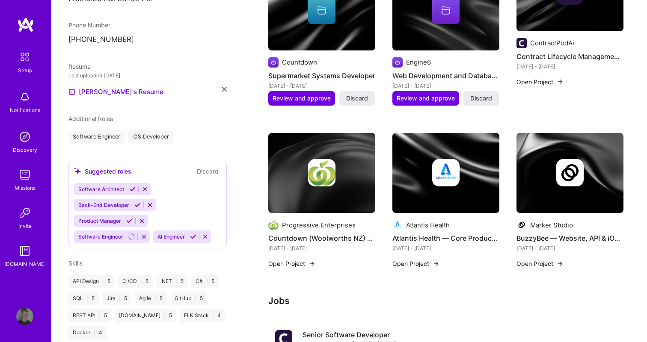
click at [103, 122] on span "Additional Roles" at bounding box center [90, 118] width 44 height 7
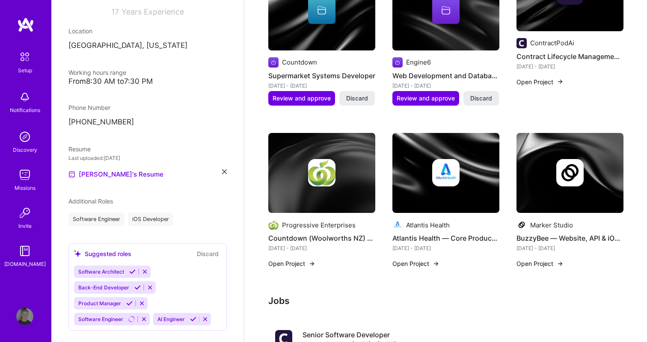
scroll to position [268, 0]
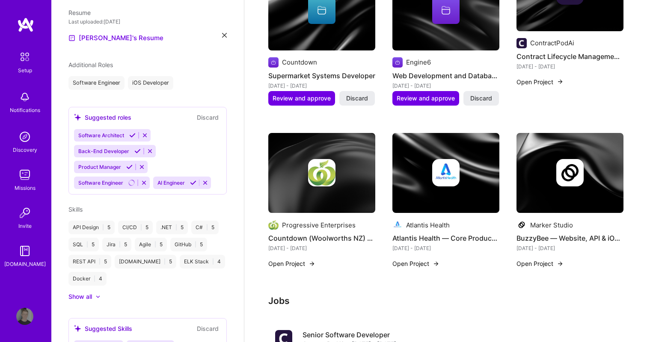
click at [136, 150] on icon at bounding box center [137, 151] width 6 height 6
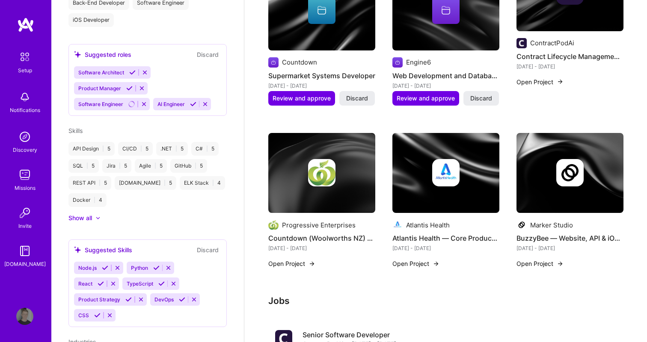
scroll to position [350, 0]
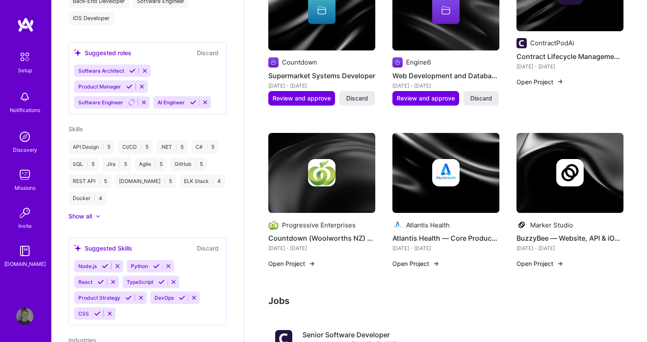
click at [89, 216] on div "Show all" at bounding box center [80, 216] width 24 height 9
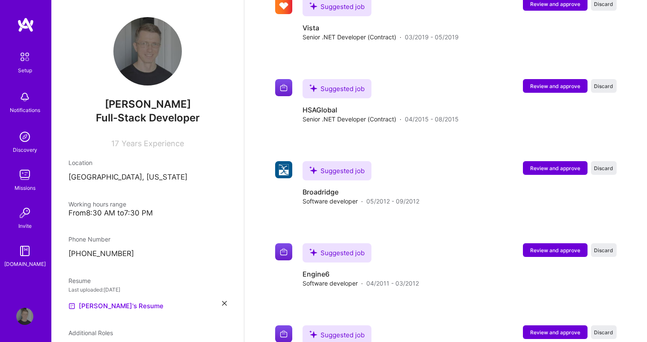
scroll to position [3569, 0]
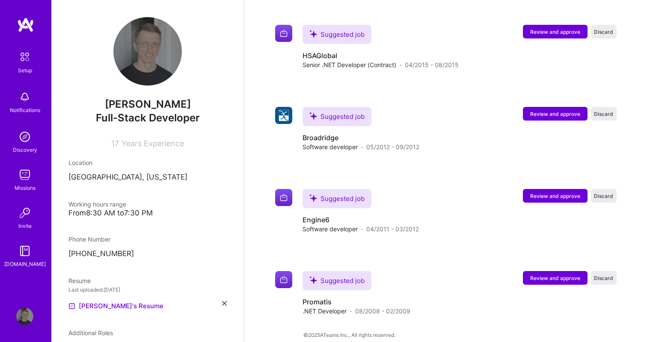
click at [23, 56] on img at bounding box center [25, 57] width 18 height 18
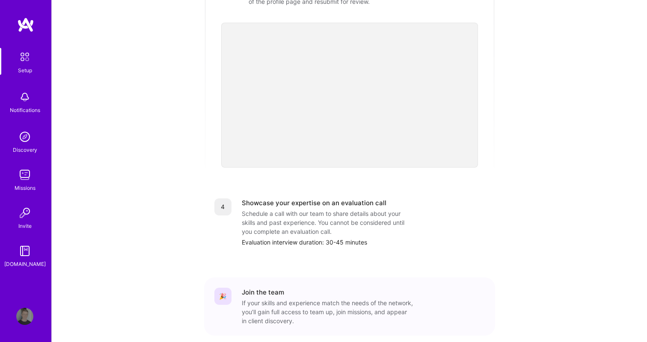
scroll to position [317, 0]
